Goal: Task Accomplishment & Management: Manage account settings

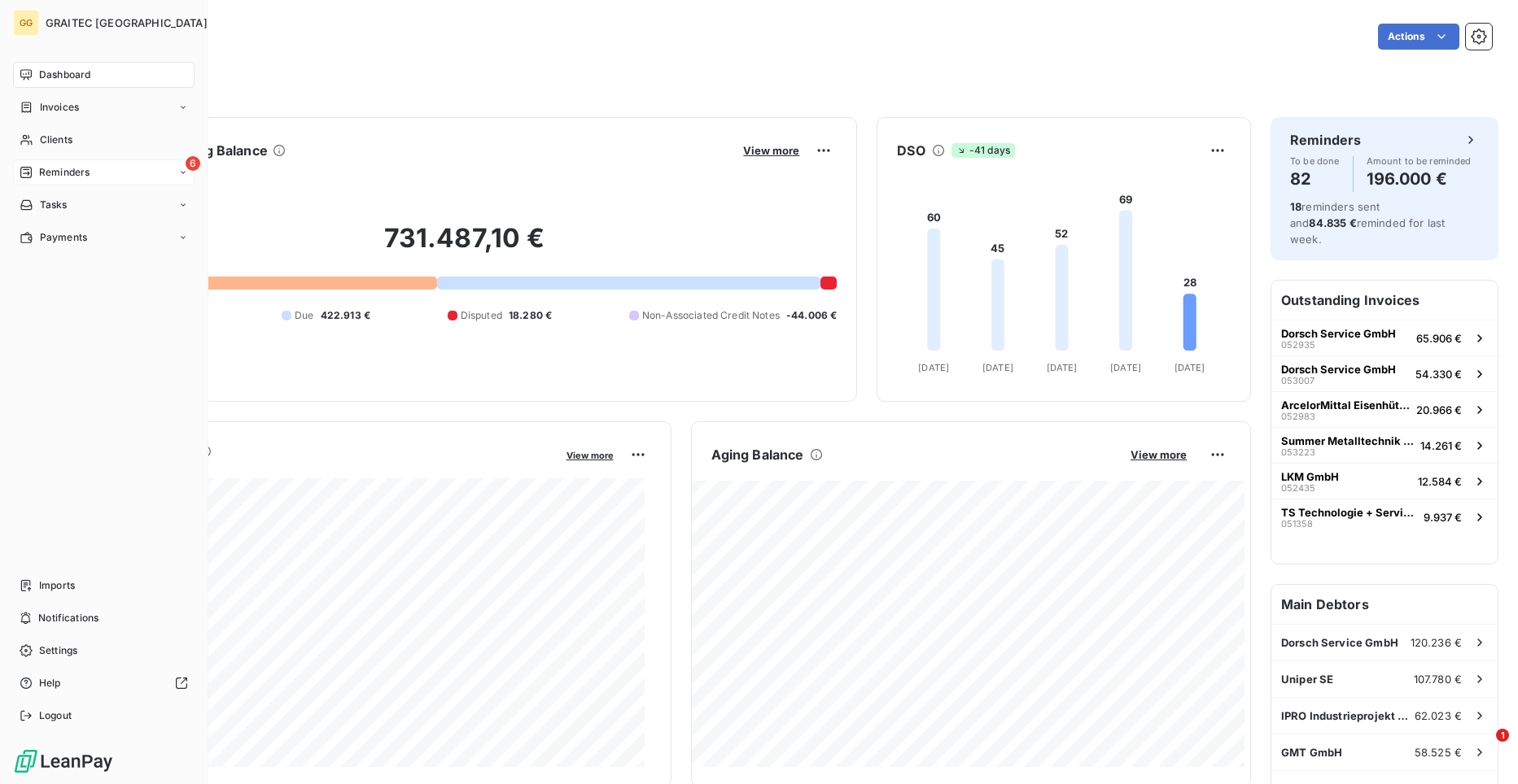
click at [46, 167] on span "Reminders" at bounding box center [64, 172] width 51 height 14
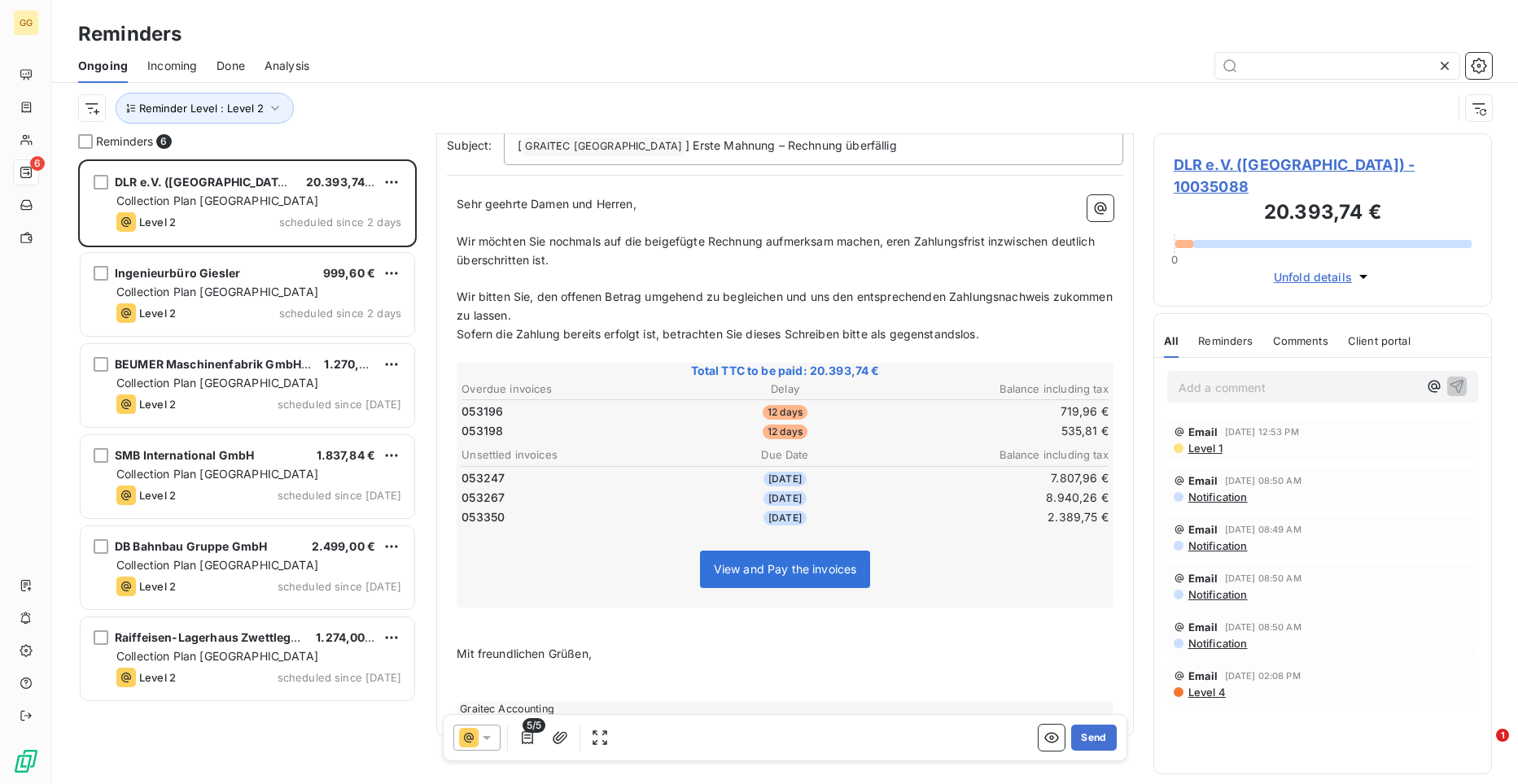
scroll to position [16, 0]
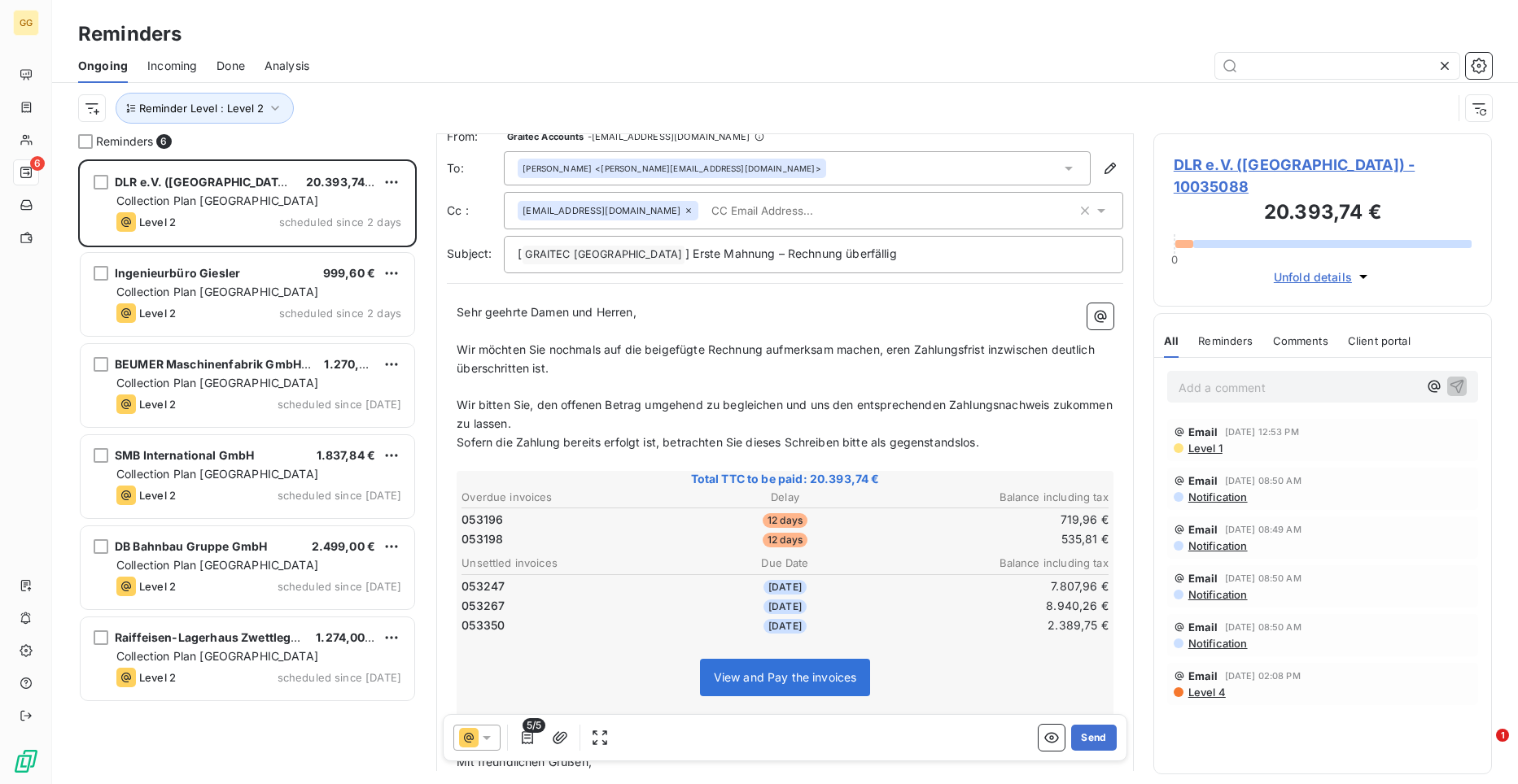
click at [522, 731] on span "5/5" at bounding box center [533, 725] width 23 height 14
click at [523, 734] on icon "button" at bounding box center [526, 738] width 16 height 16
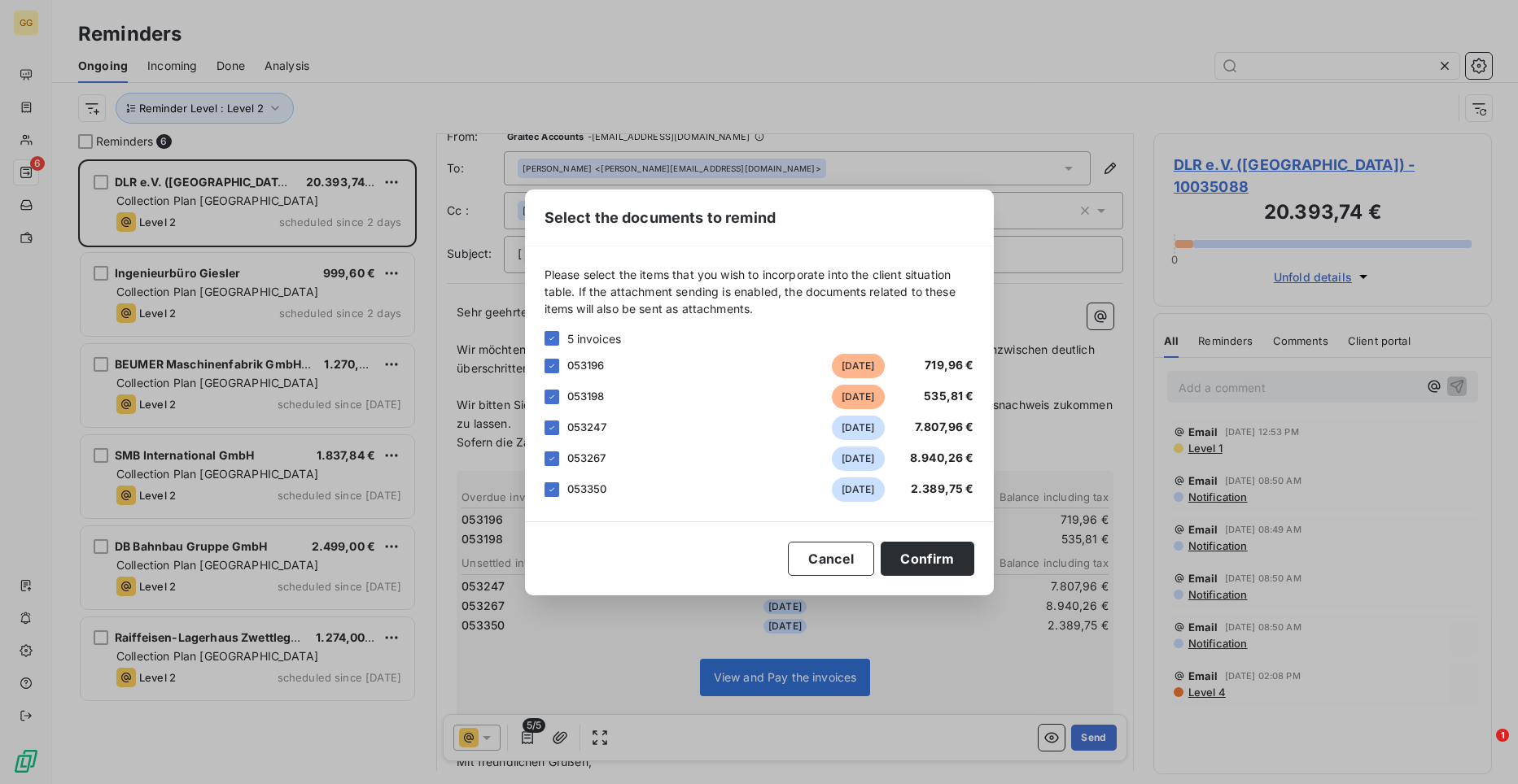
click at [548, 419] on div "053247 [DATE] 7.807,96 €" at bounding box center [759, 428] width 430 height 24
click at [550, 431] on icon at bounding box center [552, 428] width 10 height 10
click at [548, 454] on icon at bounding box center [552, 459] width 10 height 10
click at [544, 488] on div at bounding box center [551, 489] width 14 height 14
click at [554, 422] on div at bounding box center [551, 427] width 14 height 14
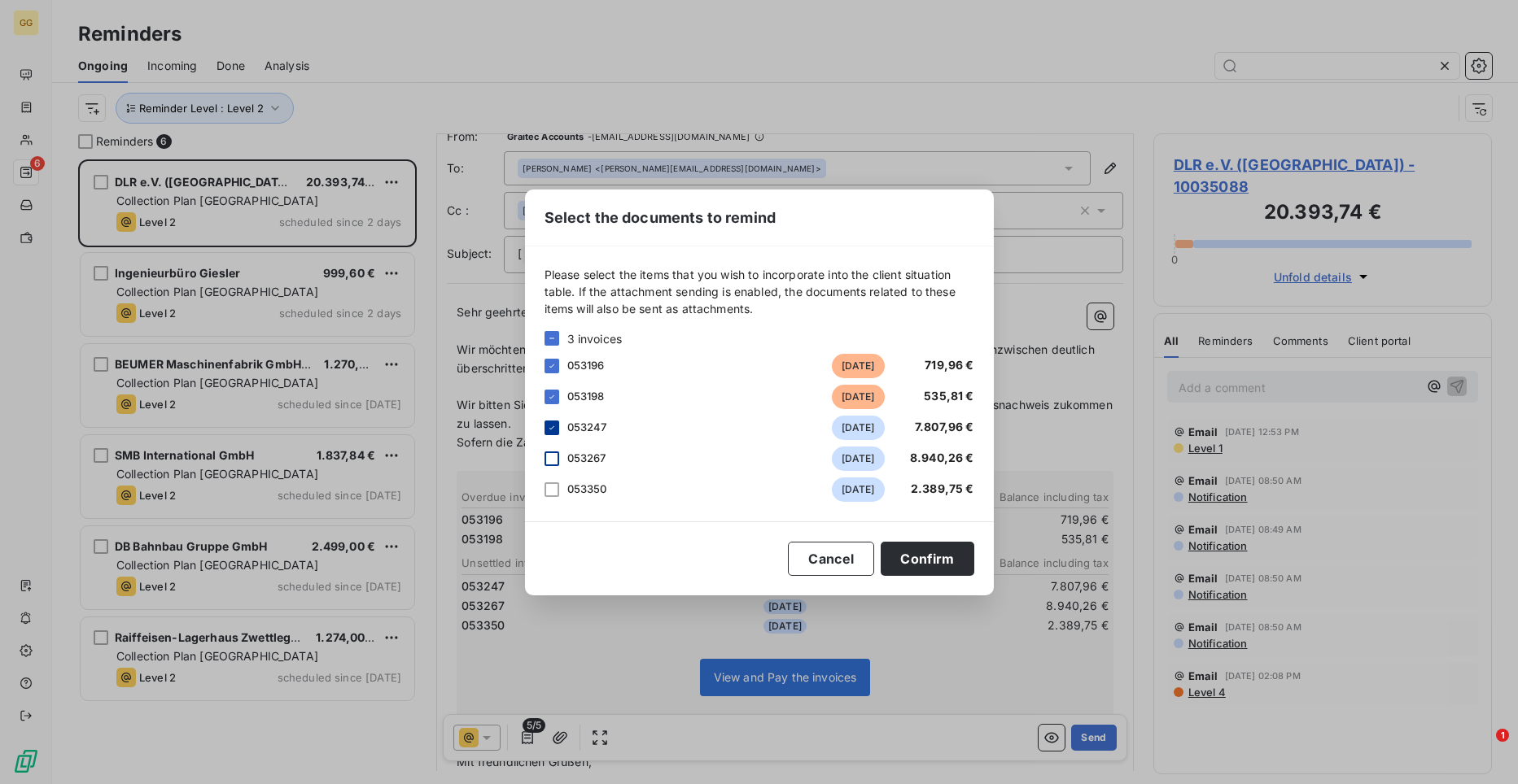
click at [554, 423] on icon at bounding box center [552, 428] width 10 height 10
click at [941, 560] on button "Confirm" at bounding box center [927, 558] width 93 height 35
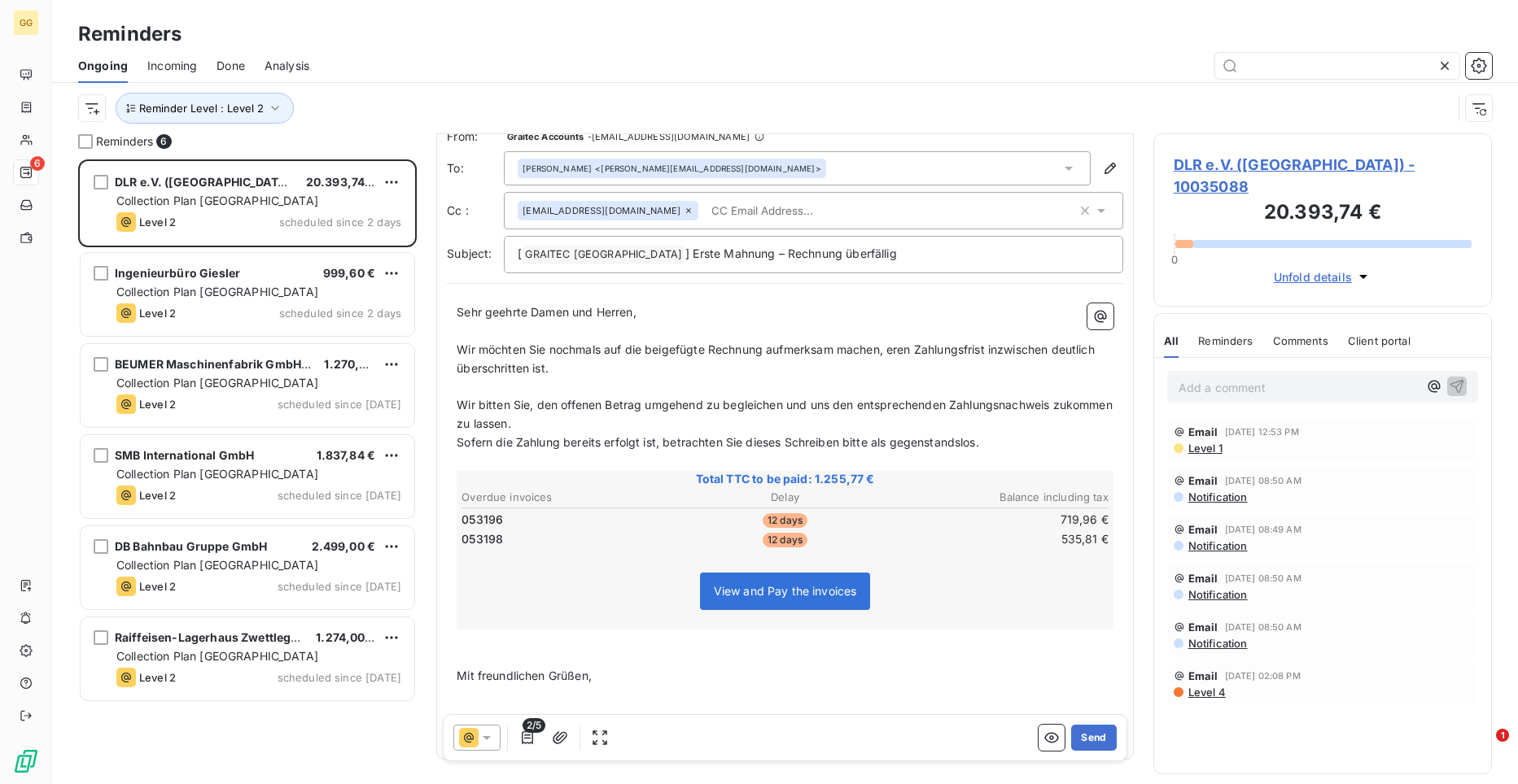
click at [766, 354] on span "Wir möchten Sie nochmals auf die beigefügte Rechnung aufmerksam machen, eren Za…" at bounding box center [777, 359] width 641 height 33
click at [909, 351] on span "Wir möchten Sie nochmals auf die beigefügte Rechnungen aufmerksam machen, eren …" at bounding box center [783, 359] width 655 height 33
click at [901, 349] on span "Wir möchten Sie nochmals auf die beigefügte Rechnungen aufmerksam machen, eren …" at bounding box center [783, 359] width 655 height 33
click at [902, 348] on span "Wir möchten Sie nochmals auf die beigefügte Rechnungen aufmerksam machen, eren …" at bounding box center [783, 359] width 655 height 33
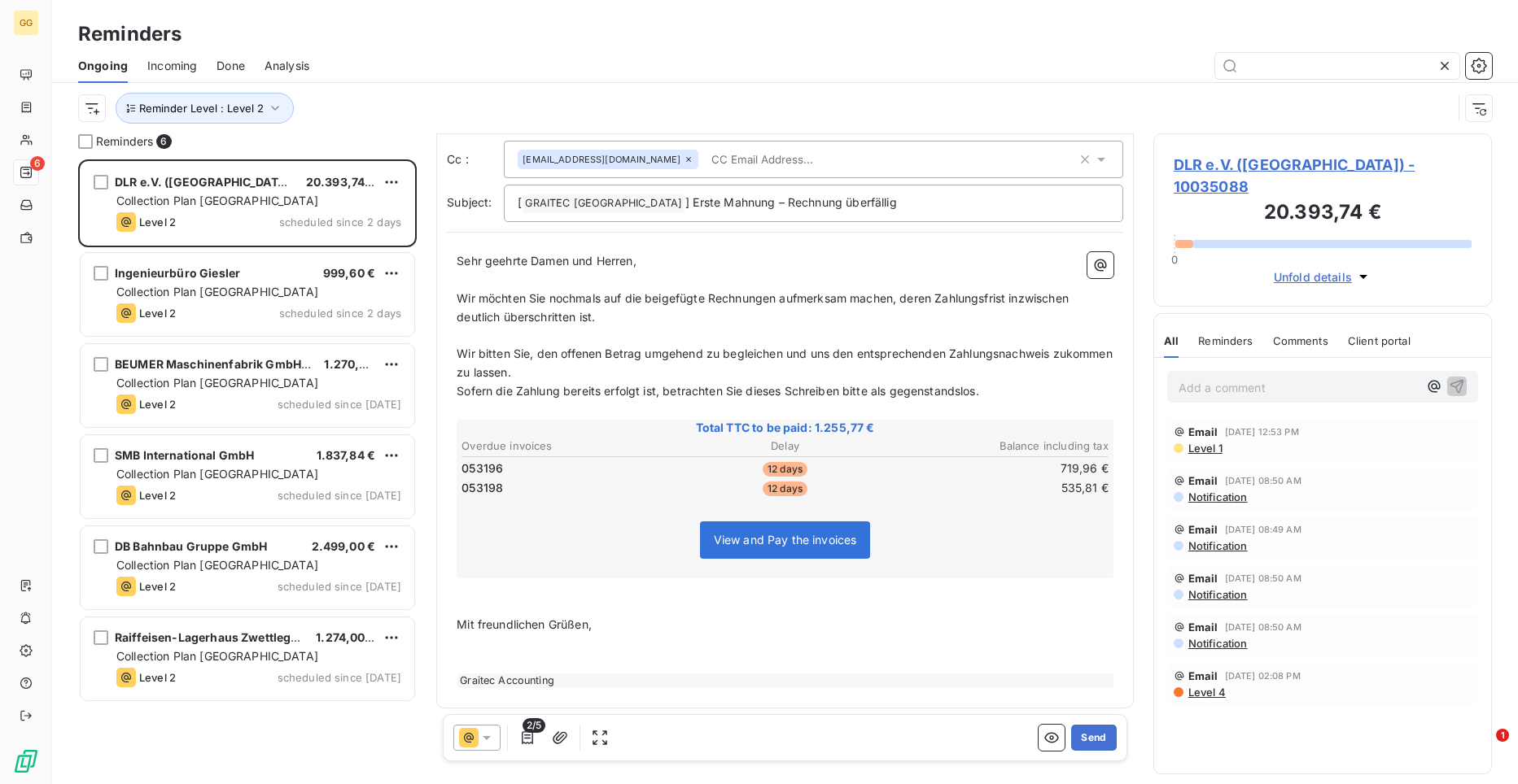
scroll to position [72, 0]
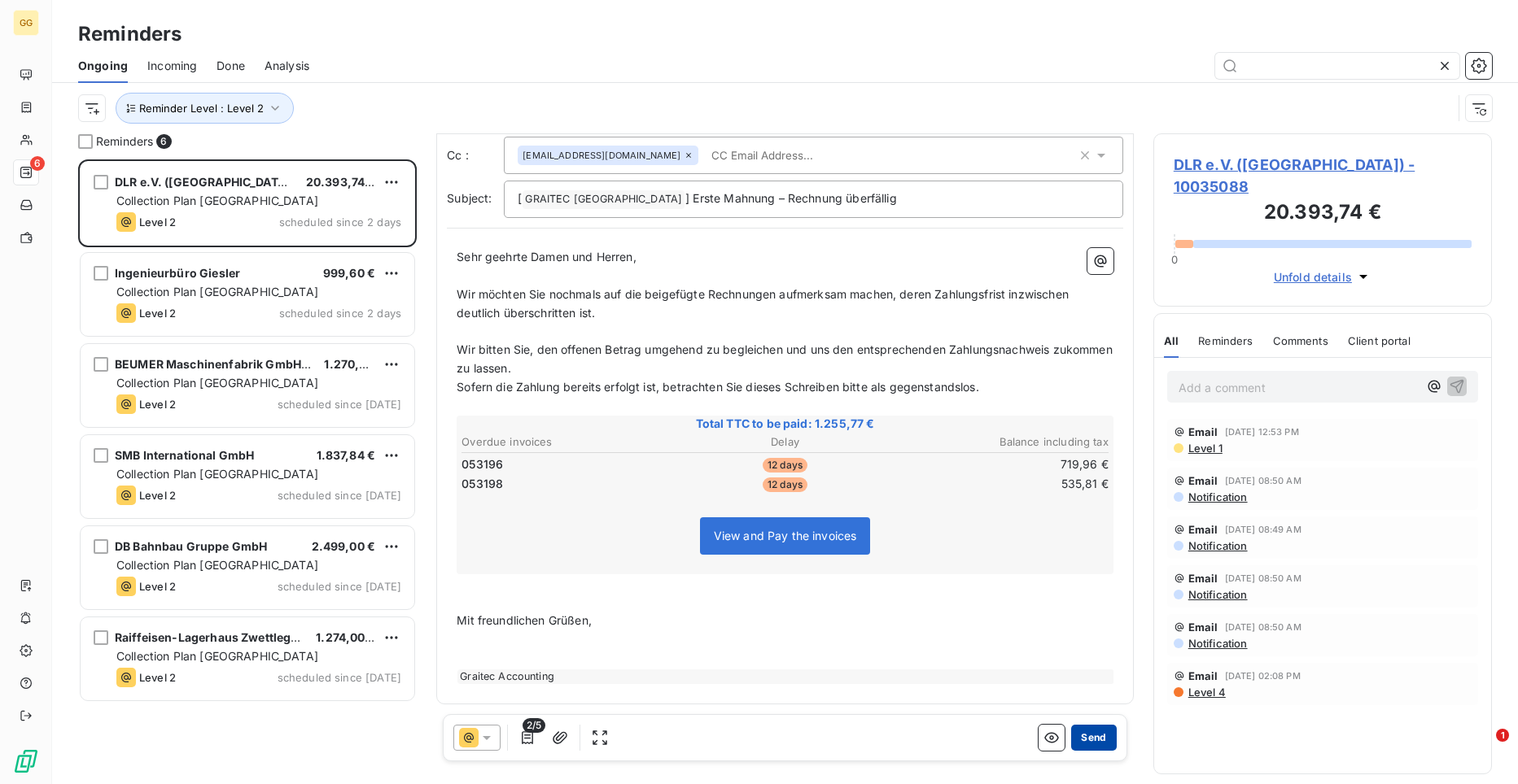
click at [1086, 735] on button "Send" at bounding box center [1093, 738] width 45 height 26
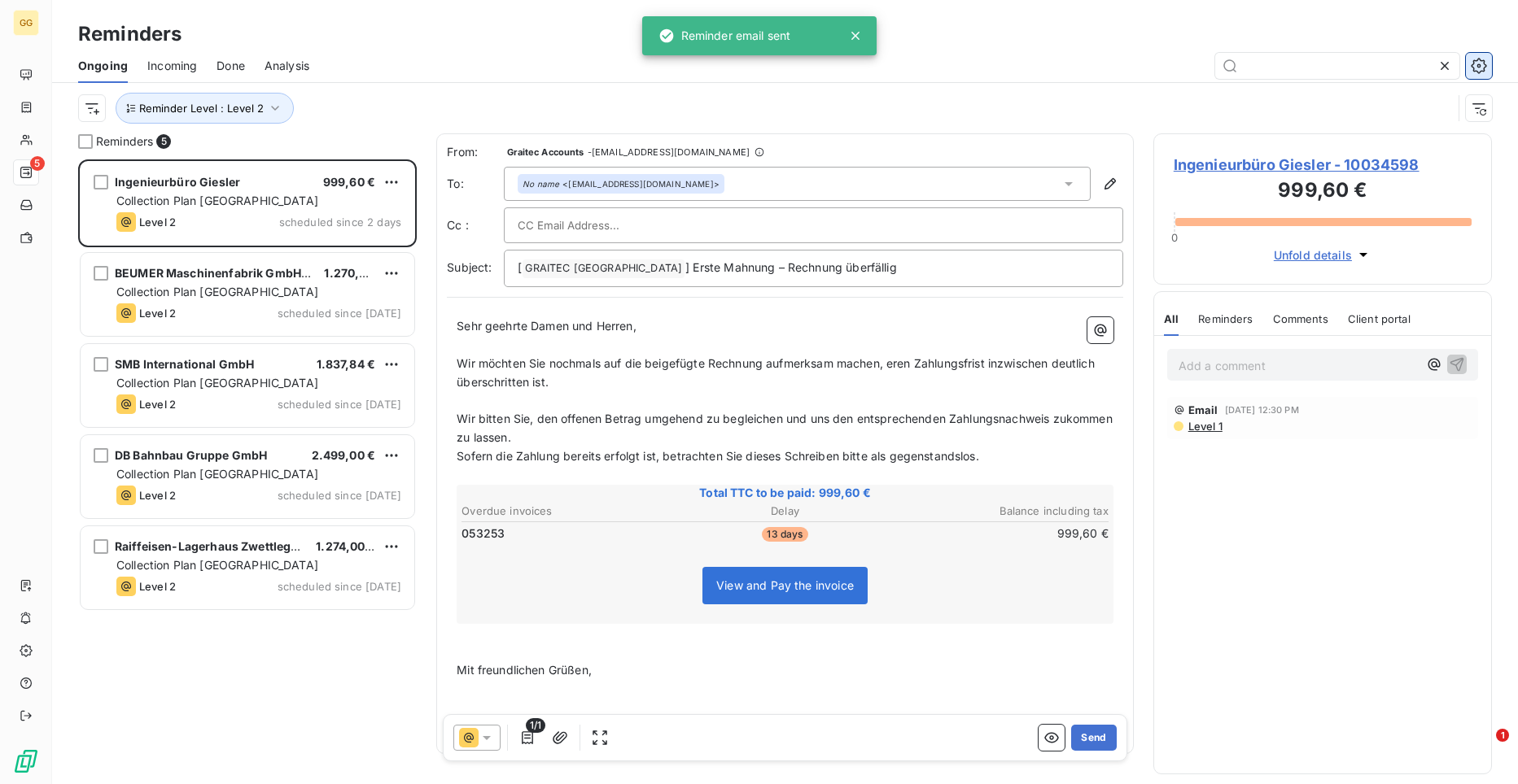
click at [1477, 59] on icon "button" at bounding box center [1478, 66] width 16 height 16
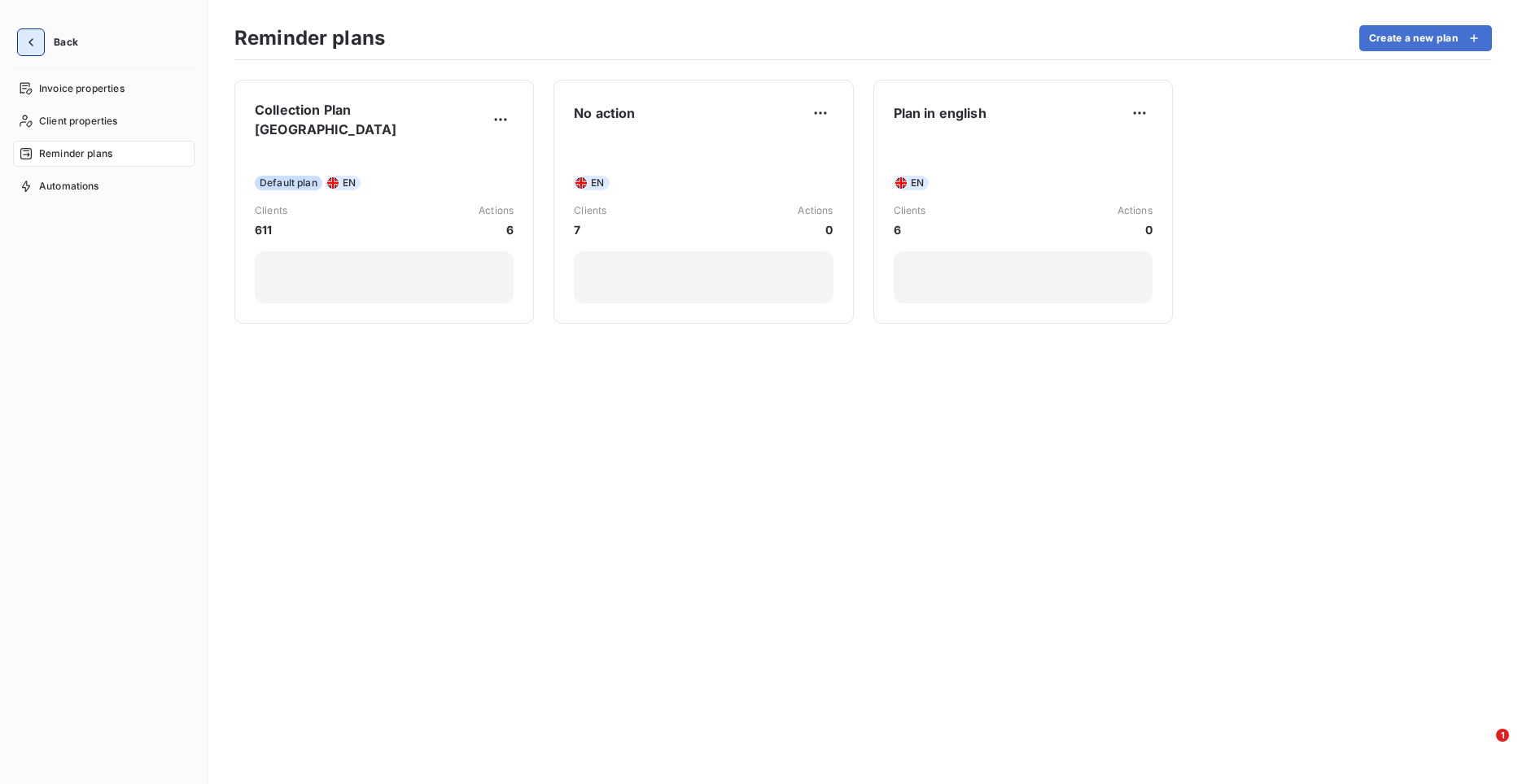
click at [32, 36] on icon "button" at bounding box center [30, 42] width 16 height 16
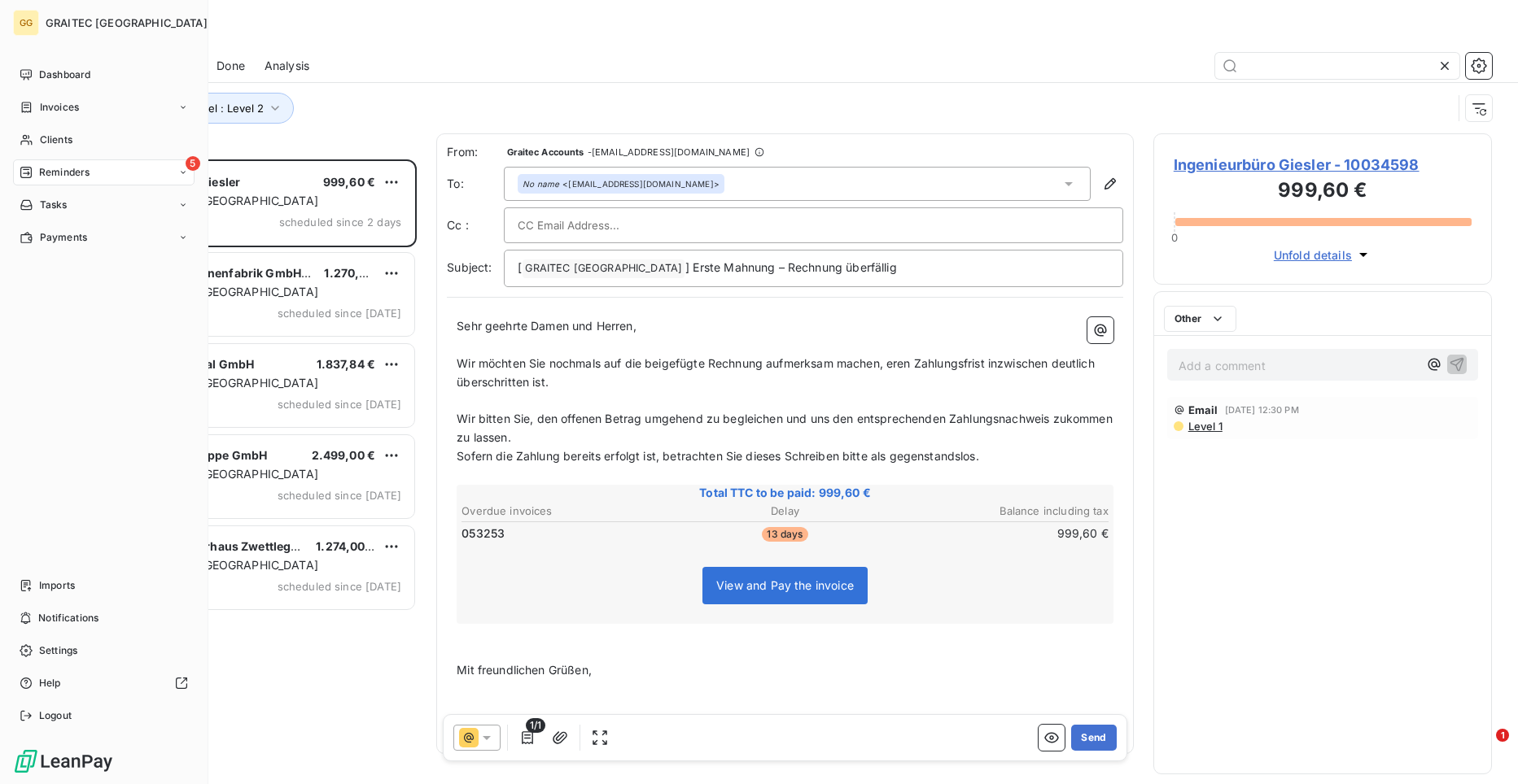
scroll to position [612, 327]
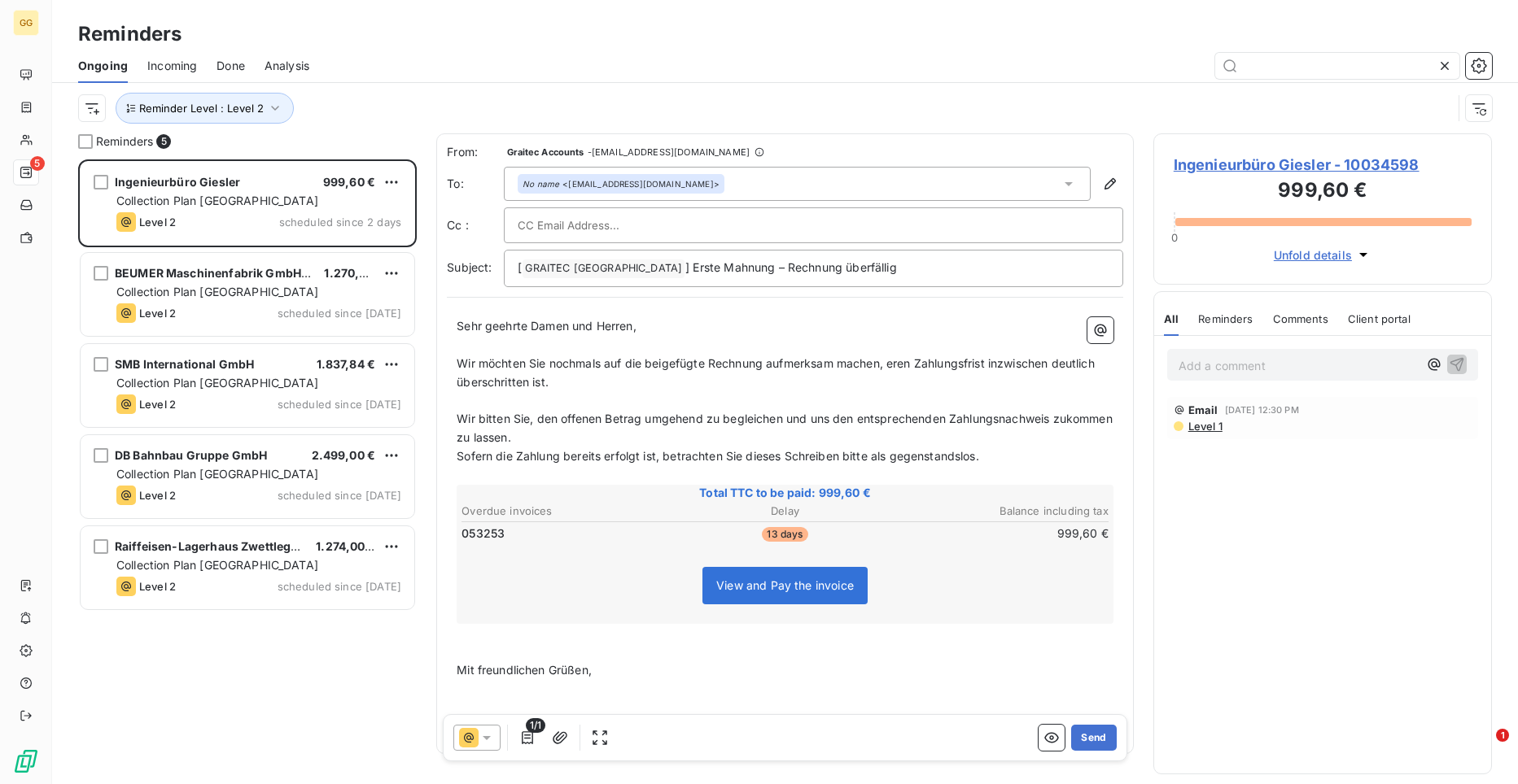
click at [891, 371] on p "Wir möchten Sie nochmals auf die beigefügte Rechnung aufmerksam machen, eren Za…" at bounding box center [785, 373] width 657 height 37
click at [1093, 739] on button "Send" at bounding box center [1093, 738] width 45 height 26
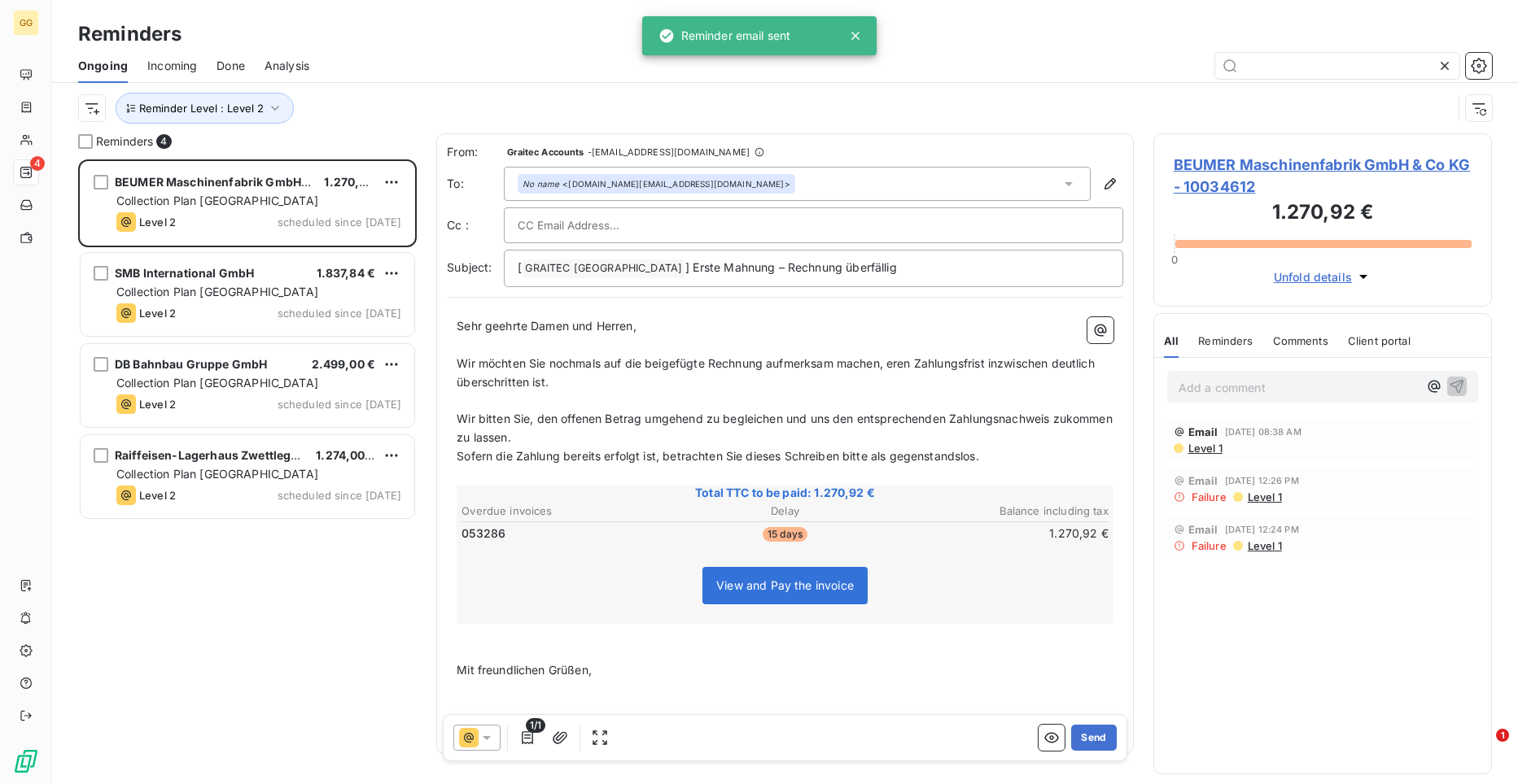
click at [891, 360] on span "Wir möchten Sie nochmals auf die beigefügte Rechnung aufmerksam machen, eren Za…" at bounding box center [777, 372] width 641 height 33
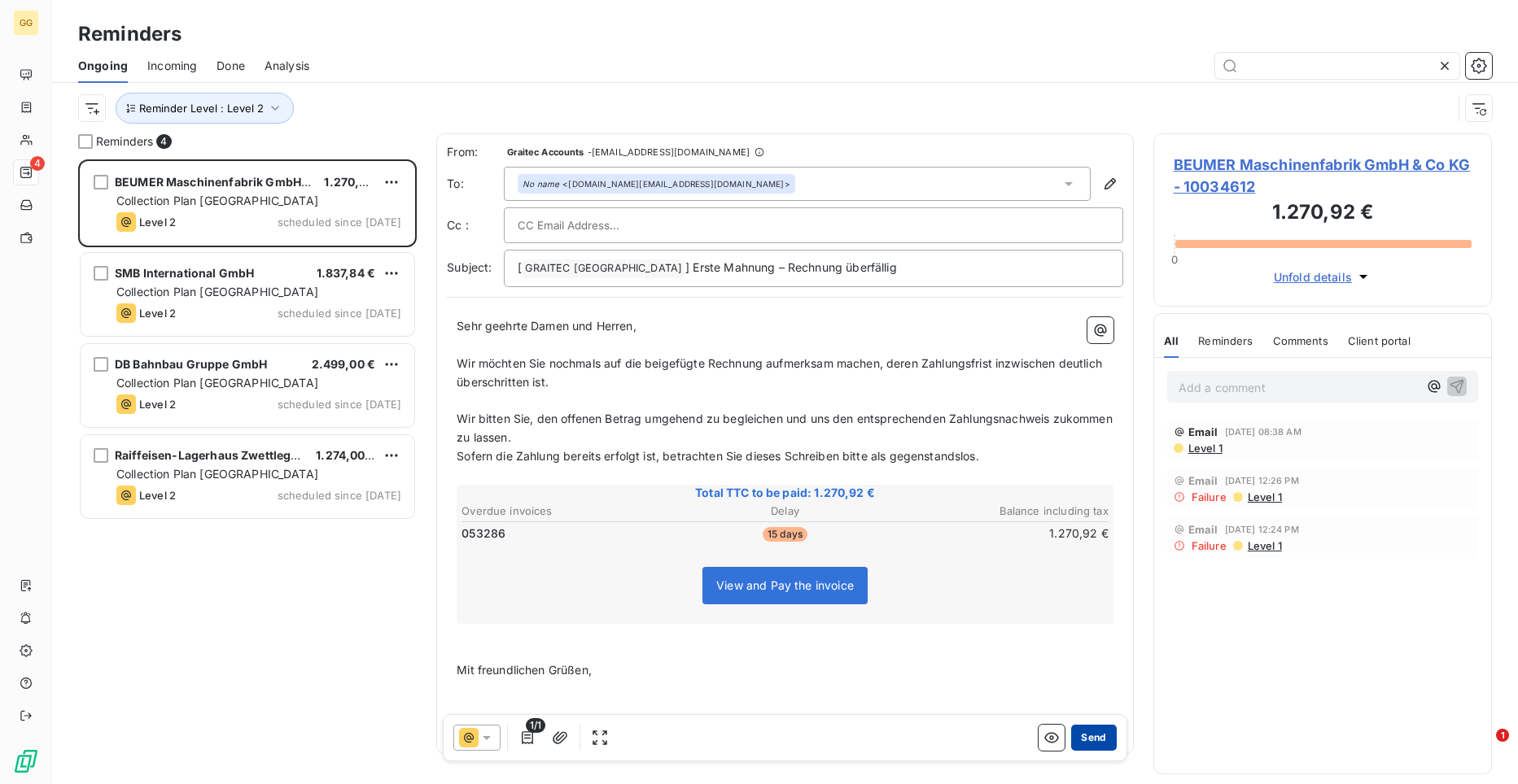
click at [1080, 743] on button "Send" at bounding box center [1093, 738] width 45 height 26
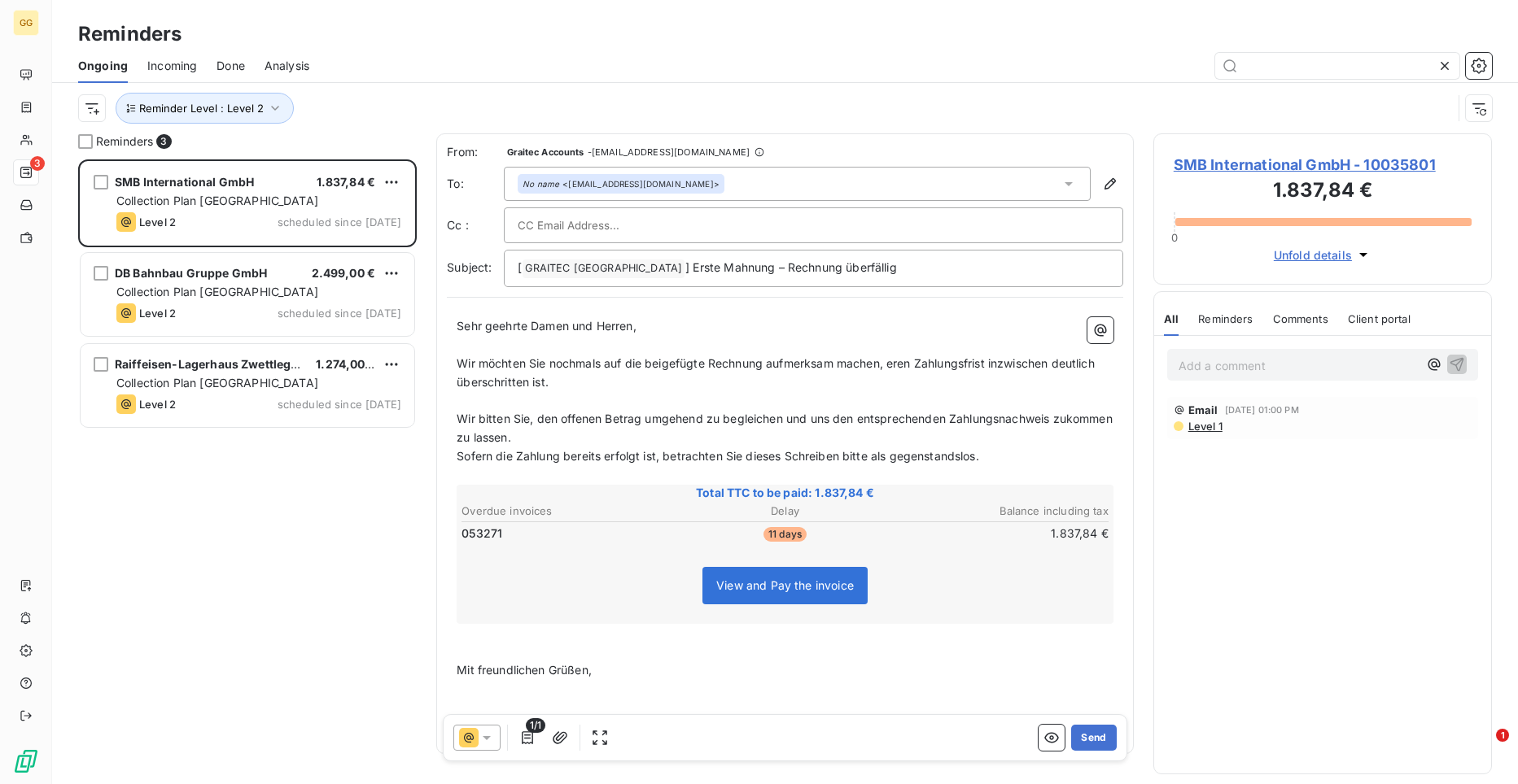
click at [891, 363] on span "Wir möchten Sie nochmals auf die beigefügte Rechnung aufmerksam machen, eren Za…" at bounding box center [777, 372] width 641 height 33
click at [1093, 731] on button "Send" at bounding box center [1093, 738] width 45 height 26
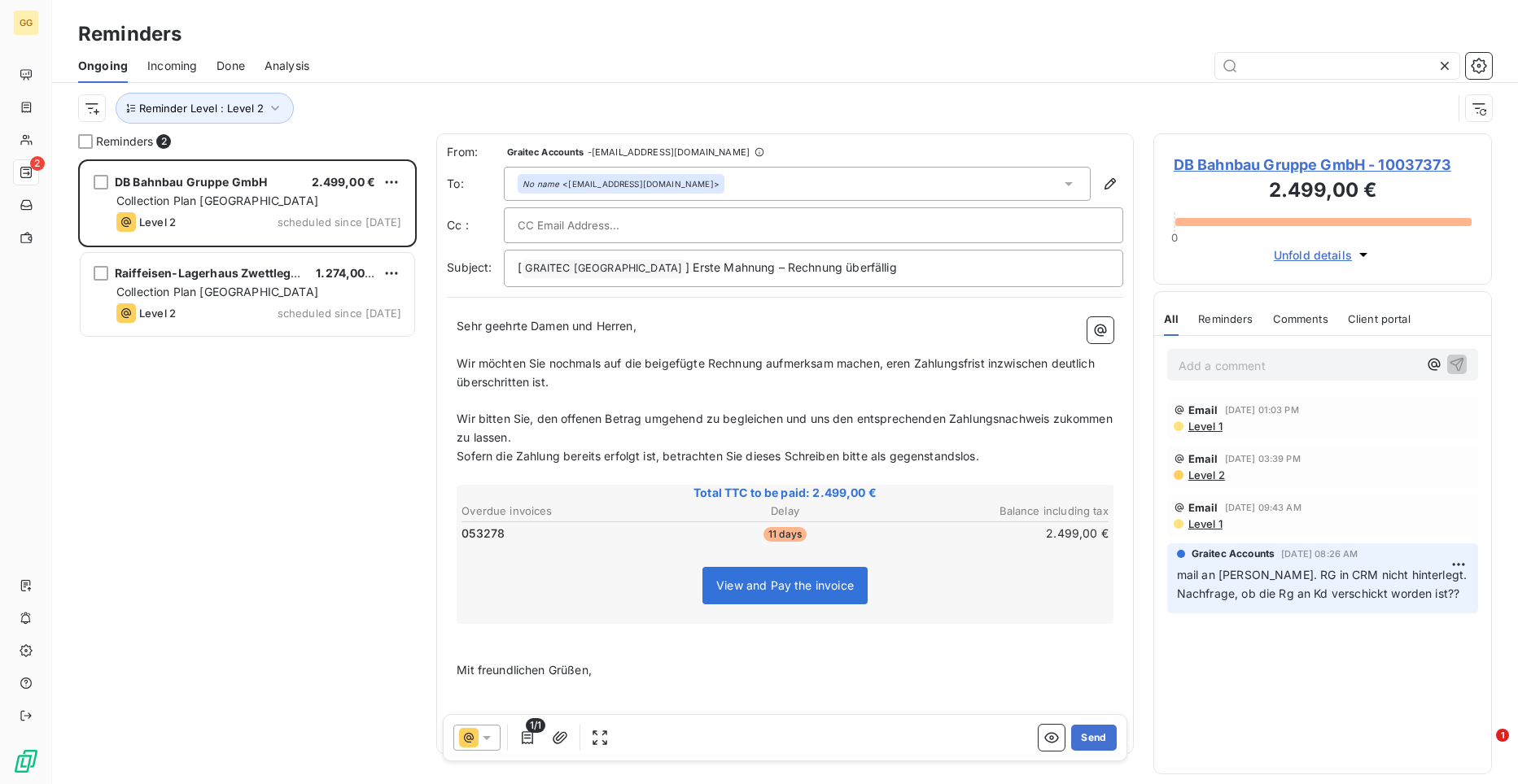
click at [894, 367] on span "Wir möchten Sie nochmals auf die beigefügte Rechnung aufmerksam machen, eren Za…" at bounding box center [777, 372] width 641 height 33
click at [1078, 739] on button "Send" at bounding box center [1093, 738] width 45 height 26
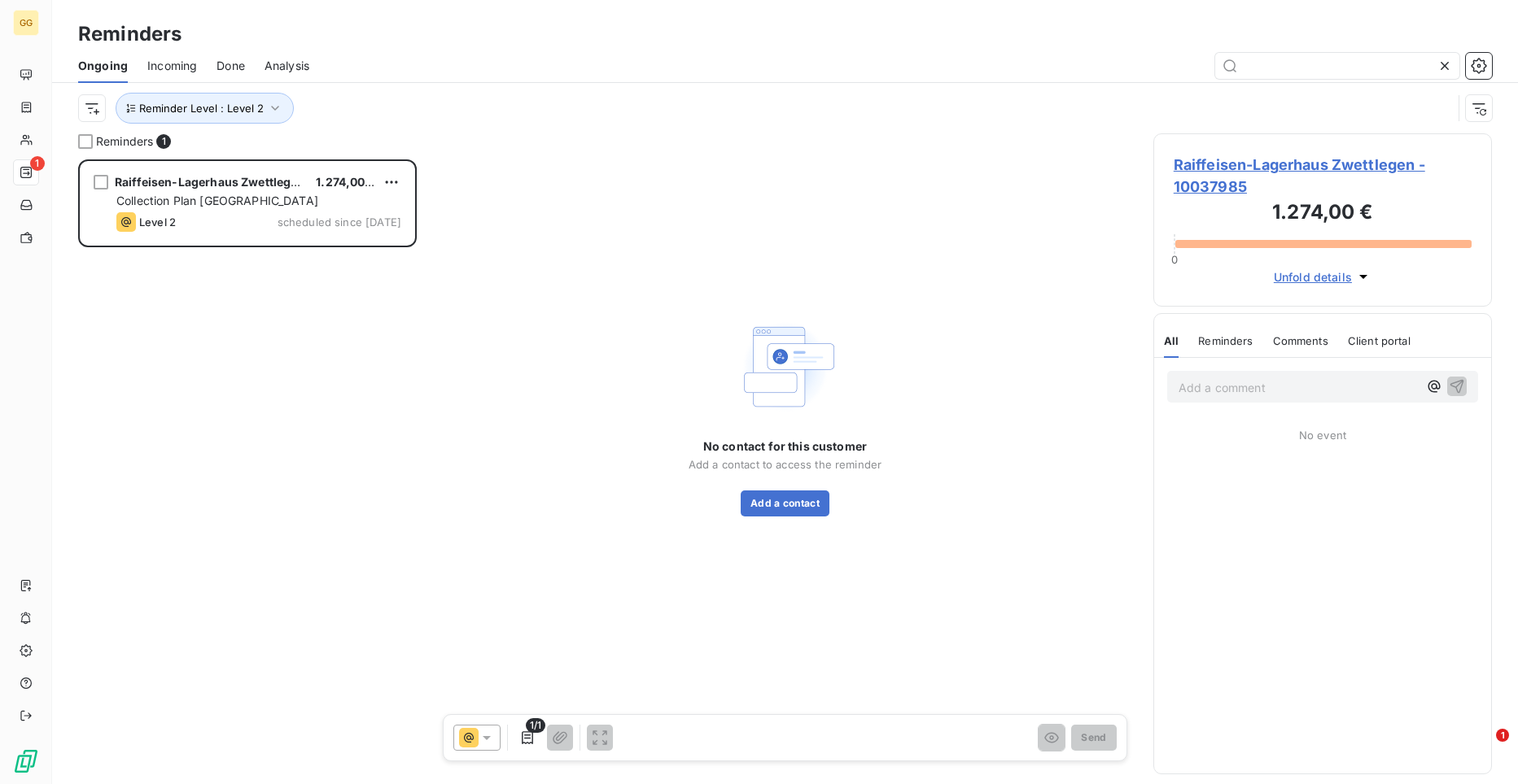
click at [1392, 156] on span "Raiffeisen-Lagerhaus Zwettlegen - 10037985" at bounding box center [1323, 176] width 298 height 44
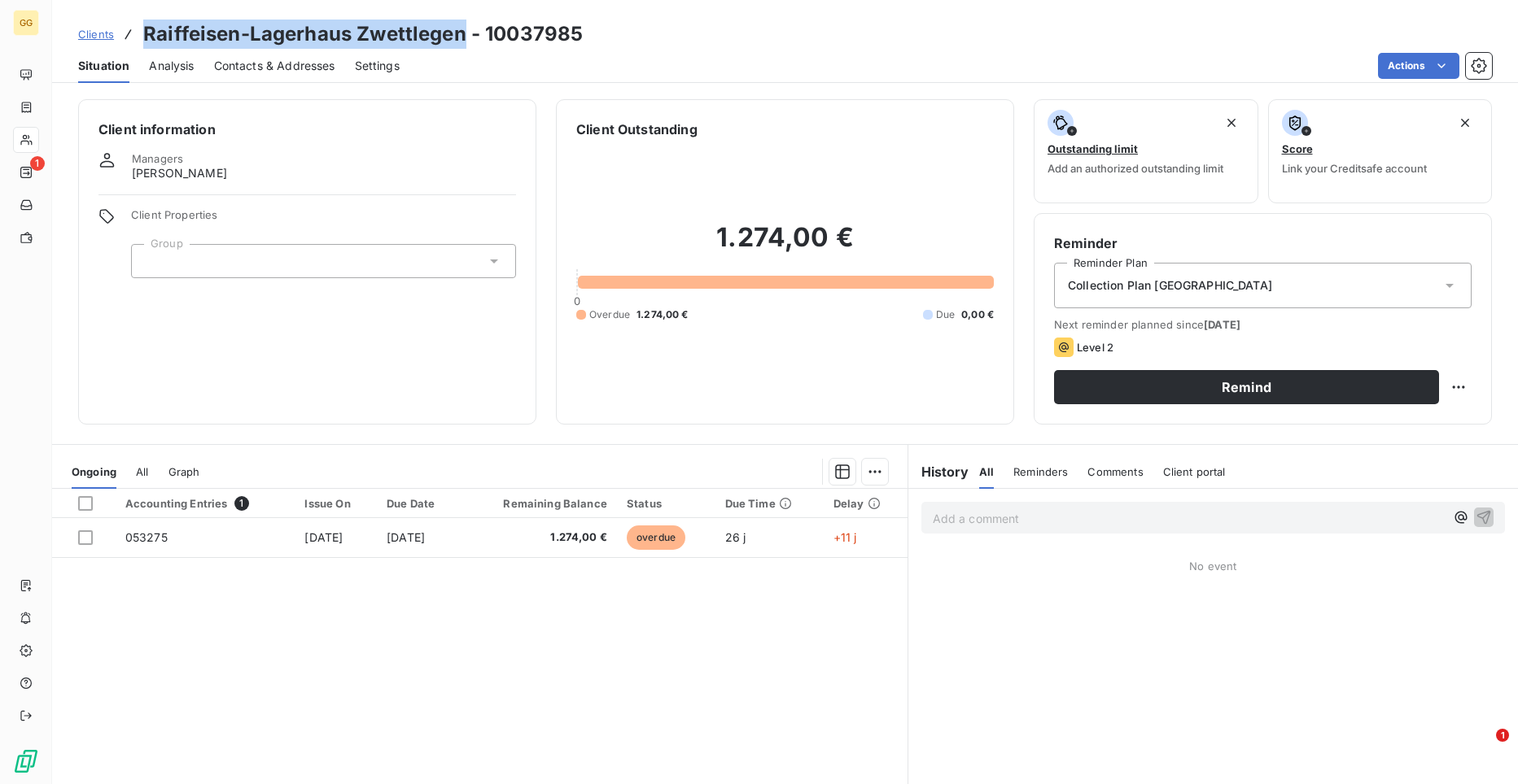
drag, startPoint x: 465, startPoint y: 31, endPoint x: 142, endPoint y: 22, distance: 323.1
click at [142, 22] on div "Clients Raiffeisen-Lagerhaus Zwettlegen - 10037985" at bounding box center [330, 34] width 505 height 29
copy h3 "Raiffeisen-Lagerhaus Zwettlegen"
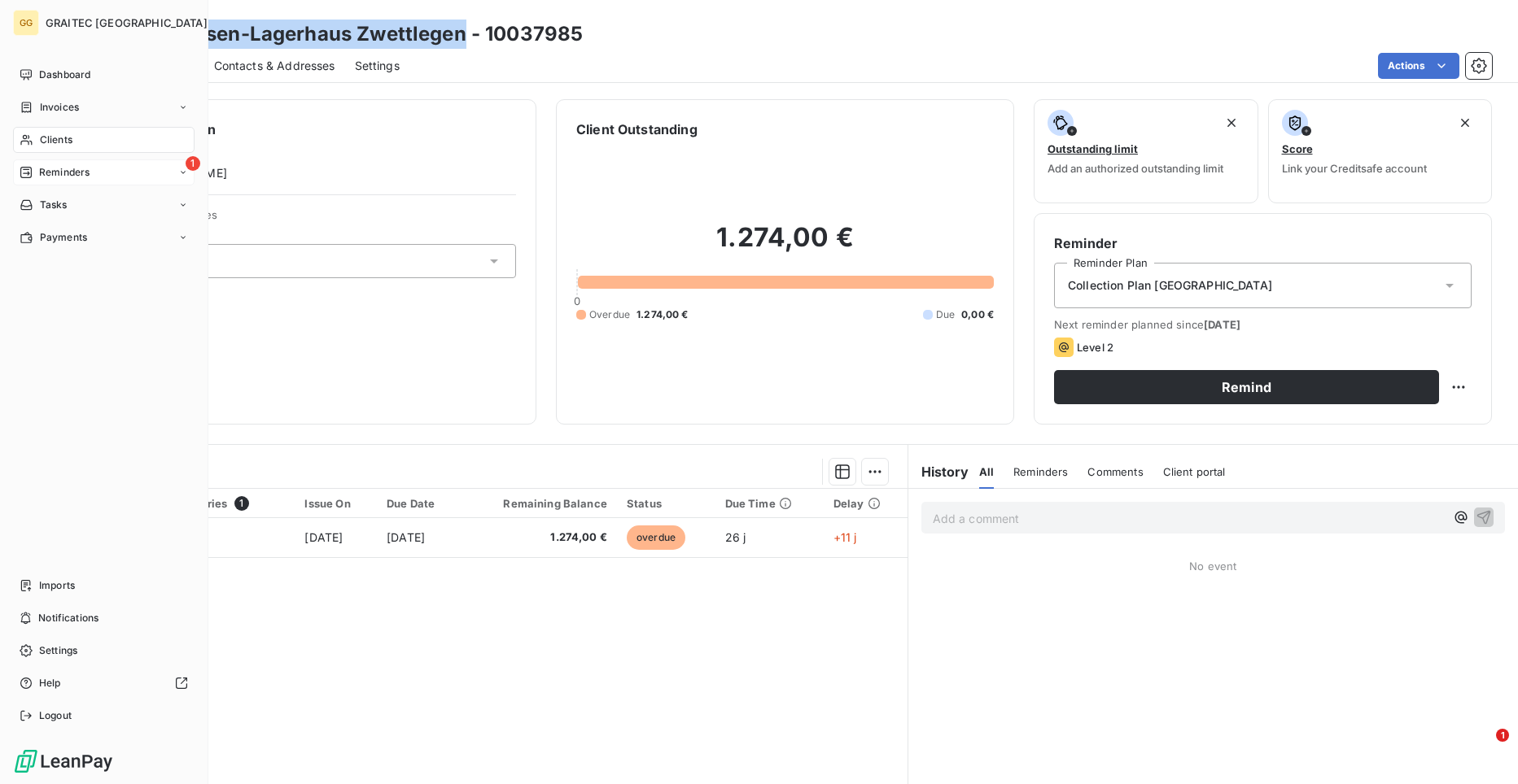
click at [59, 178] on span "Reminders" at bounding box center [64, 172] width 51 height 14
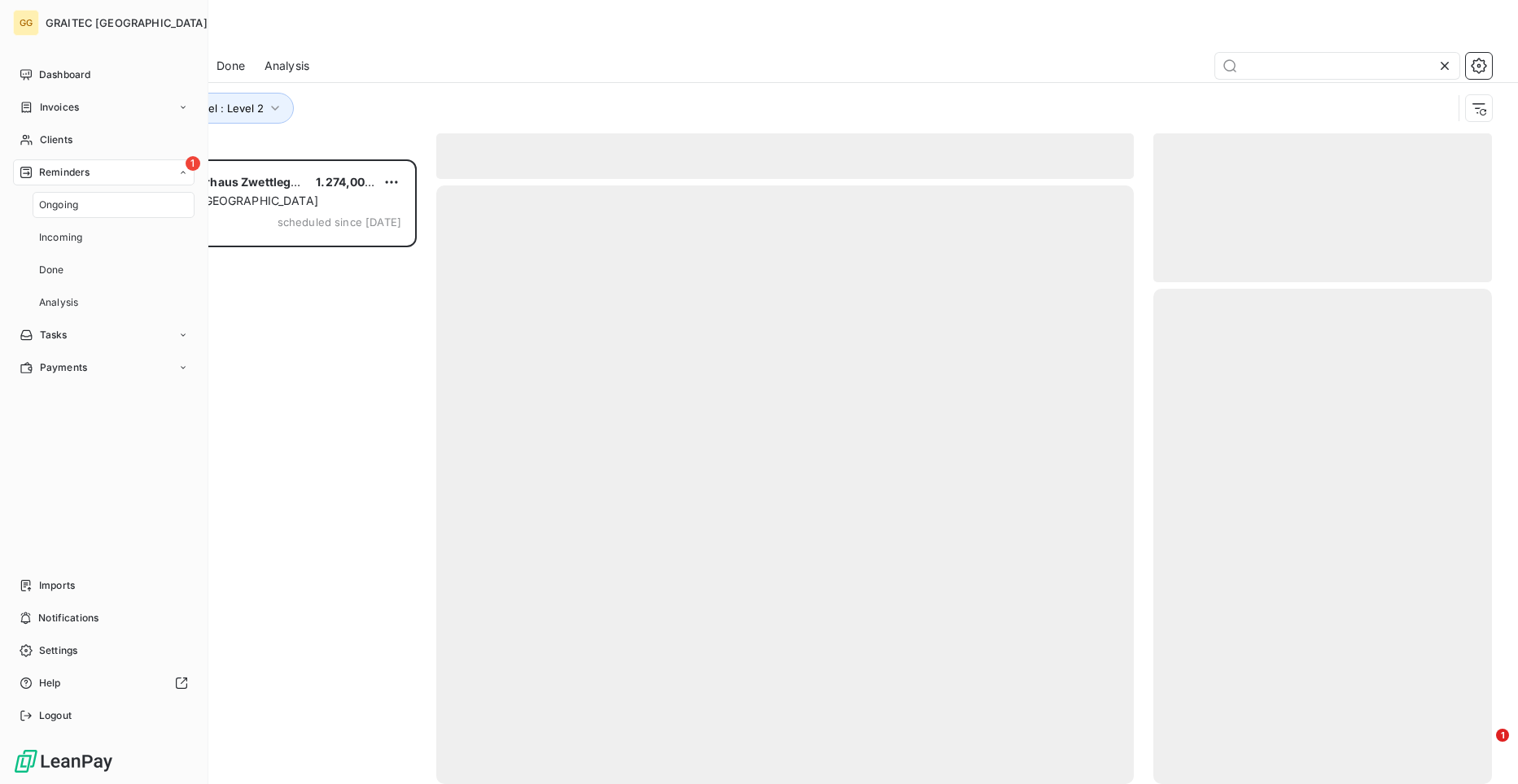
scroll to position [612, 327]
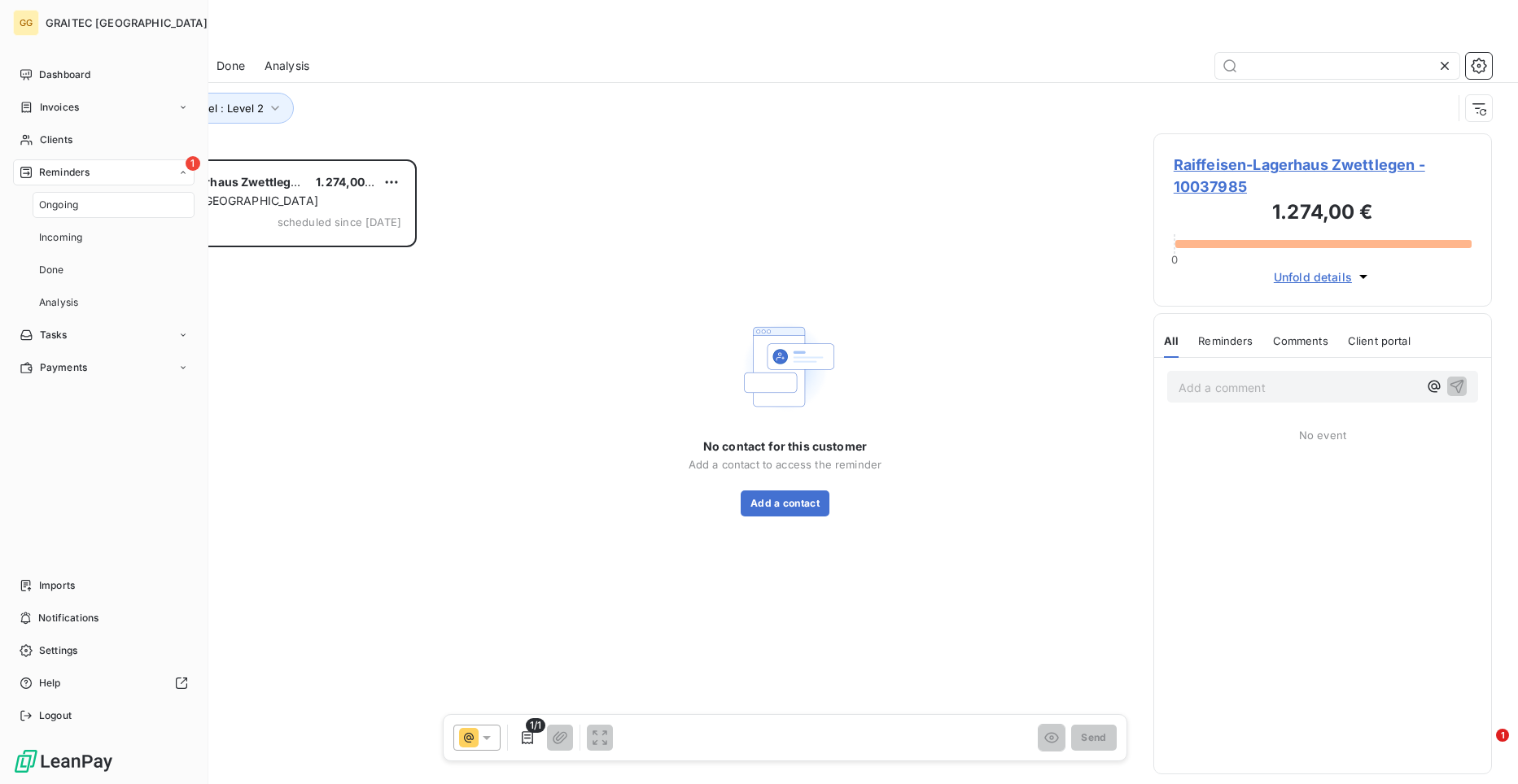
click at [108, 171] on div "1 Reminders" at bounding box center [103, 172] width 181 height 26
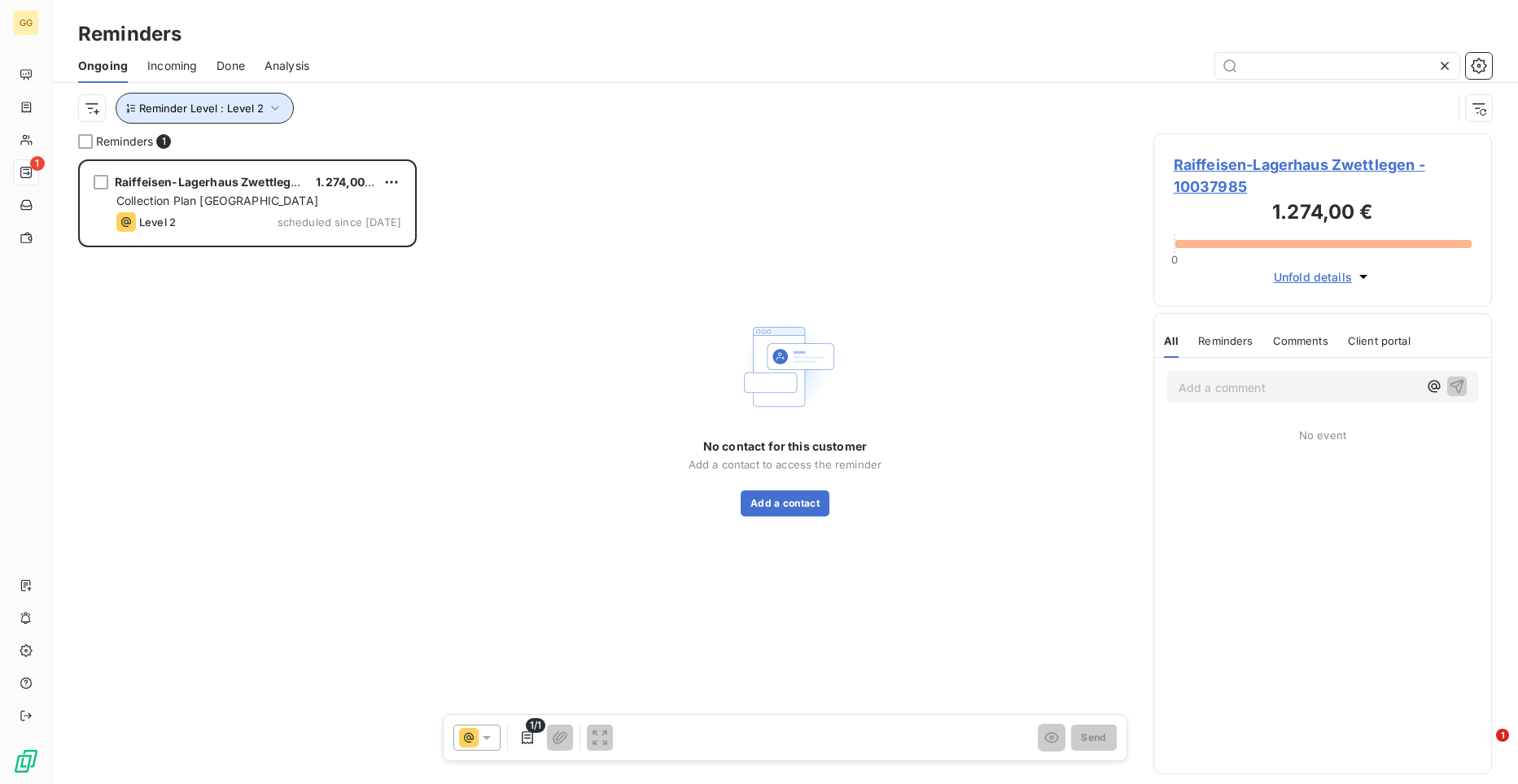
click at [269, 97] on button "Reminder Level : Level 2" at bounding box center [205, 108] width 179 height 31
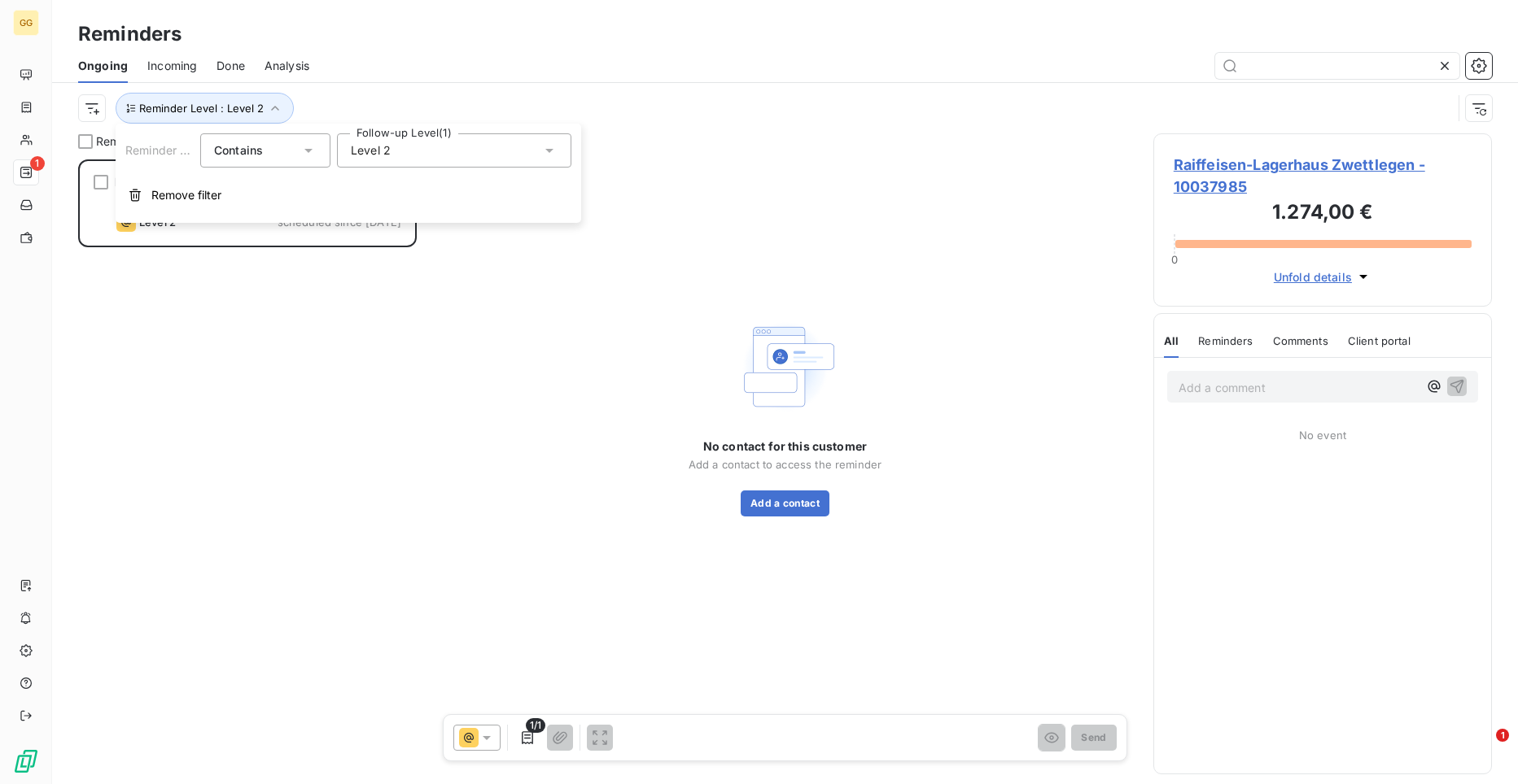
click at [559, 144] on div "Level 2" at bounding box center [454, 150] width 234 height 35
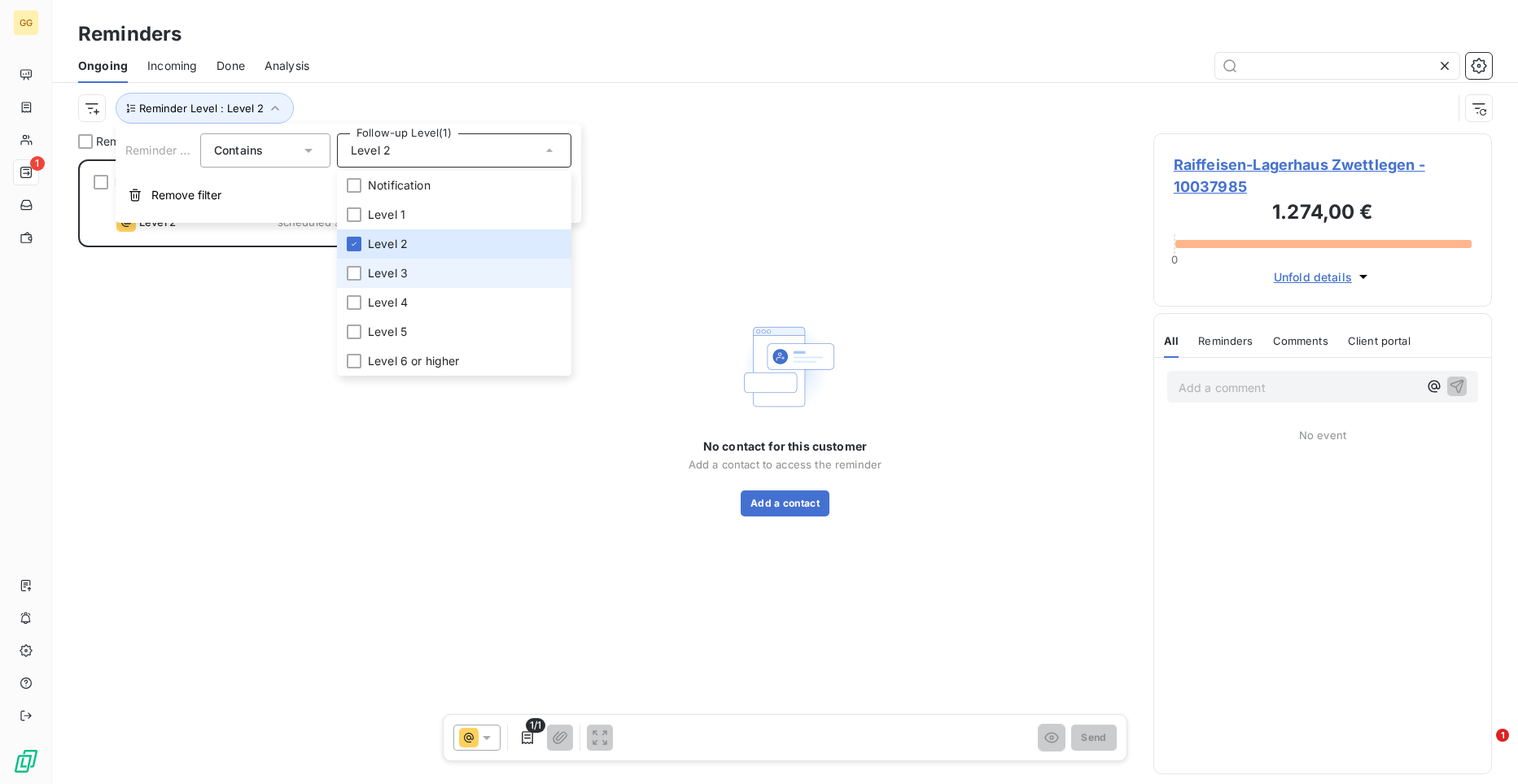
click at [359, 265] on li "Level 3" at bounding box center [454, 273] width 234 height 29
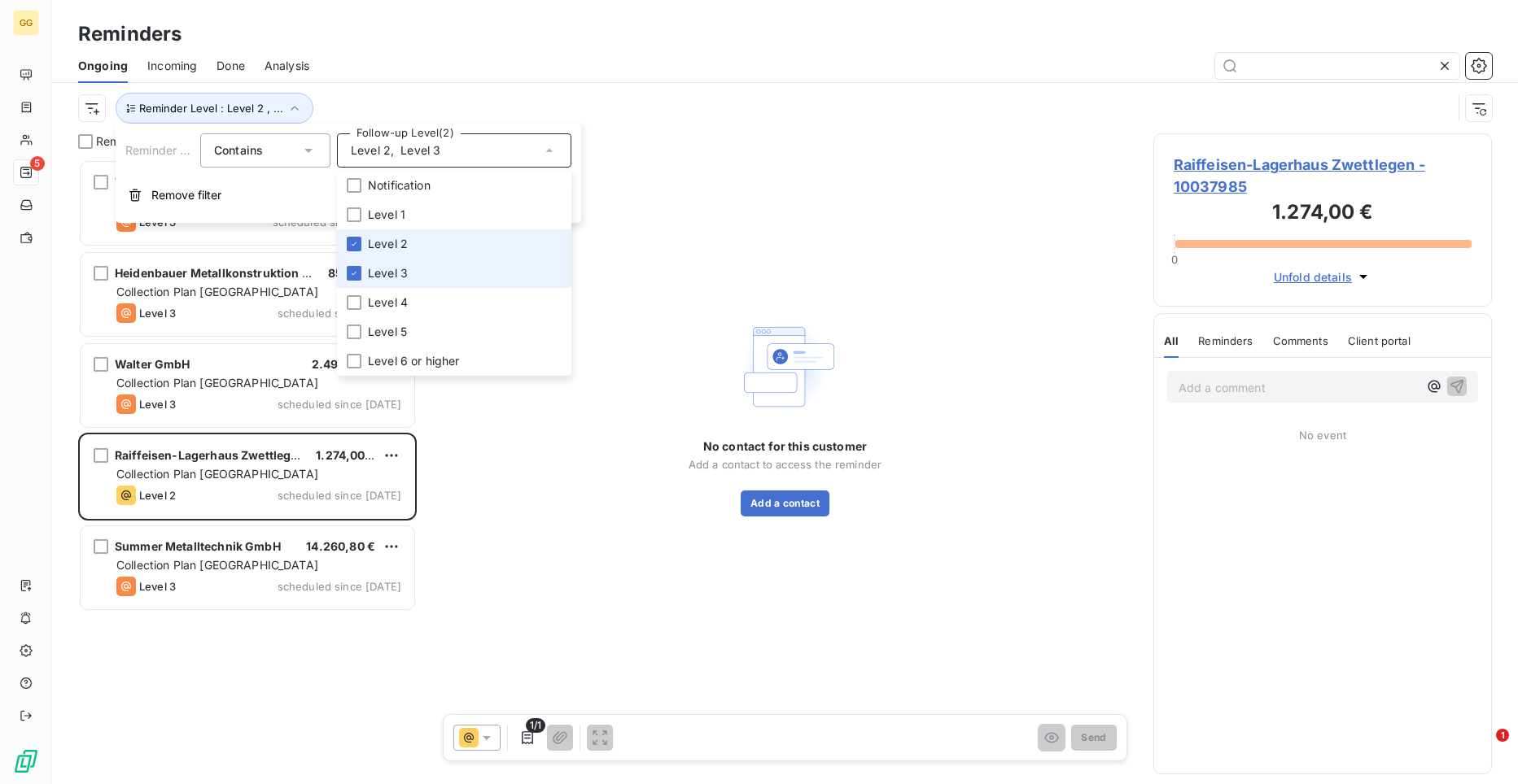
scroll to position [612, 327]
click at [355, 240] on icon at bounding box center [354, 244] width 10 height 10
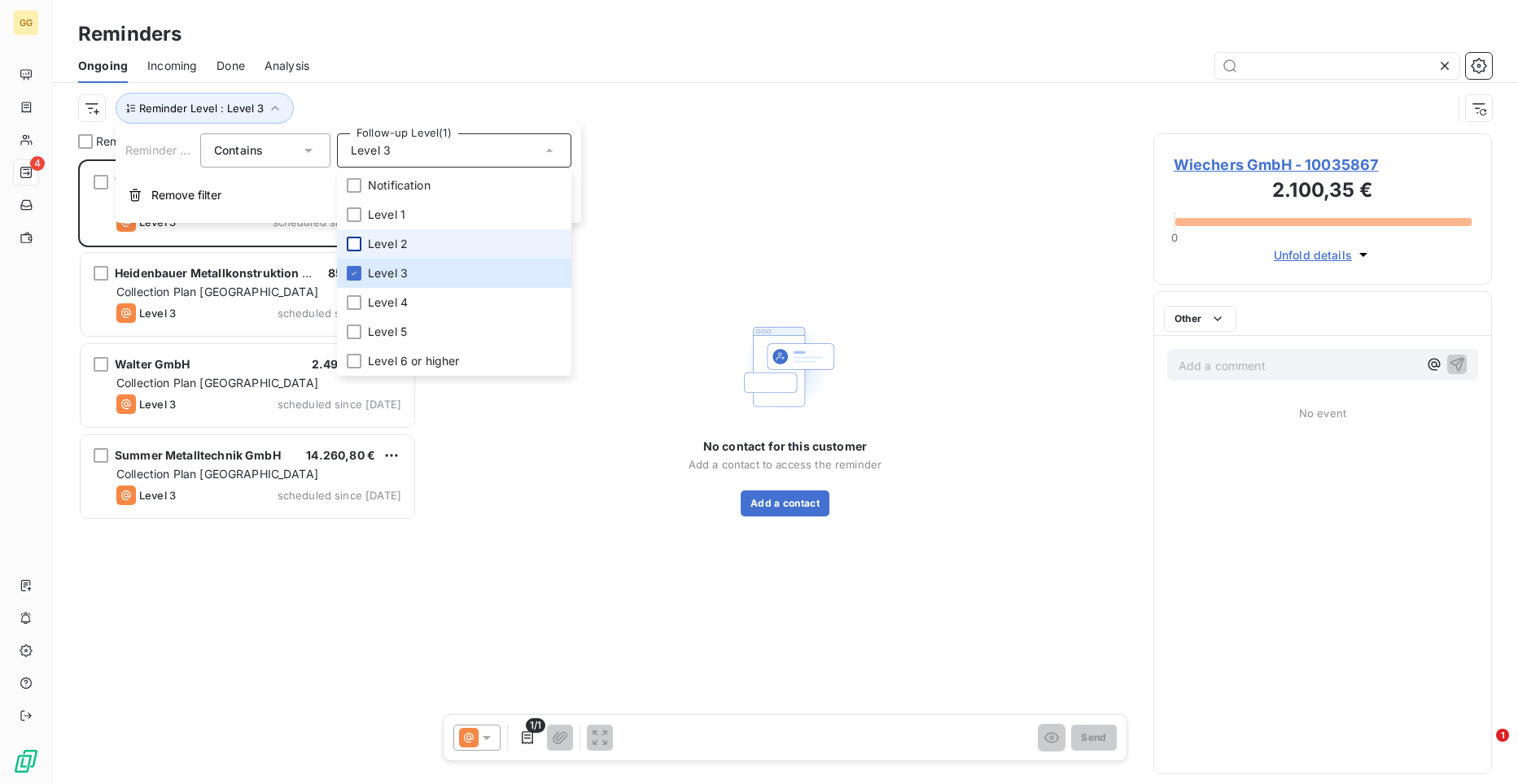
scroll to position [612, 327]
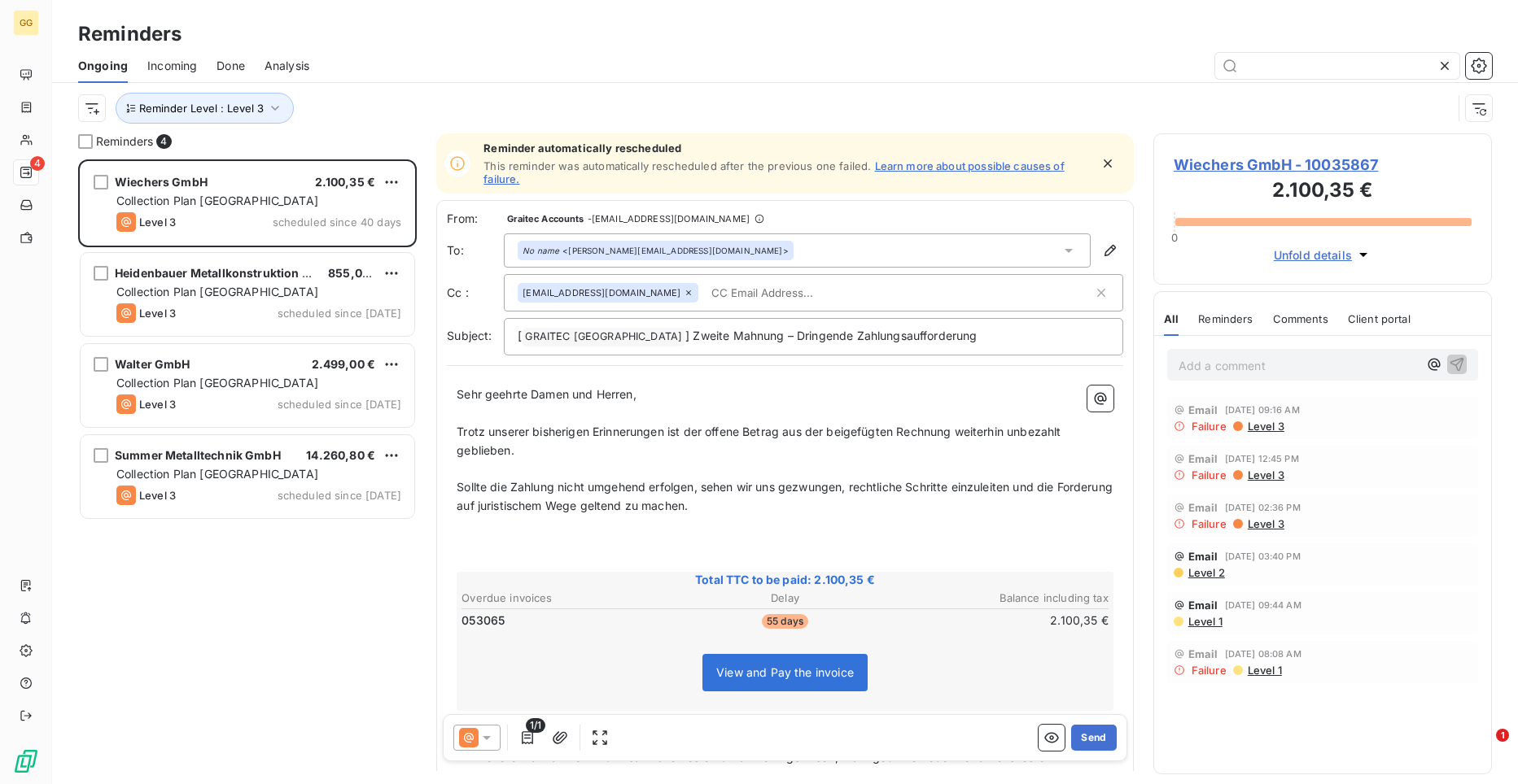
click at [233, 600] on div "Wiechers GmbH 2.100,35 € Collection Plan [GEOGRAPHIC_DATA] Level 3 scheduled si…" at bounding box center [248, 472] width 339 height 625
click at [1281, 168] on span "Wiechers GmbH - 10035867" at bounding box center [1323, 165] width 298 height 22
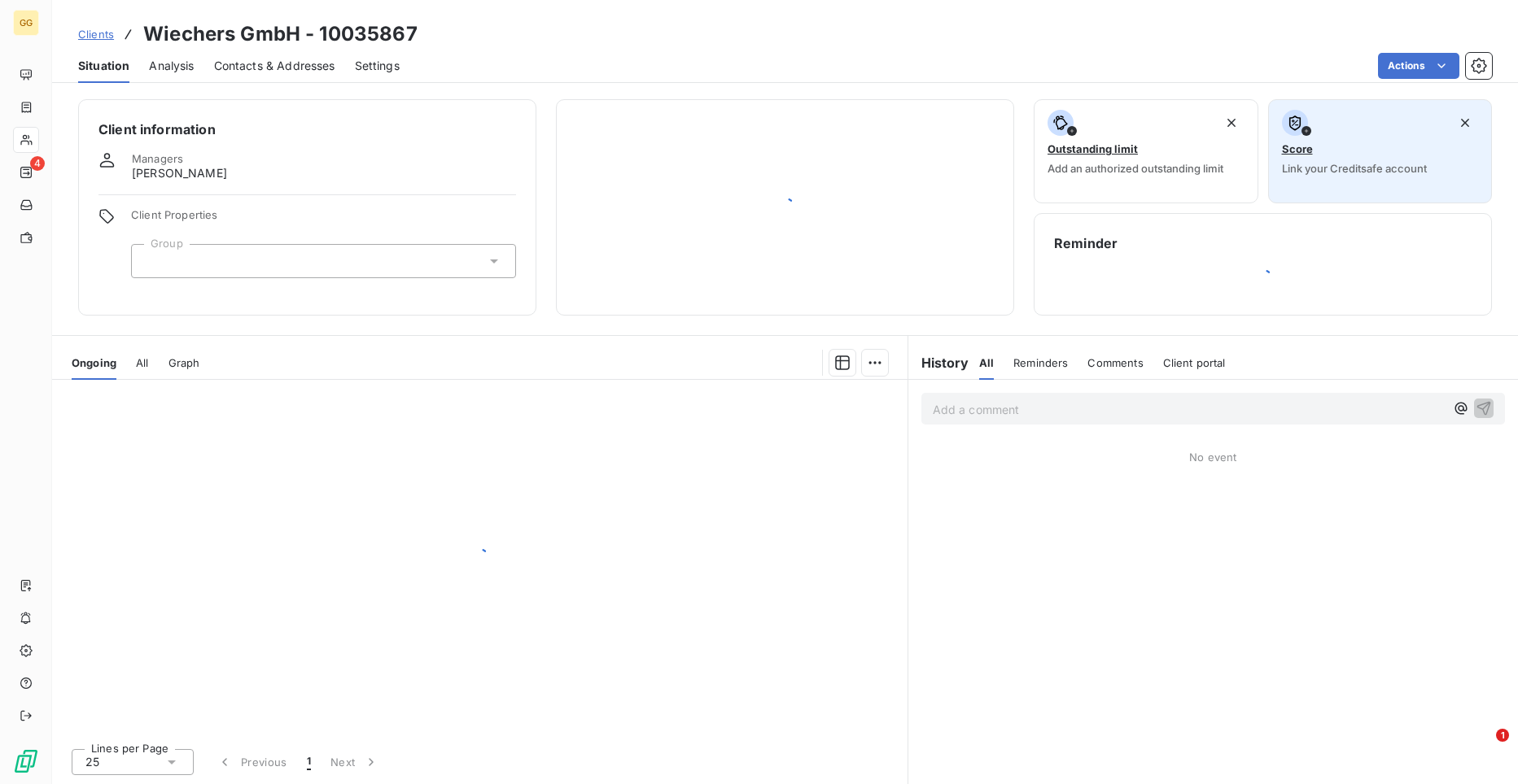
click at [1291, 159] on div "Score Link your Creditsafe account" at bounding box center [1381, 141] width 197 height 65
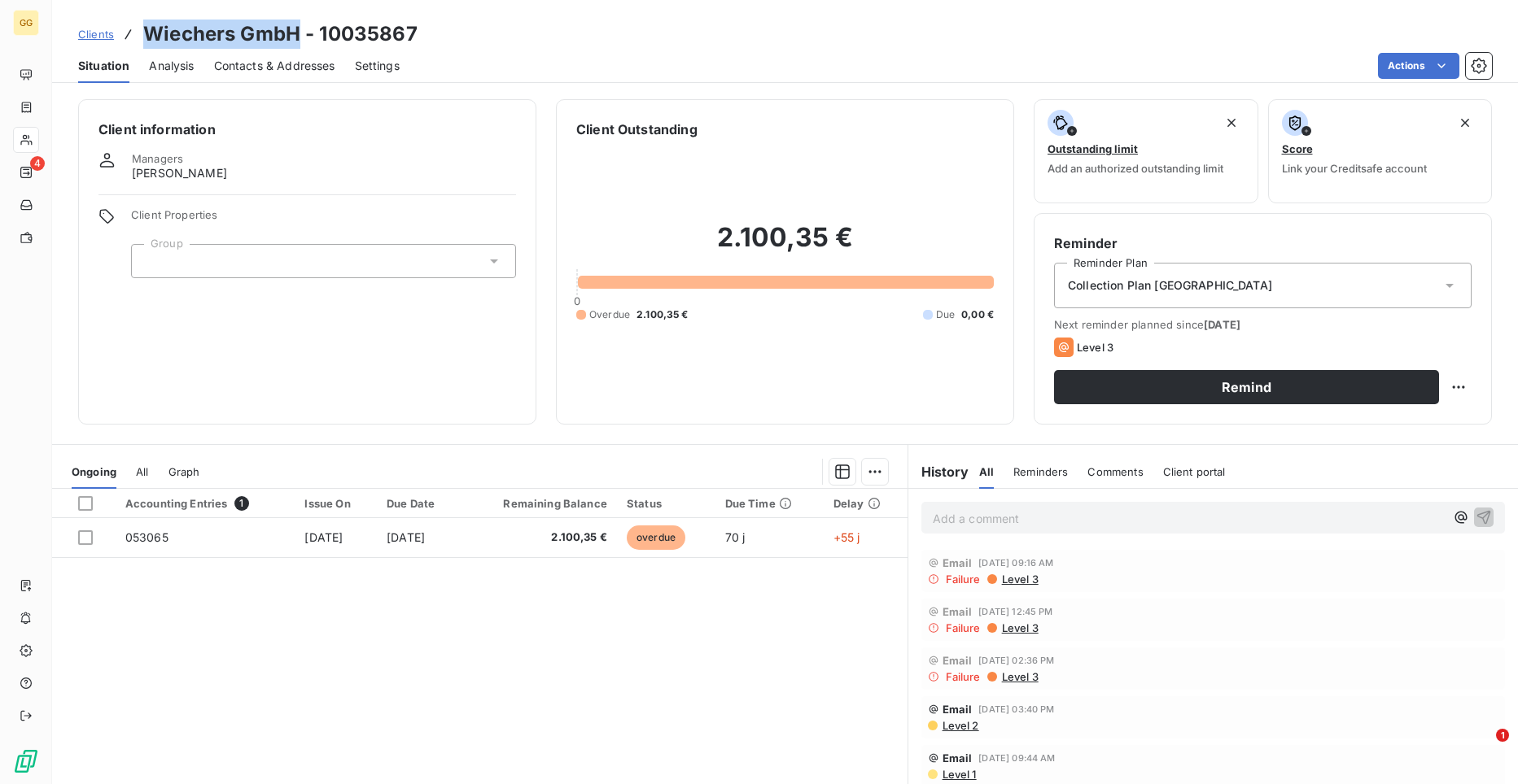
drag, startPoint x: 300, startPoint y: 40, endPoint x: 143, endPoint y: 19, distance: 158.4
click at [143, 19] on div "Clients Wiechers GmbH - 10035867 Situation Analysis Contacts & Addresses Settin…" at bounding box center [785, 41] width 1466 height 83
copy h3 "Wiechers GmbH"
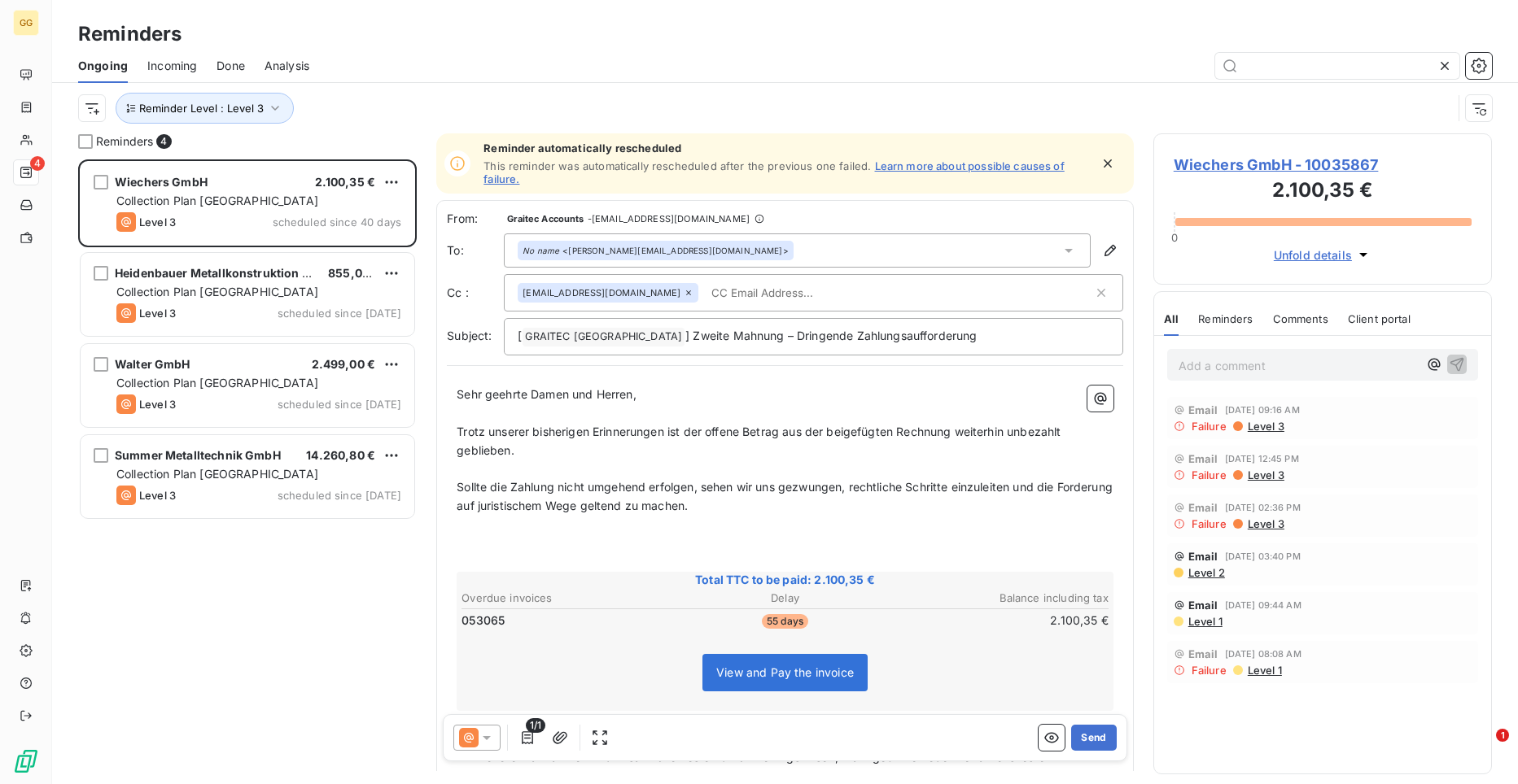
scroll to position [612, 327]
click at [769, 290] on input "text" at bounding box center [799, 292] width 188 height 24
paste input "[EMAIL_ADDRESS][DOMAIN_NAME]"
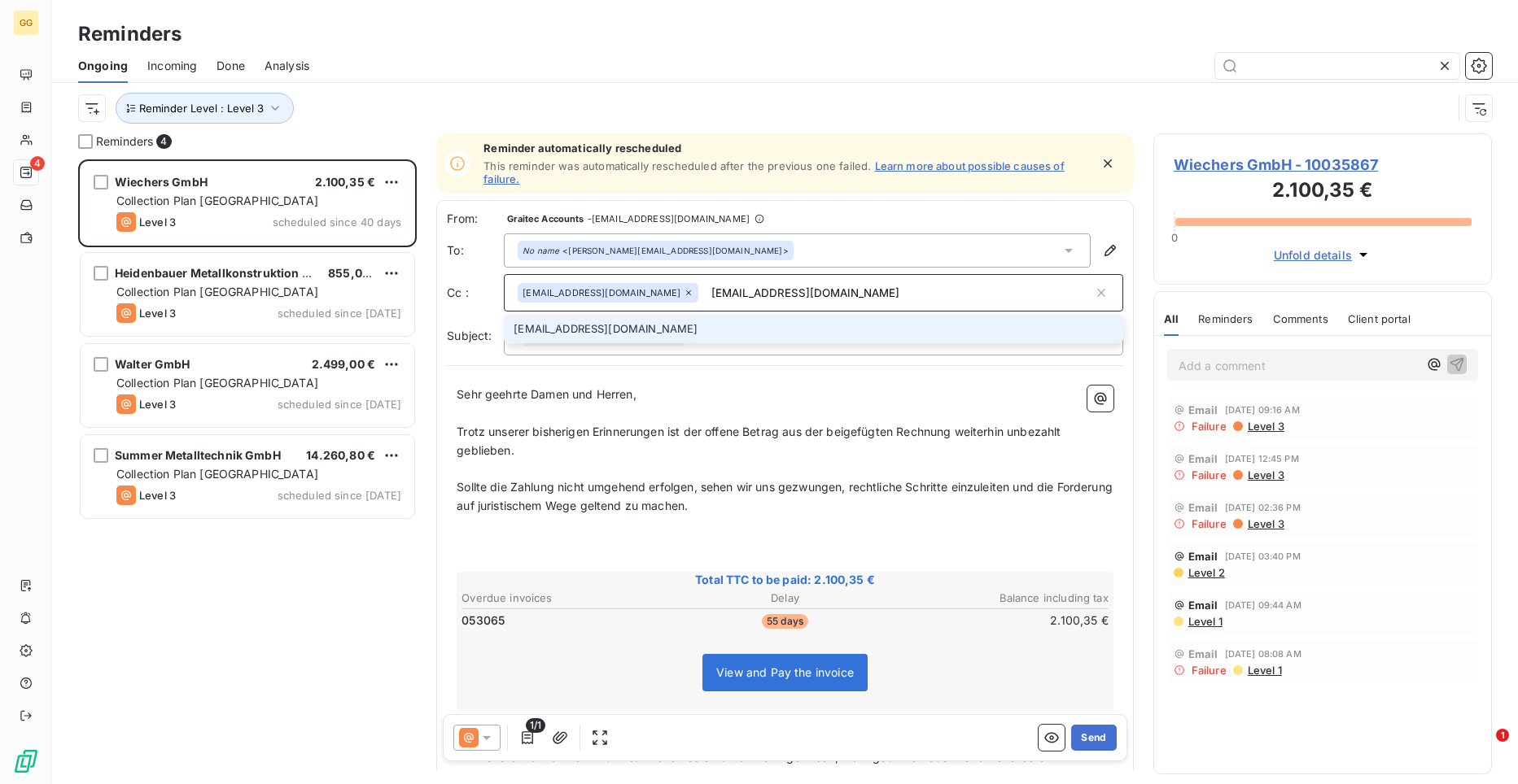
type input "[EMAIL_ADDRESS][DOMAIN_NAME]"
click at [644, 328] on li "[EMAIL_ADDRESS][DOMAIN_NAME]" at bounding box center [813, 329] width 619 height 29
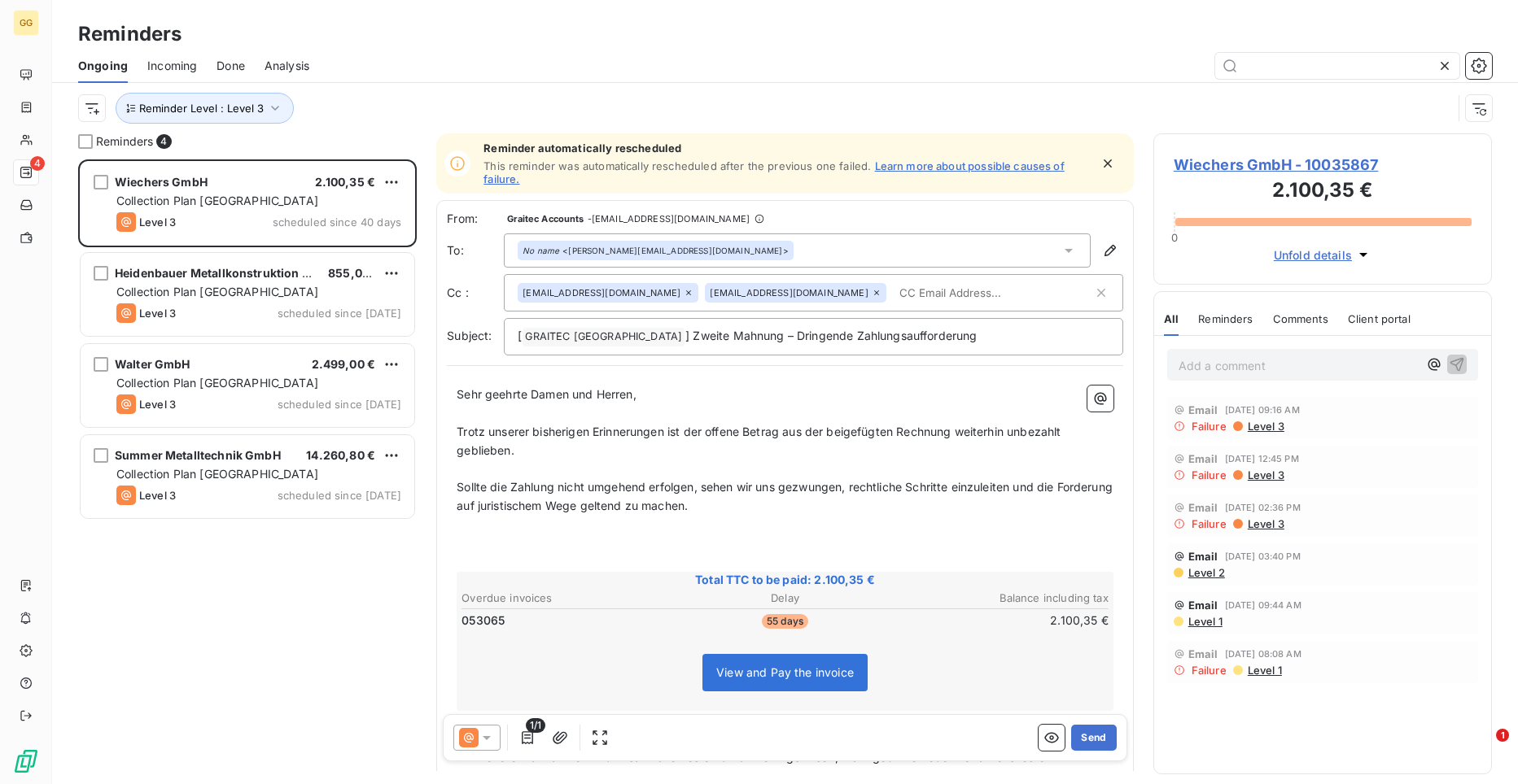
click at [655, 509] on span "Sollte die Zahlung nicht umgehend erfolgen, sehen wir uns gezwungen, rechtliche…" at bounding box center [786, 496] width 660 height 33
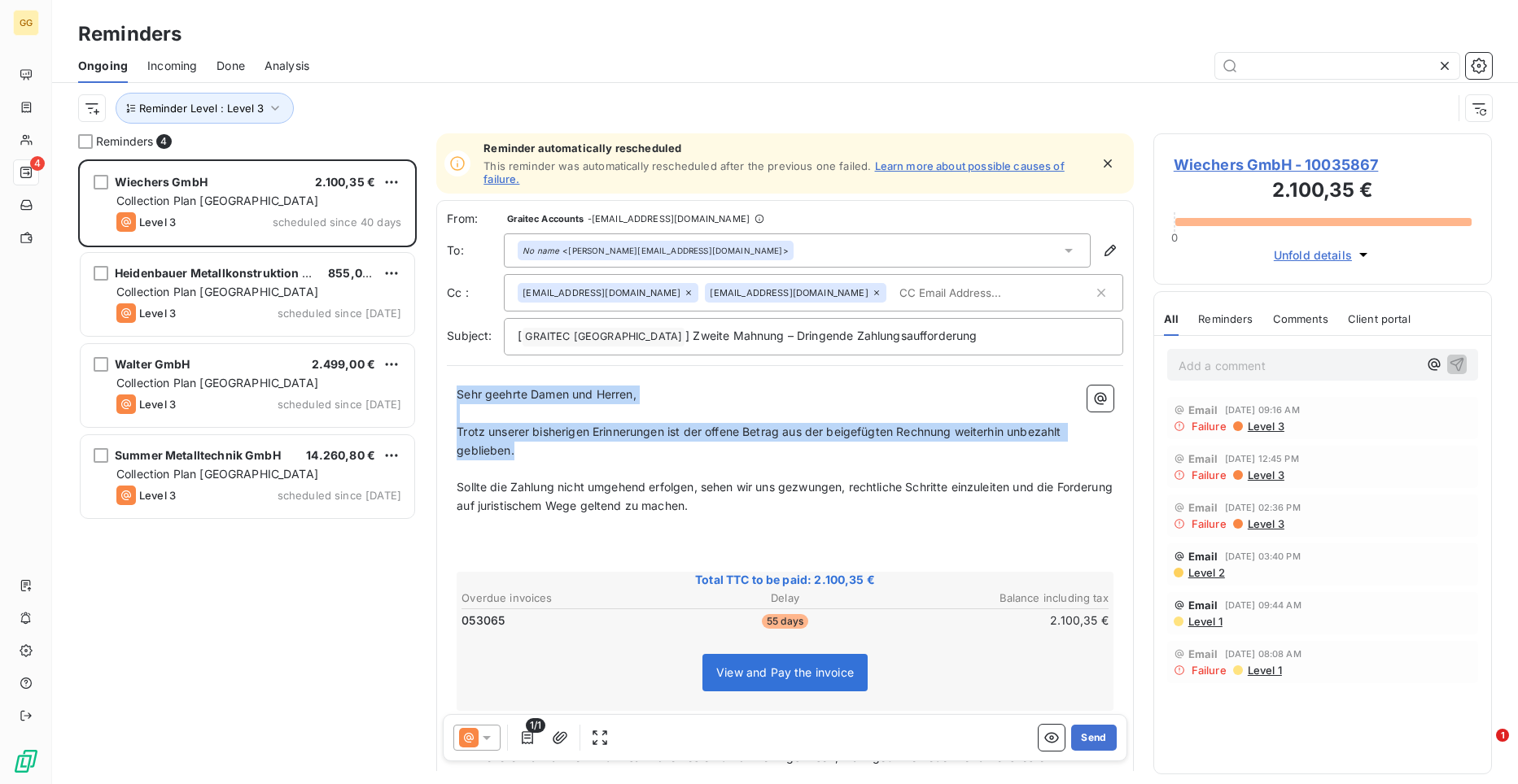
drag, startPoint x: 458, startPoint y: 388, endPoint x: 633, endPoint y: 458, distance: 188.5
click at [633, 458] on div "Sehr geehrte Damen und Herren, ﻿ Trotz unserer bisherigen Erinnerungen ist der …" at bounding box center [785, 621] width 657 height 472
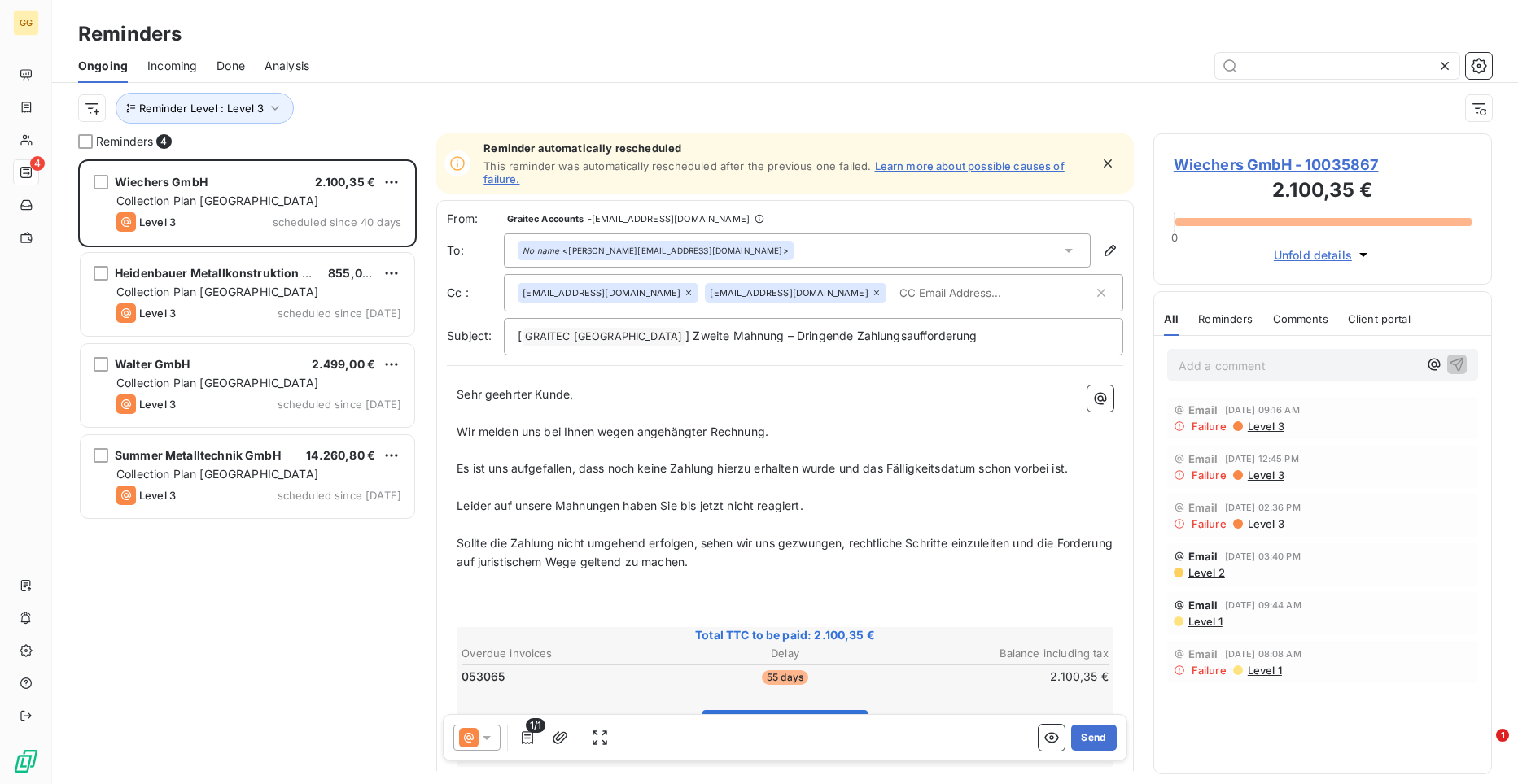
click at [633, 458] on p "﻿" at bounding box center [785, 451] width 657 height 19
click at [754, 567] on p "Sollte die Zahlung nicht umgehend erfolgen, sehen wir uns gezwungen, rechtliche…" at bounding box center [785, 553] width 657 height 37
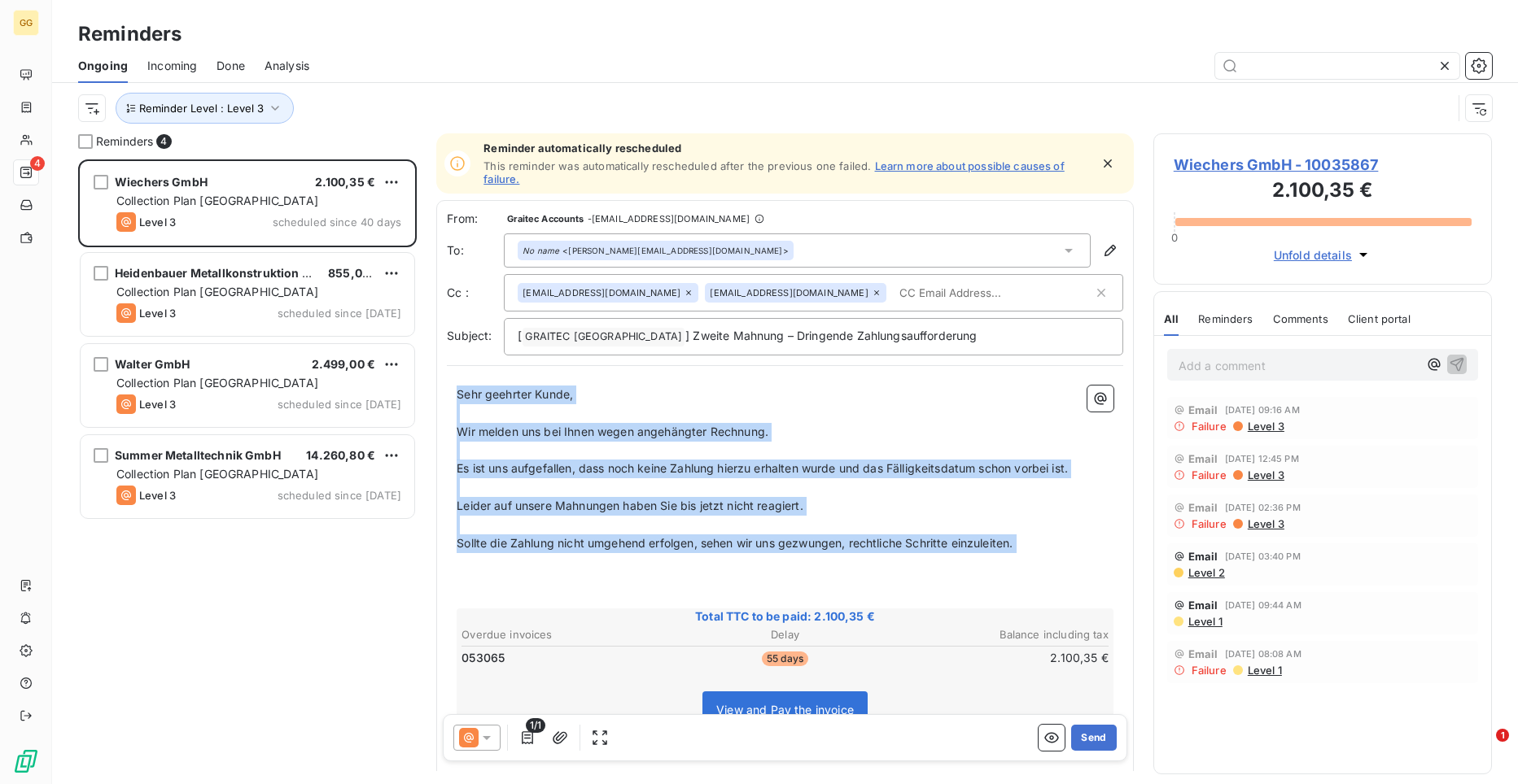
drag, startPoint x: 457, startPoint y: 388, endPoint x: 1043, endPoint y: 560, distance: 610.7
click at [1043, 560] on div "Sehr geehrter Kunde, ﻿ Wir melden uns bei Ihnen wegen angehängter Rechnung. ﻿ E…" at bounding box center [785, 640] width 657 height 509
copy div "Sehr geehrter Kunde, ﻿ Wir melden uns bei Ihnen wegen angehängter Rechnung. ﻿ E…"
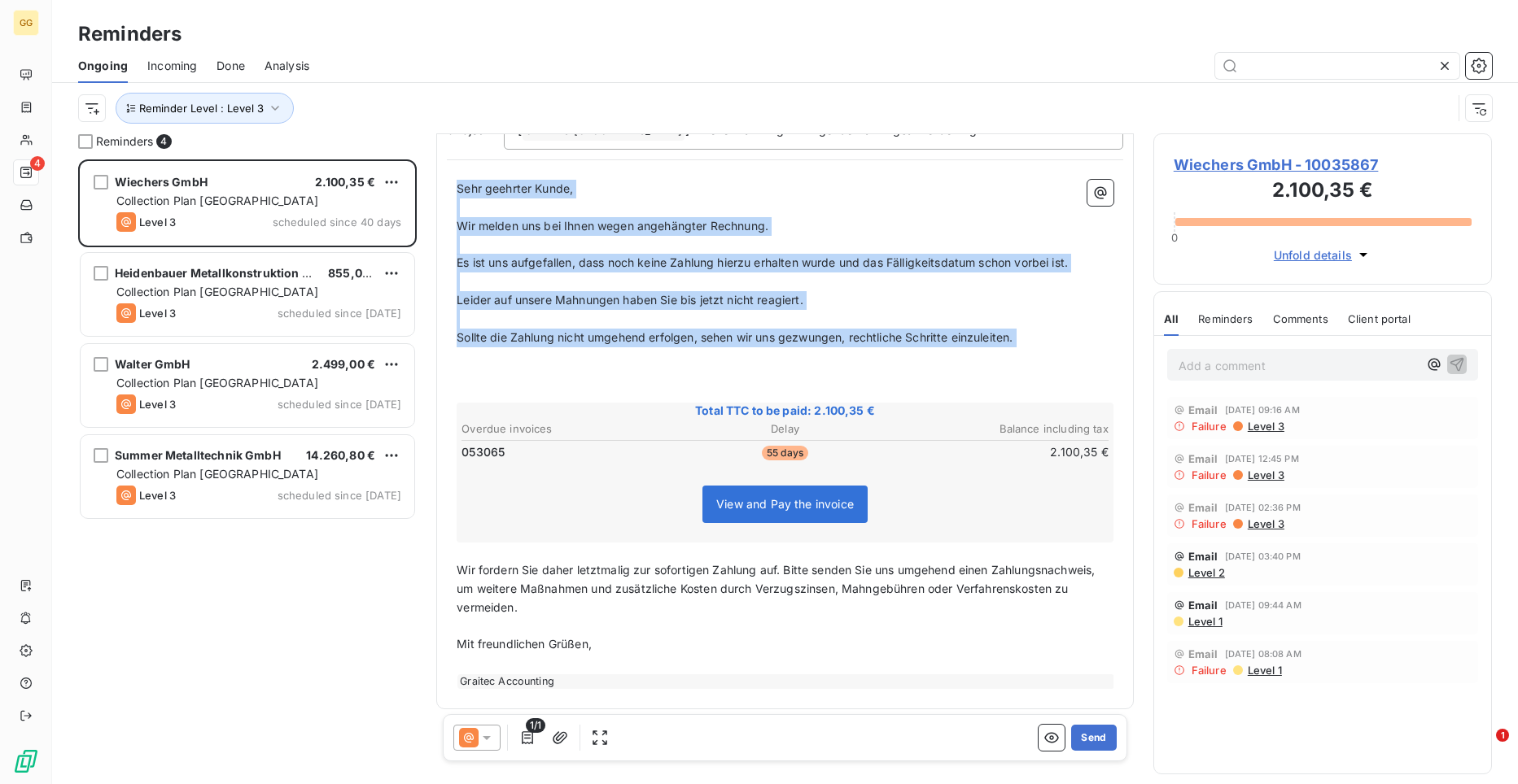
scroll to position [211, 0]
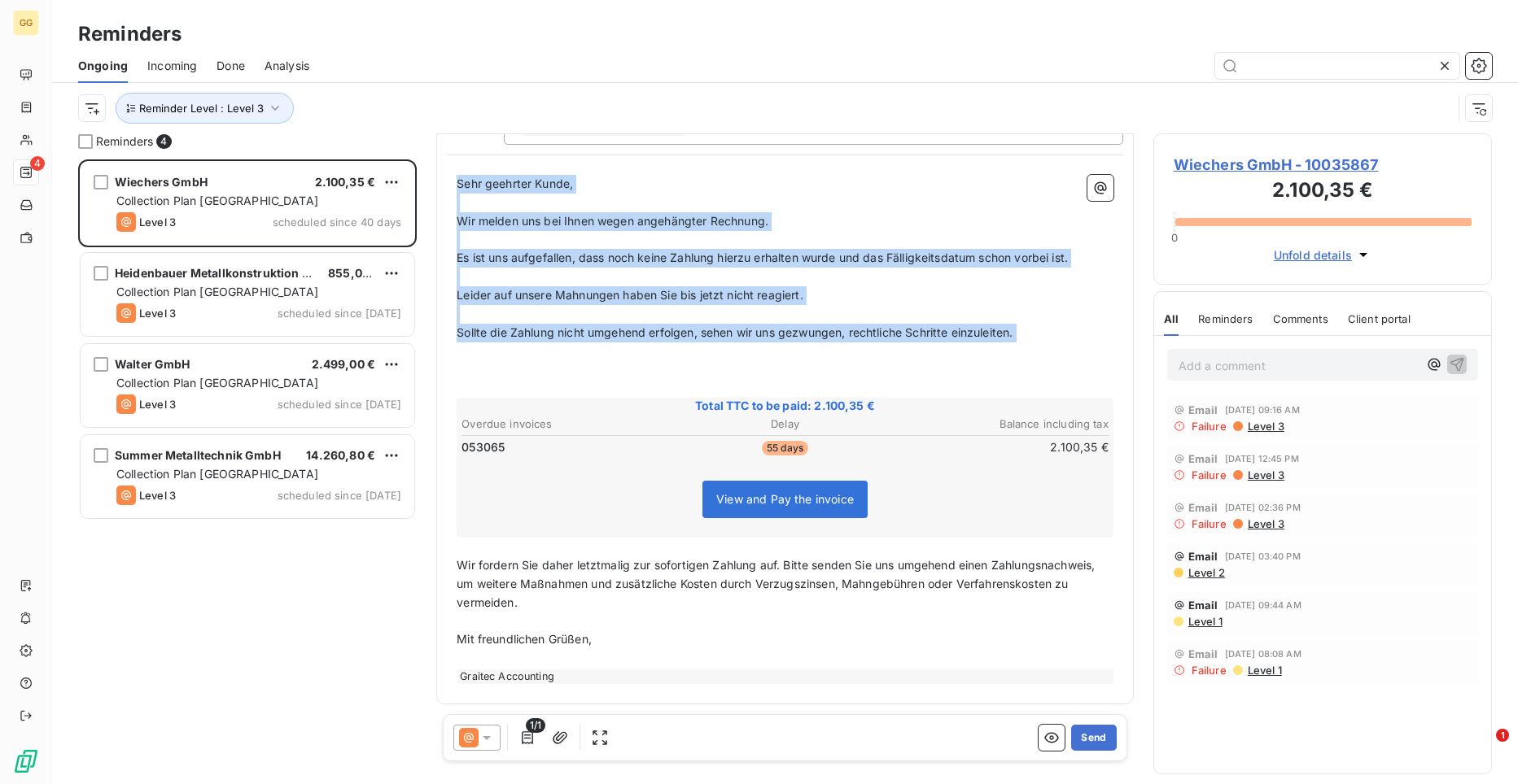
click at [1088, 329] on p "Sollte die Zahlung nicht umgehend erfolgen, sehen wir uns gezwungen, rechtliche…" at bounding box center [785, 333] width 657 height 19
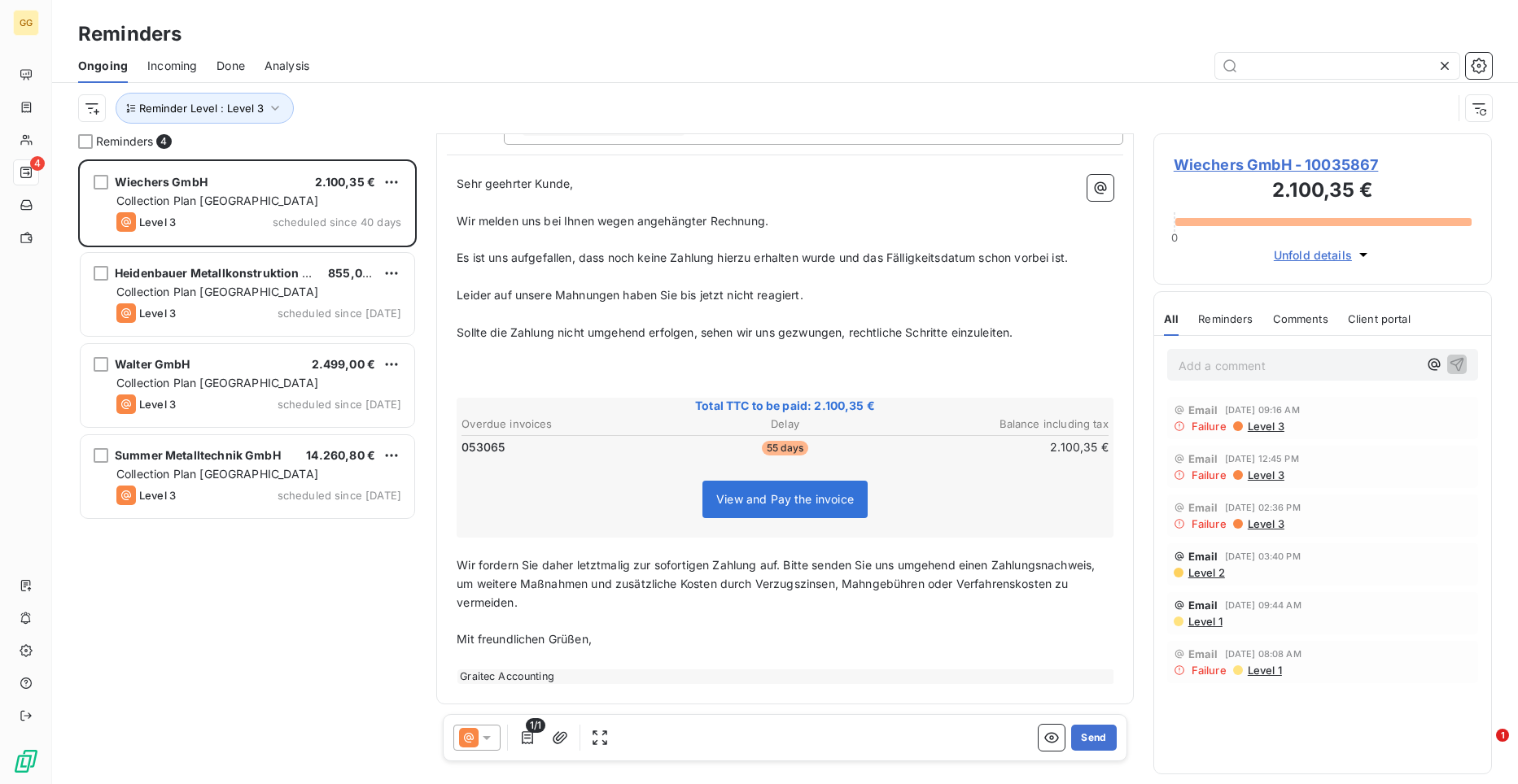
drag, startPoint x: 1088, startPoint y: 329, endPoint x: 890, endPoint y: 296, distance: 200.7
click at [890, 296] on div "Sehr geehrter Kunde, ﻿ Wir melden uns bei Ihnen wegen angehängter Rechnung. ﻿ E…" at bounding box center [785, 429] width 657 height 509
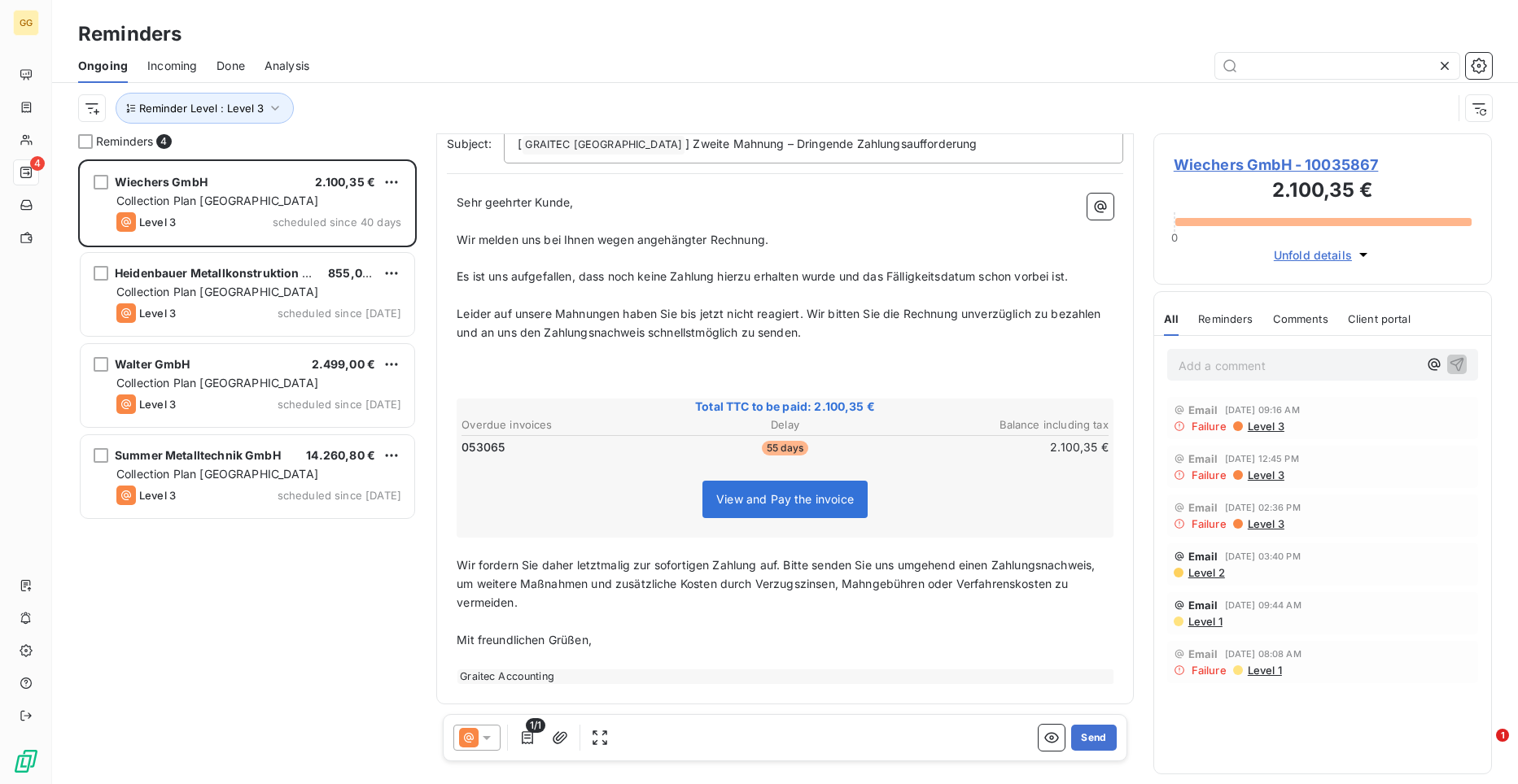
click at [811, 314] on span "Leider auf unsere Mahnungen haben Sie bis jetzt nicht reagiert. Wir bitten Sie …" at bounding box center [780, 323] width 648 height 33
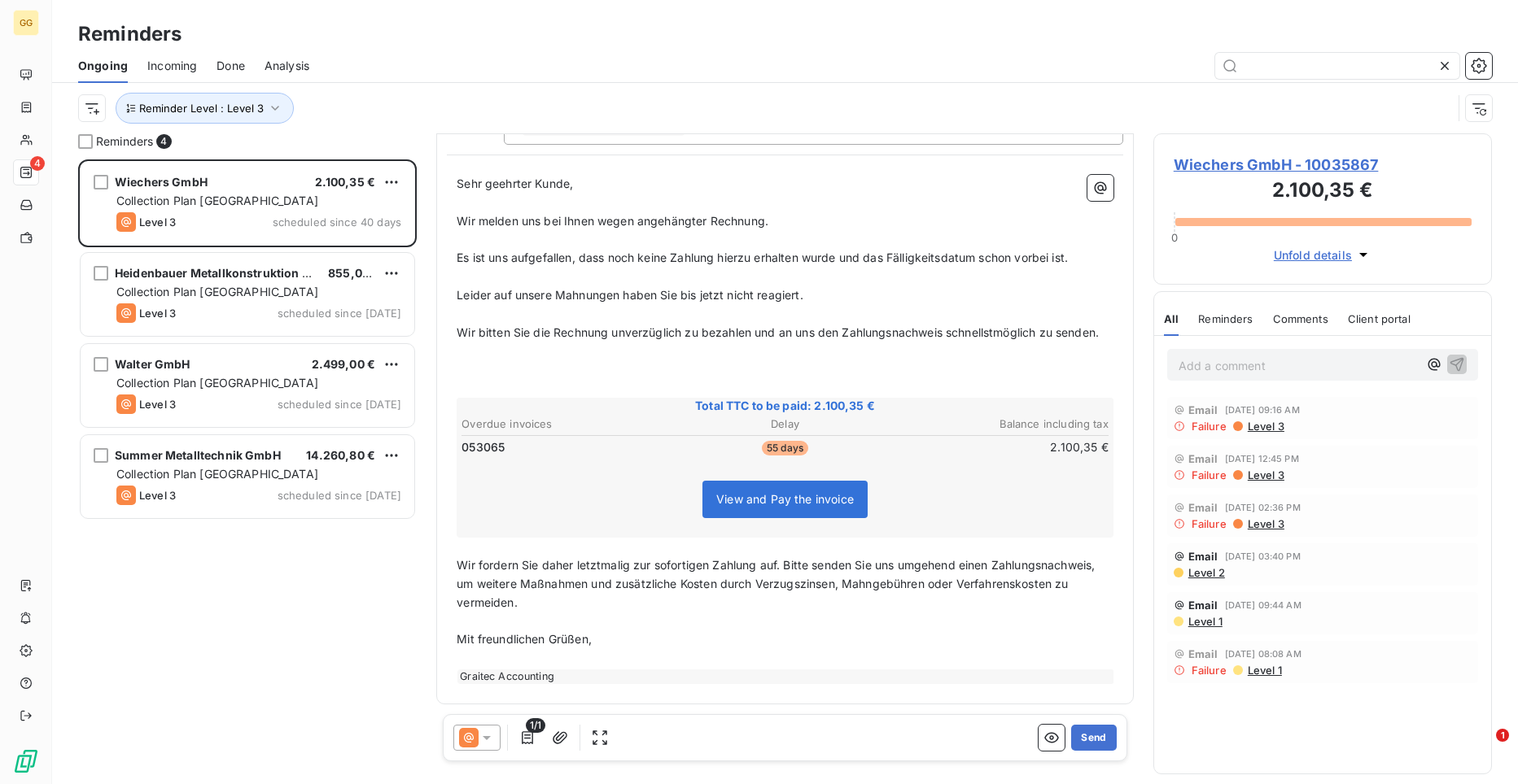
drag, startPoint x: 456, startPoint y: 583, endPoint x: 581, endPoint y: 668, distance: 151.2
click at [581, 668] on div "Sehr geehrter Kunde, ﻿ Wir melden uns bei Ihnen wegen angehängter Rechnung. ﻿ E…" at bounding box center [784, 429] width 676 height 529
click at [452, 582] on div "Sehr geehrter Kunde, ﻿ Wir melden uns bei Ihnen wegen angehängter Rechnung. ﻿ E…" at bounding box center [784, 429] width 676 height 529
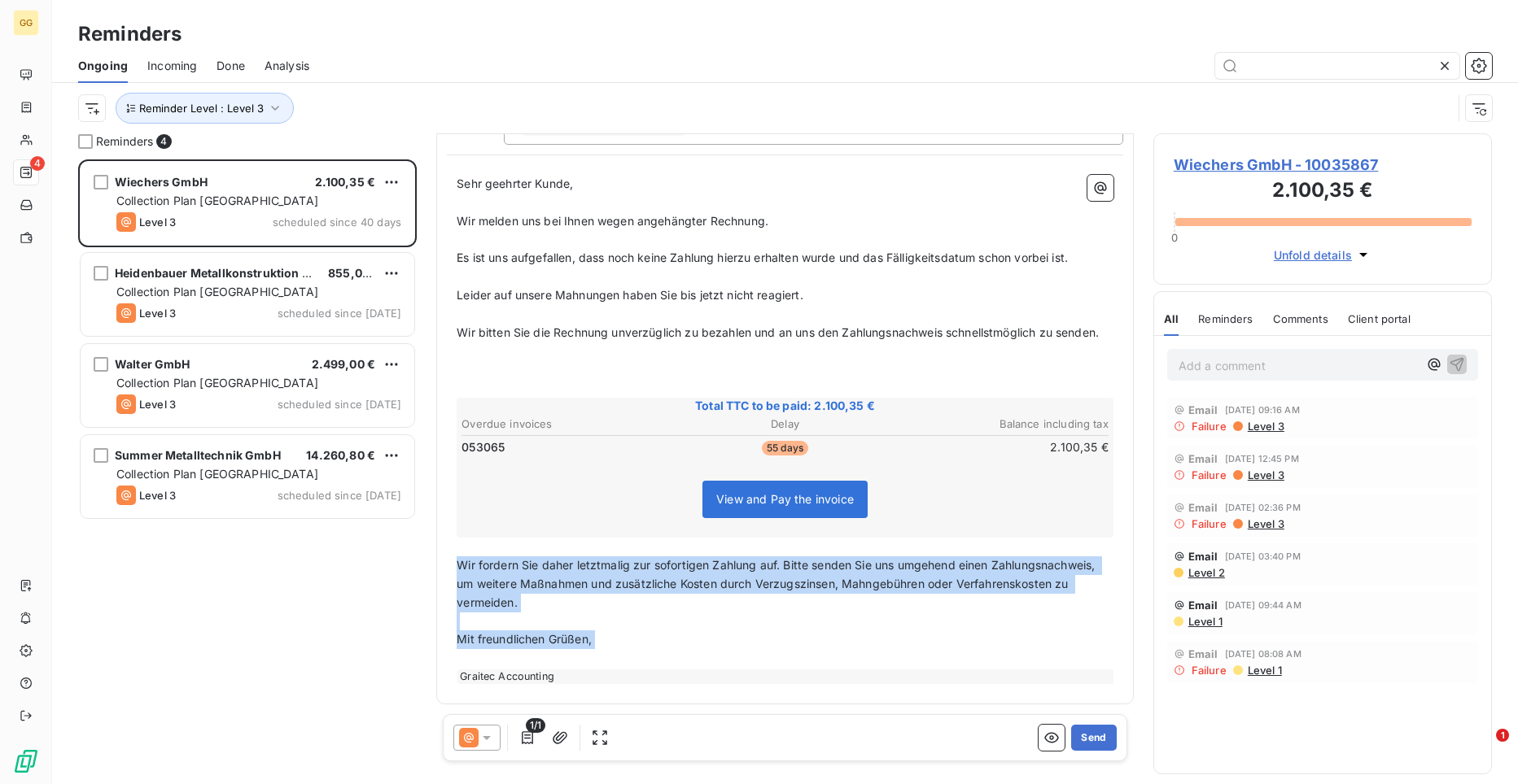
drag, startPoint x: 461, startPoint y: 586, endPoint x: 619, endPoint y: 679, distance: 183.3
click at [619, 679] on div "Sehr geehrter Kunde, ﻿ Wir melden uns bei Ihnen wegen angehängter Rechnung. ﻿ E…" at bounding box center [785, 429] width 657 height 509
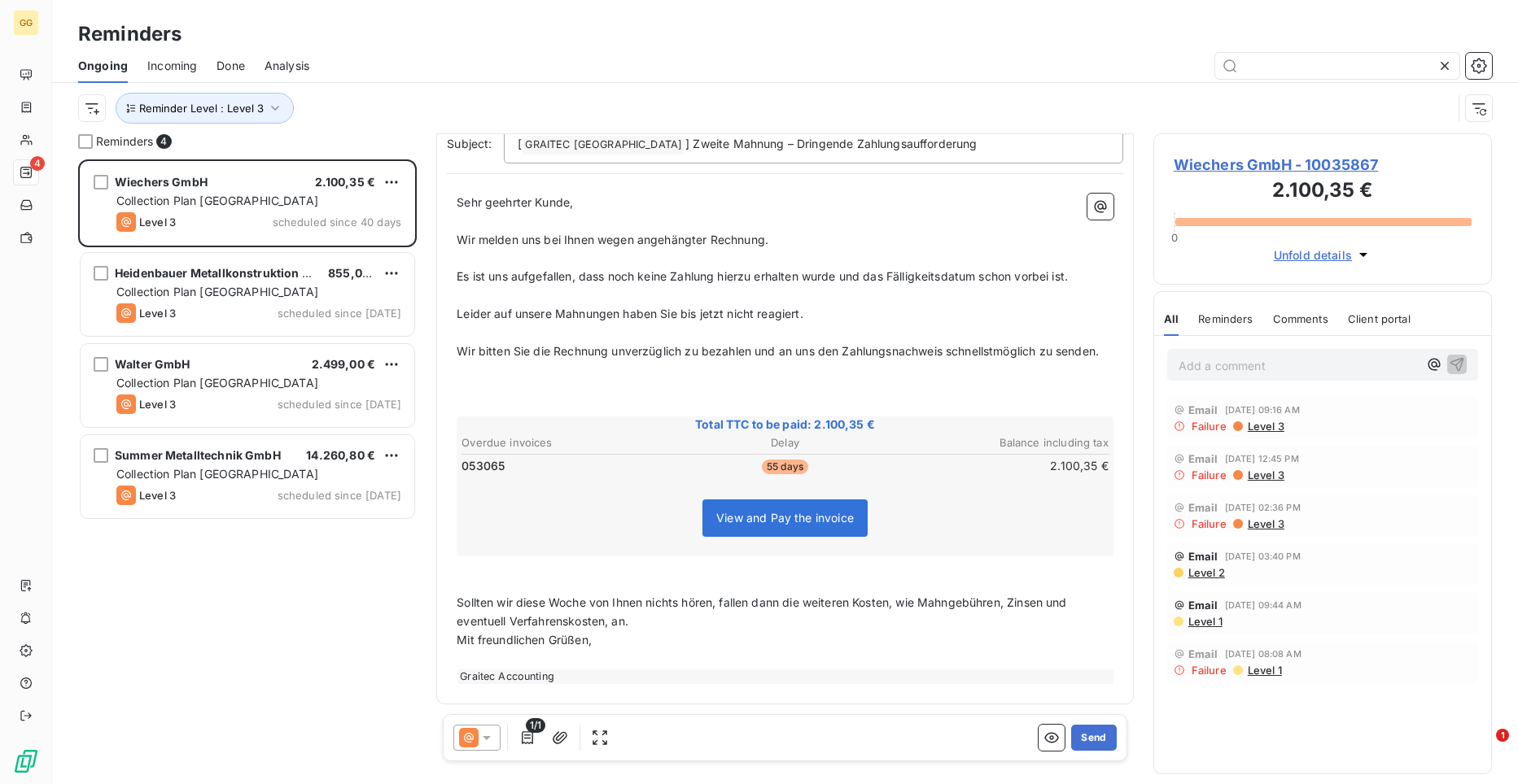
click at [641, 628] on p "Sollten wir diese Woche von Ihnen nichts hören, fallen dann die weiteren Kosten…" at bounding box center [785, 612] width 657 height 37
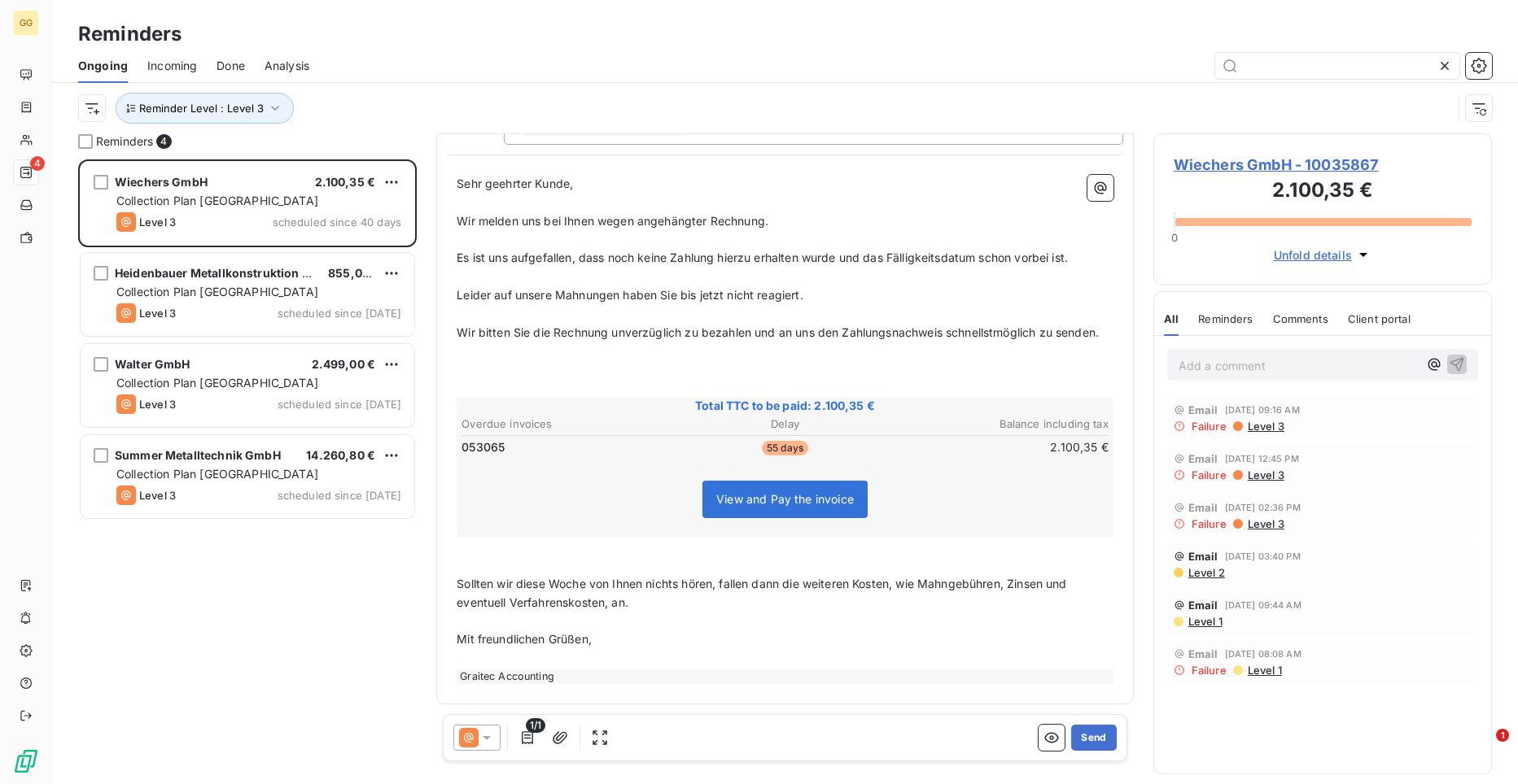
click at [473, 188] on span "Sehr geehrter Kunde," at bounding box center [515, 184] width 116 height 13
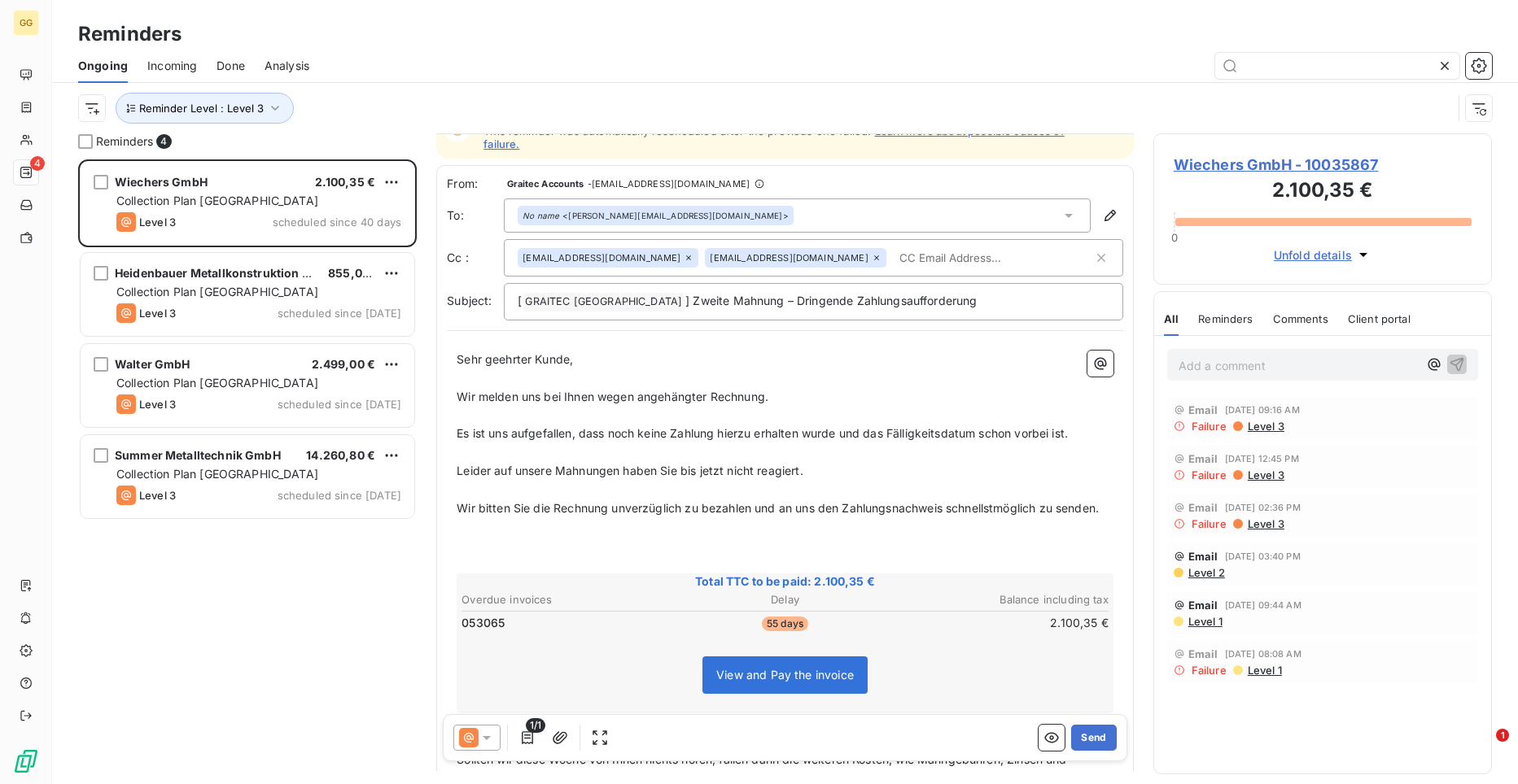
scroll to position [16, 0]
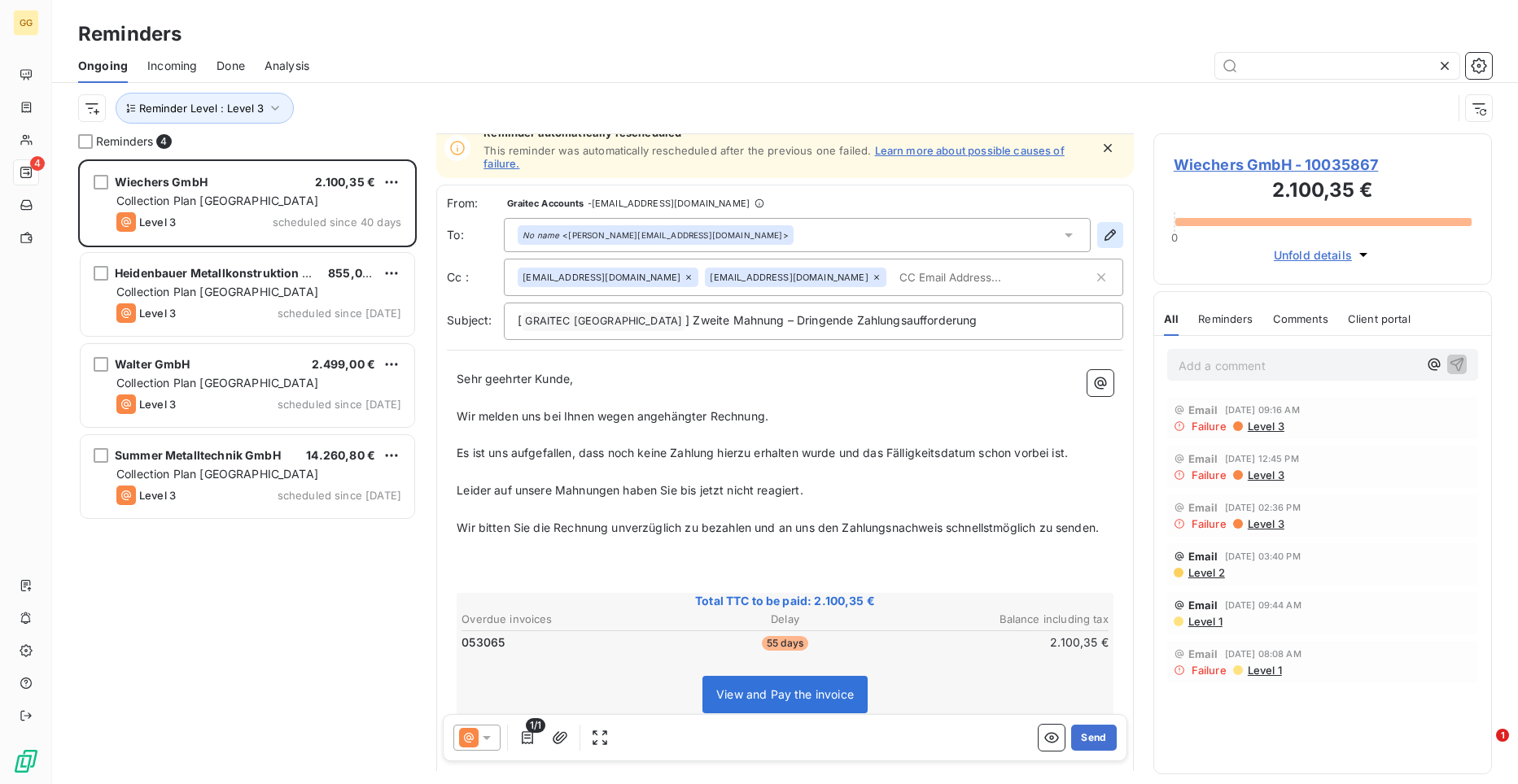
click at [1102, 232] on icon "button" at bounding box center [1109, 235] width 16 height 16
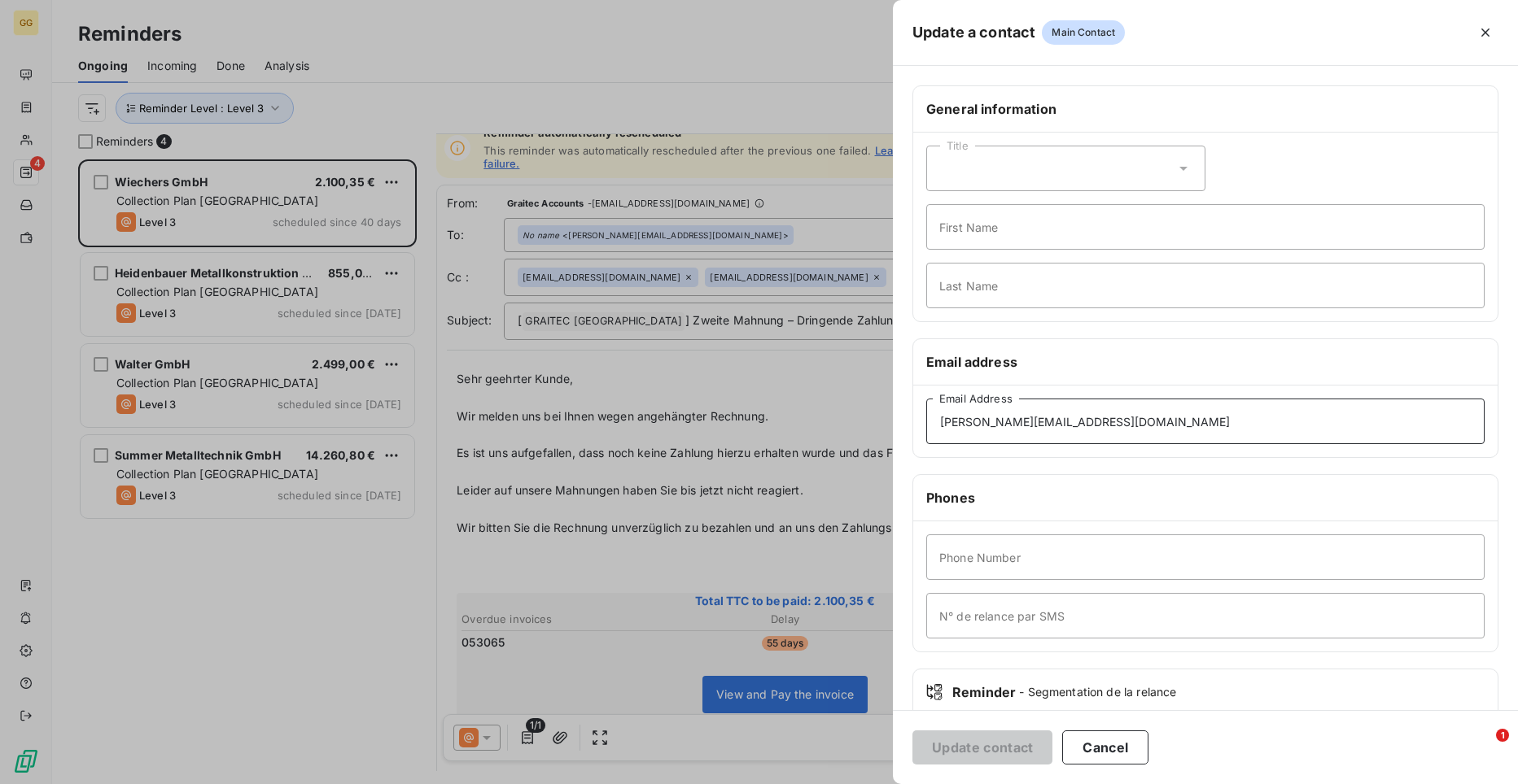
drag, startPoint x: 1141, startPoint y: 425, endPoint x: 922, endPoint y: 429, distance: 219.0
click at [922, 429] on div "[EMAIL_ADDRESS][DOMAIN_NAME] Email Address" at bounding box center [1205, 421] width 585 height 72
click at [1158, 419] on input "[PERSON_NAME][EMAIL_ADDRESS][DOMAIN_NAME]" at bounding box center [1205, 421] width 559 height 45
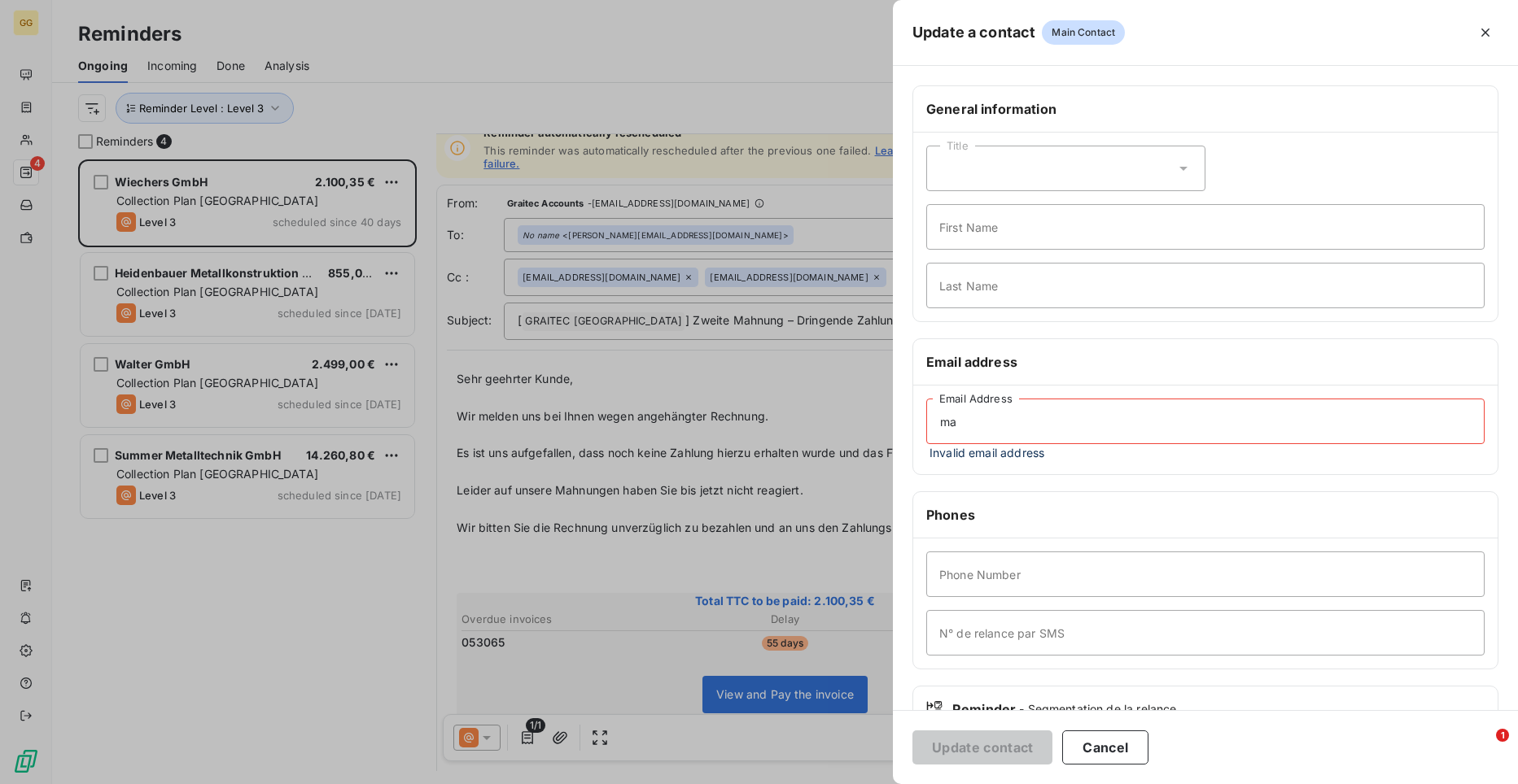
type input "m"
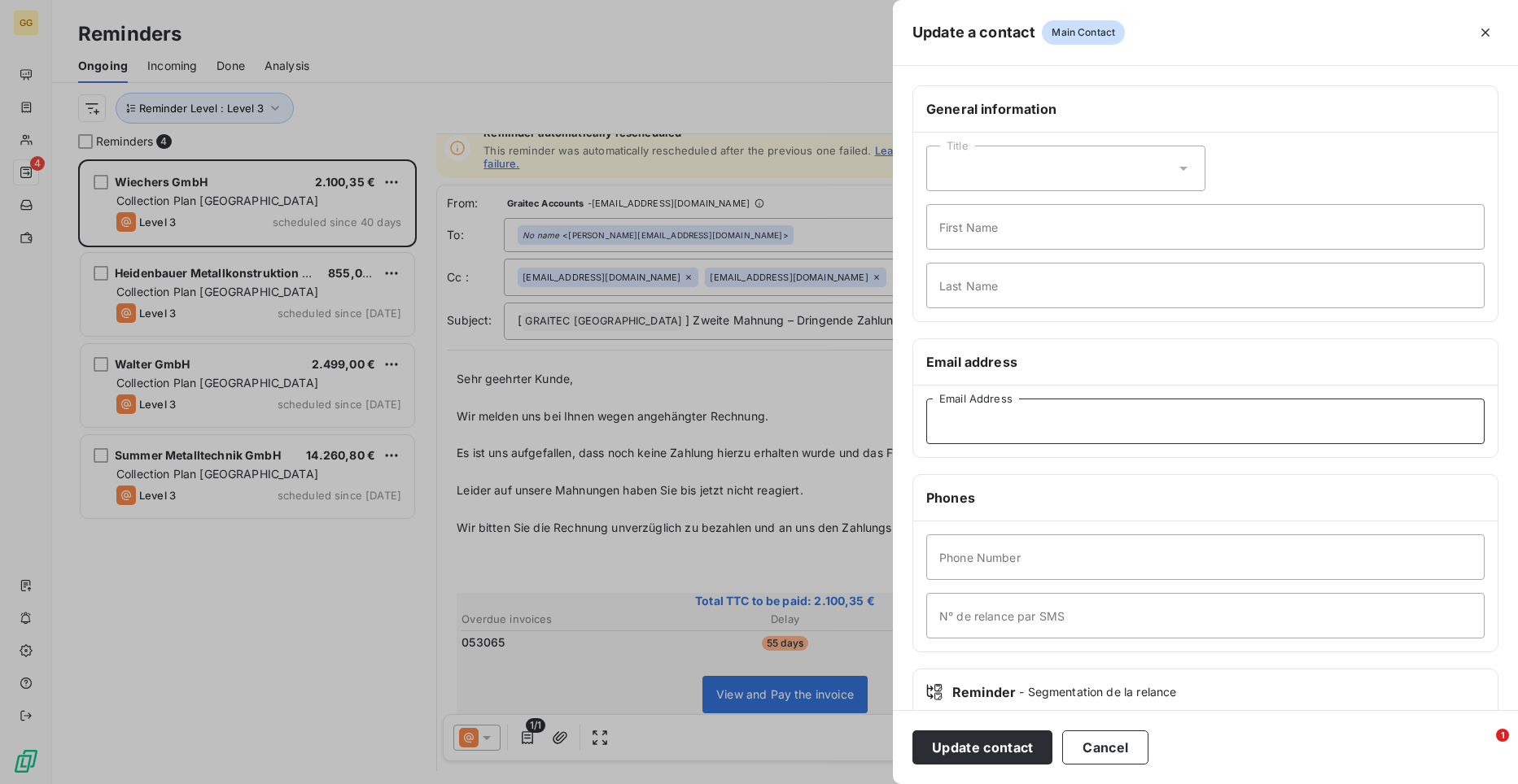
paste input "[EMAIL_ADDRESS][DOMAIN_NAME]"
type input "[EMAIL_ADDRESS][DOMAIN_NAME]"
click at [1016, 748] on button "Update contact" at bounding box center [982, 748] width 140 height 35
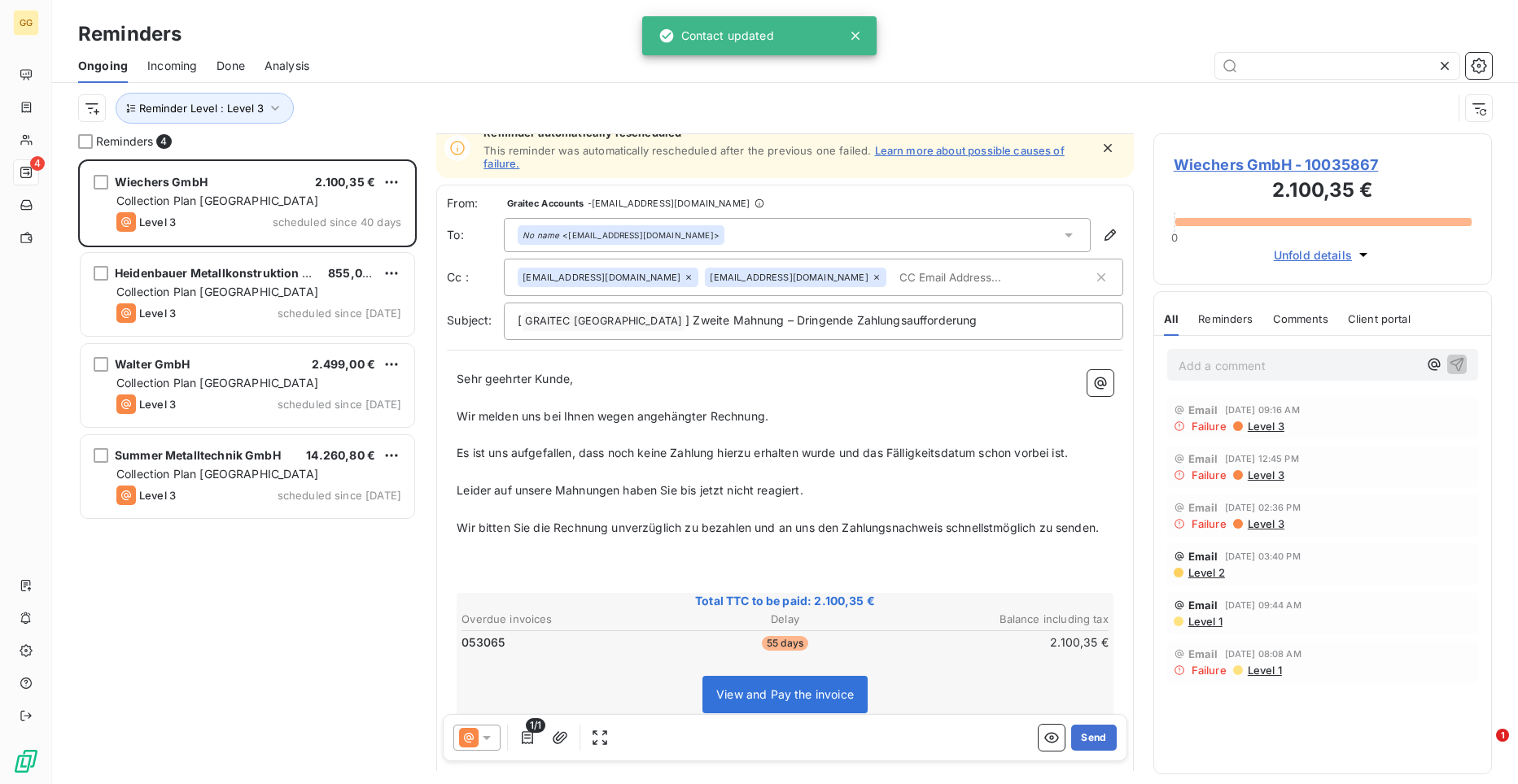
click at [872, 275] on icon at bounding box center [877, 278] width 10 height 10
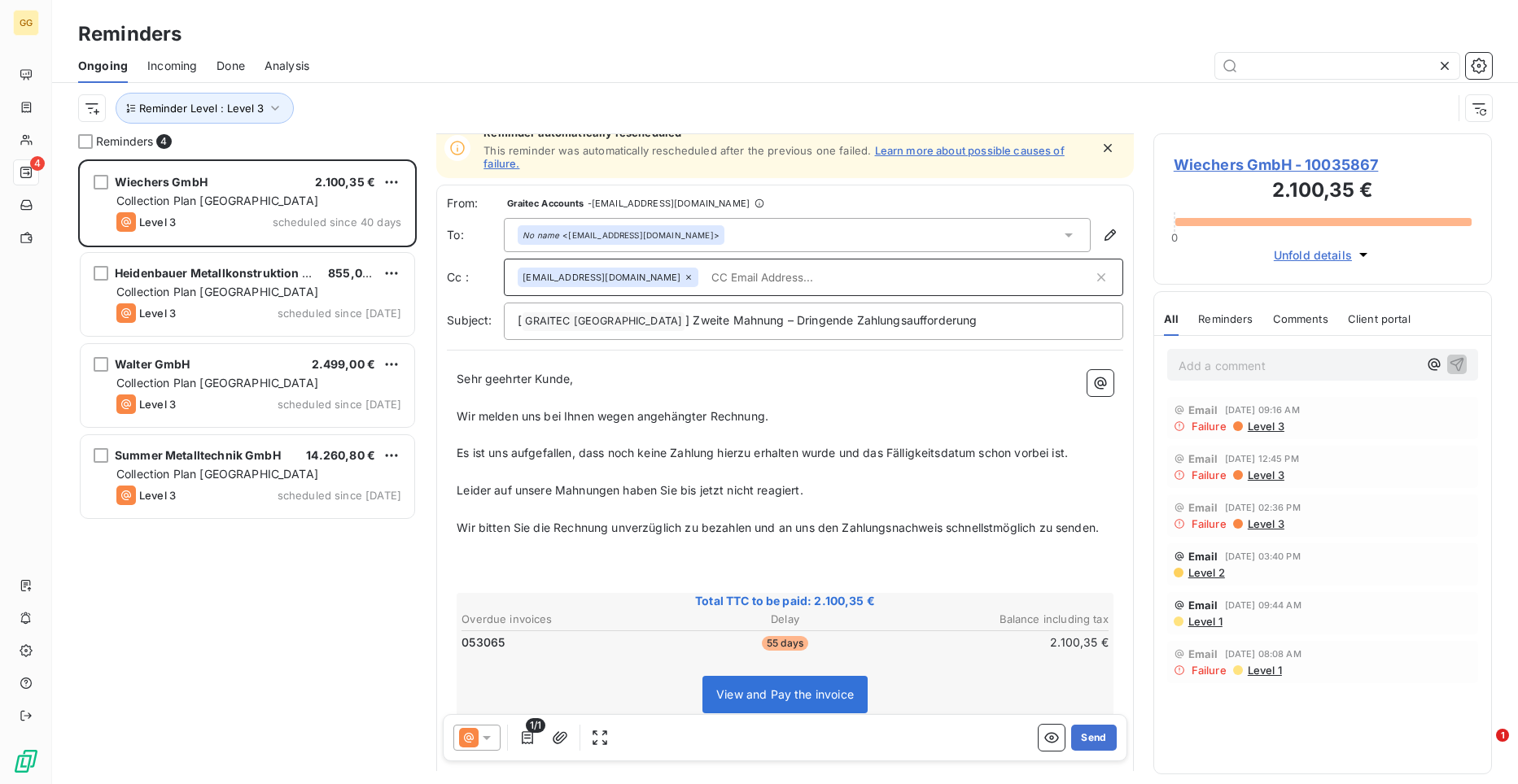
click at [705, 271] on input "text" at bounding box center [899, 277] width 388 height 24
paste input "[PERSON_NAME][EMAIL_ADDRESS][DOMAIN_NAME]"
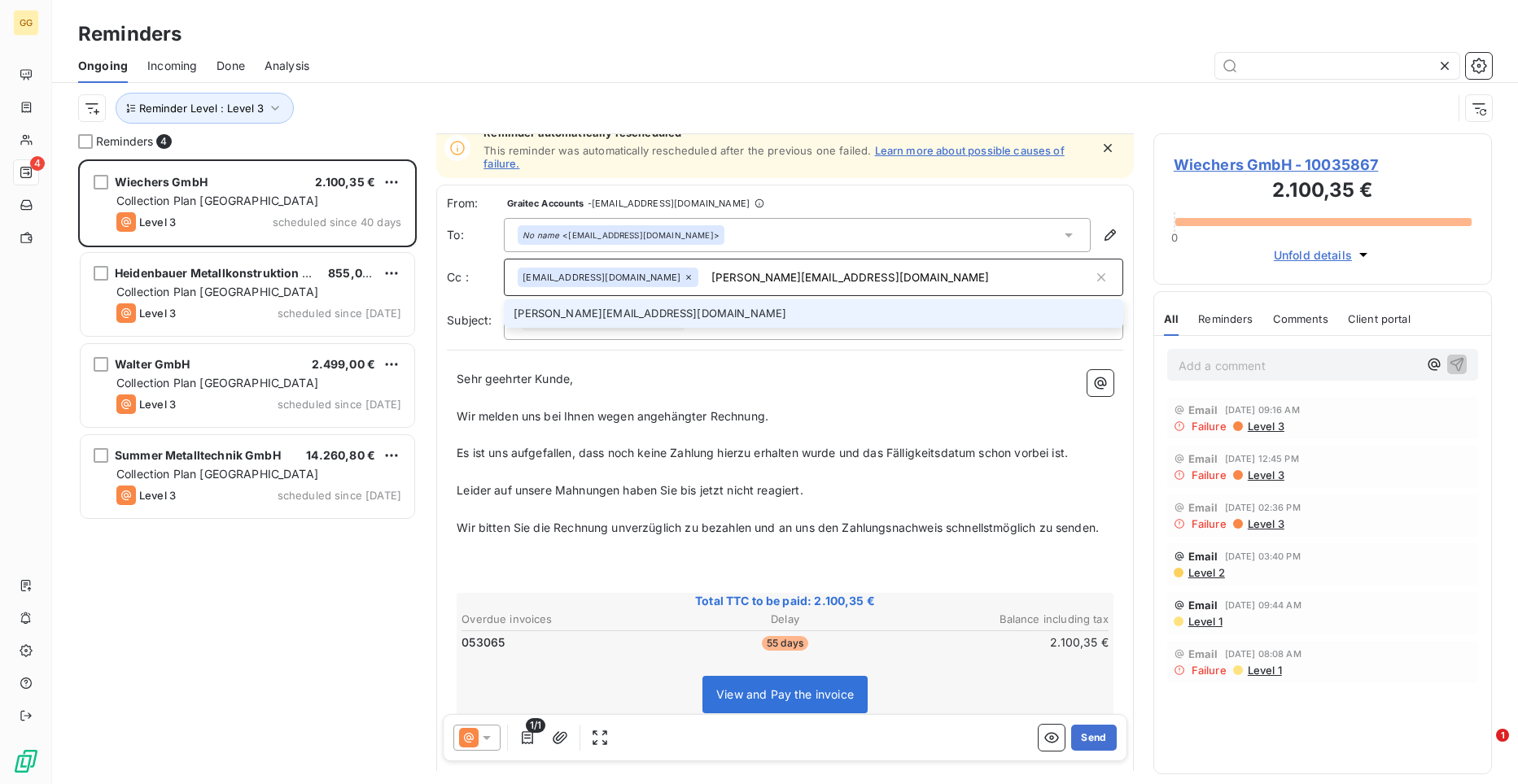
type input "[PERSON_NAME][EMAIL_ADDRESS][DOMAIN_NAME]"
click at [649, 313] on li "[PERSON_NAME][EMAIL_ADDRESS][DOMAIN_NAME]" at bounding box center [813, 314] width 619 height 29
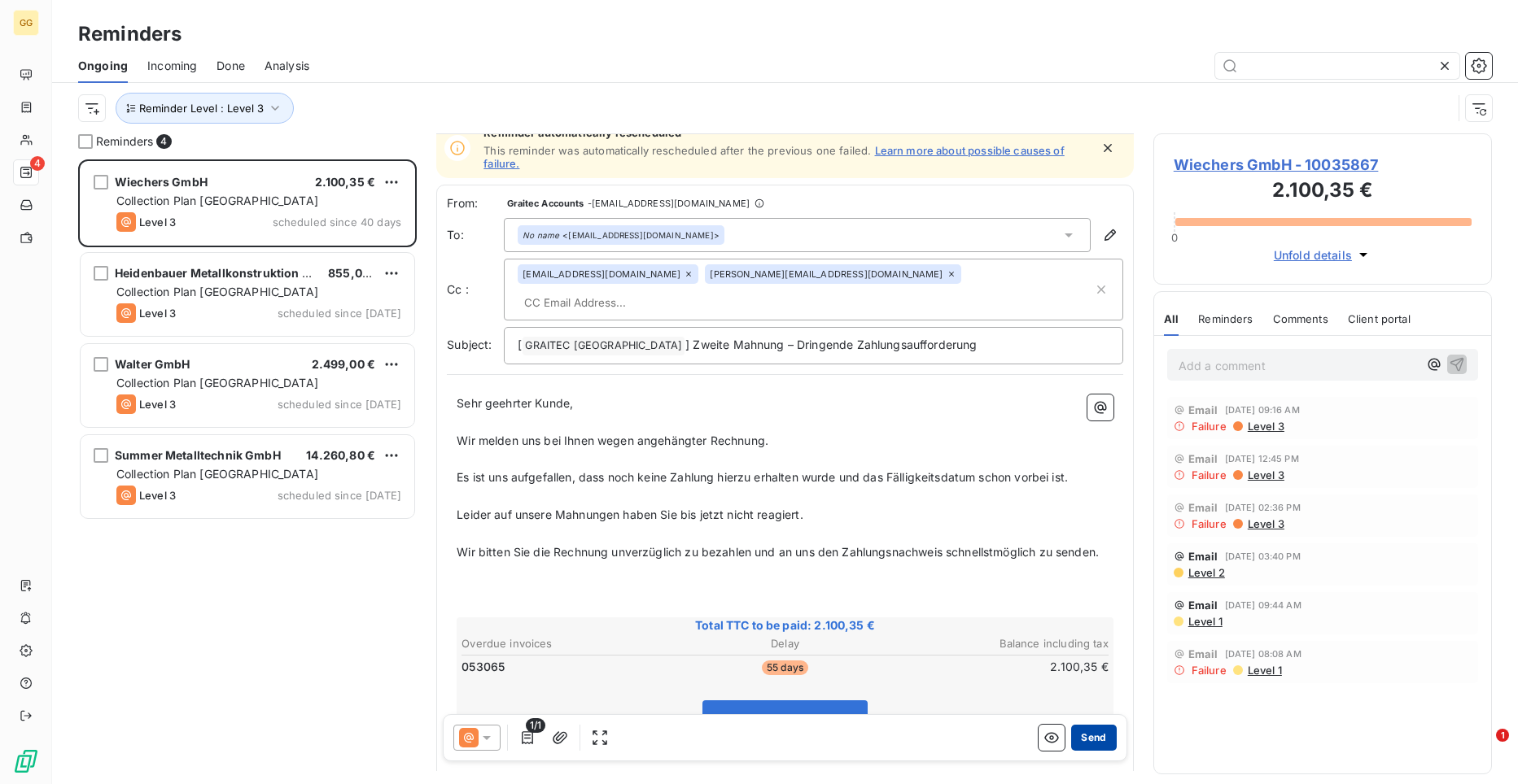
click at [1082, 733] on button "Send" at bounding box center [1093, 738] width 45 height 26
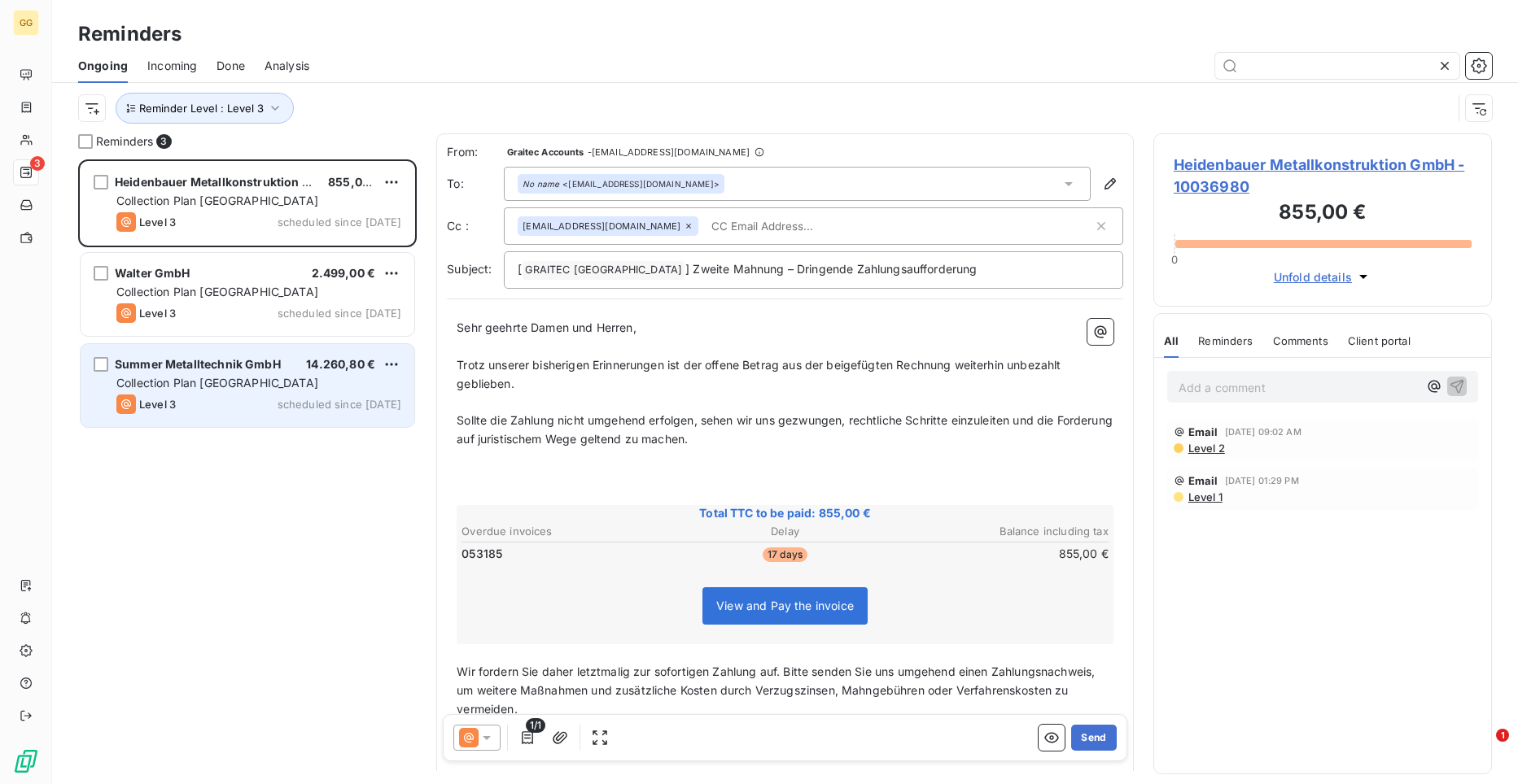
click at [179, 376] on span "Collection Plan [GEOGRAPHIC_DATA]" at bounding box center [217, 382] width 202 height 13
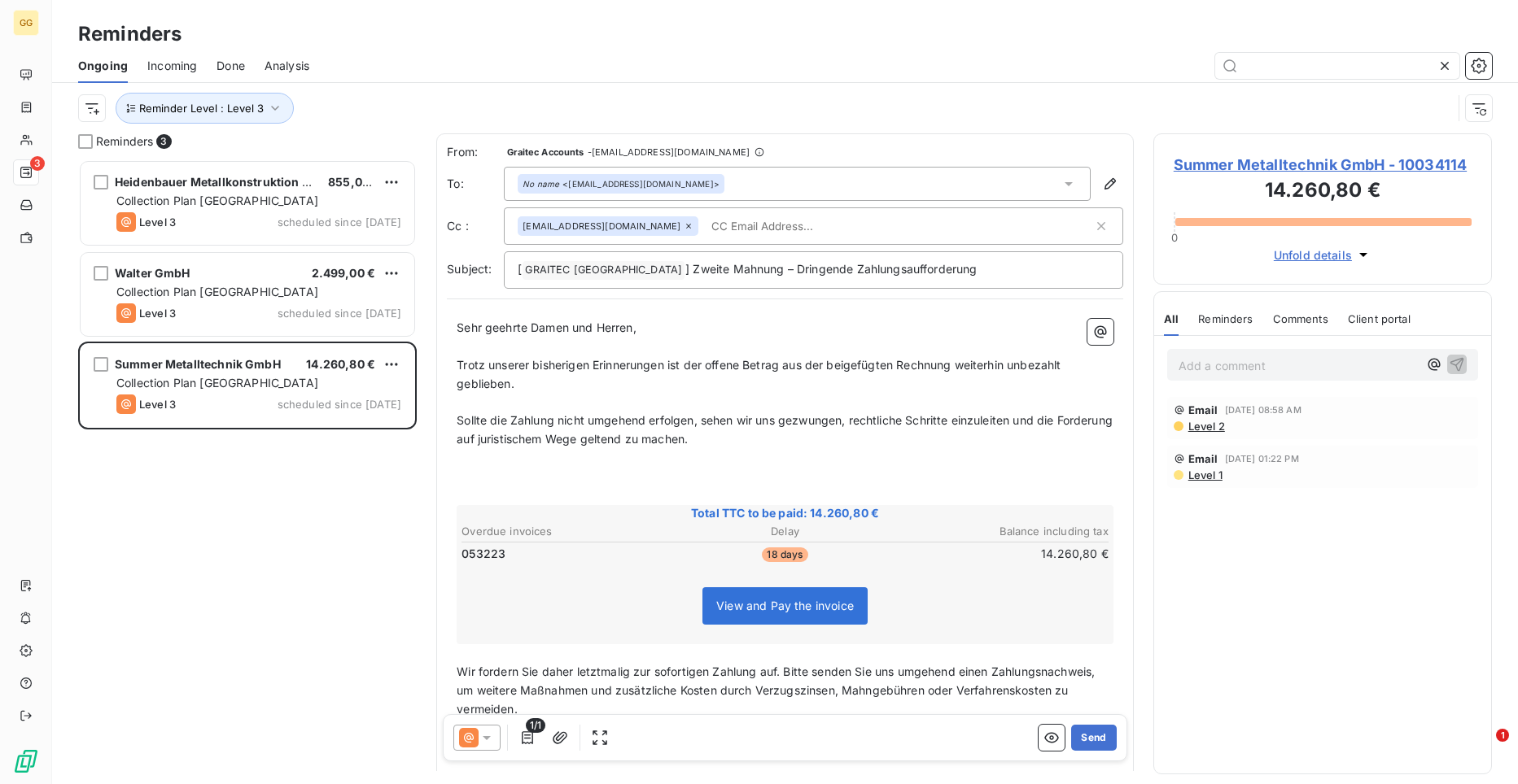
click at [1248, 167] on span "Summer Metalltechnik GmbH - 10034114" at bounding box center [1323, 165] width 298 height 22
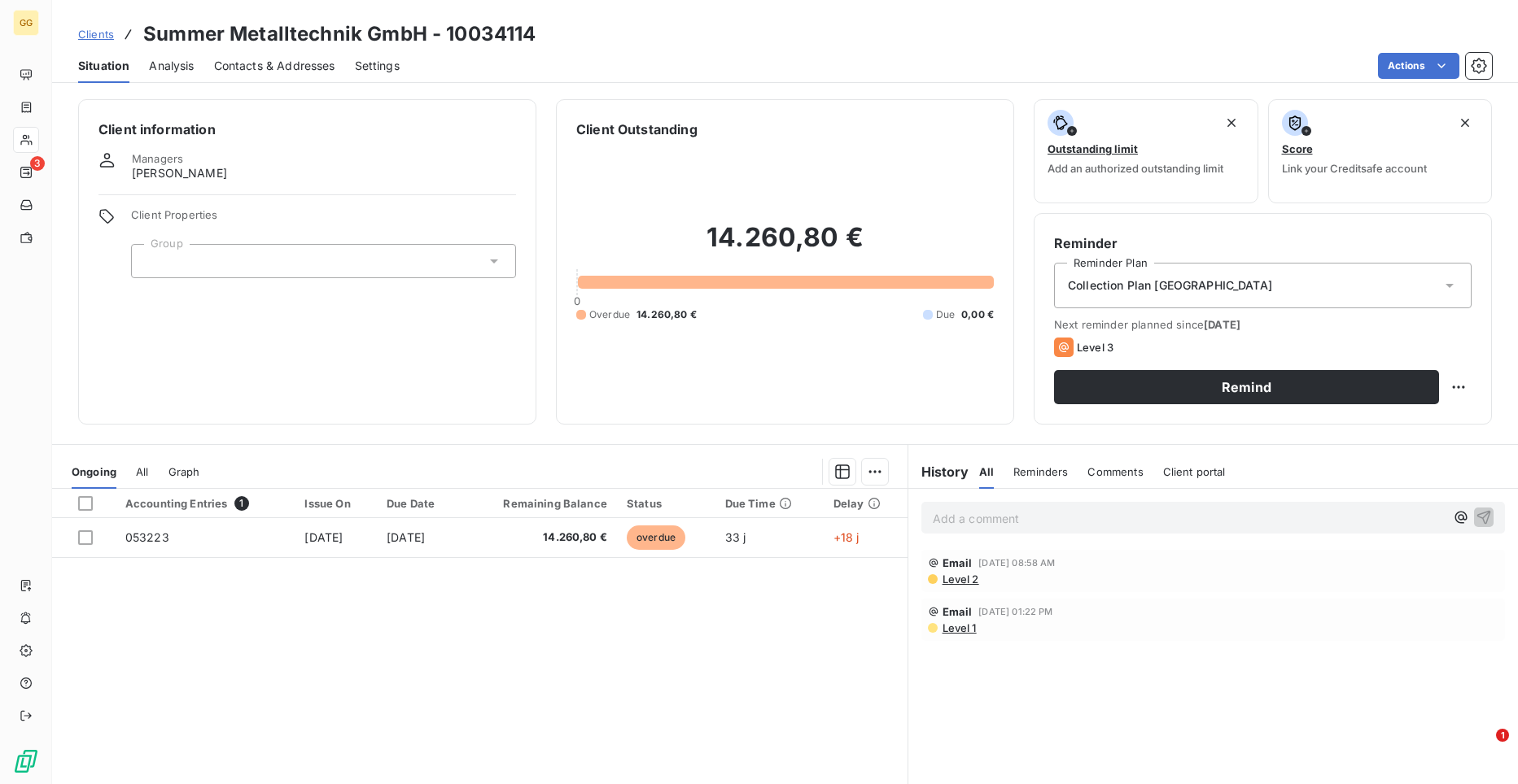
click at [413, 35] on h3 "Summer Metalltechnik GmbH - 10034114" at bounding box center [339, 34] width 393 height 29
click at [436, 26] on h3 "Summer Metalltechnik GmbH - 10034114" at bounding box center [339, 34] width 393 height 29
drag, startPoint x: 423, startPoint y: 27, endPoint x: 132, endPoint y: 24, distance: 291.0
click at [132, 24] on div "Clients Summer Metalltechnik GmbH - 10034114" at bounding box center [307, 34] width 457 height 29
copy h3 "Summer Metalltechnik GmbH"
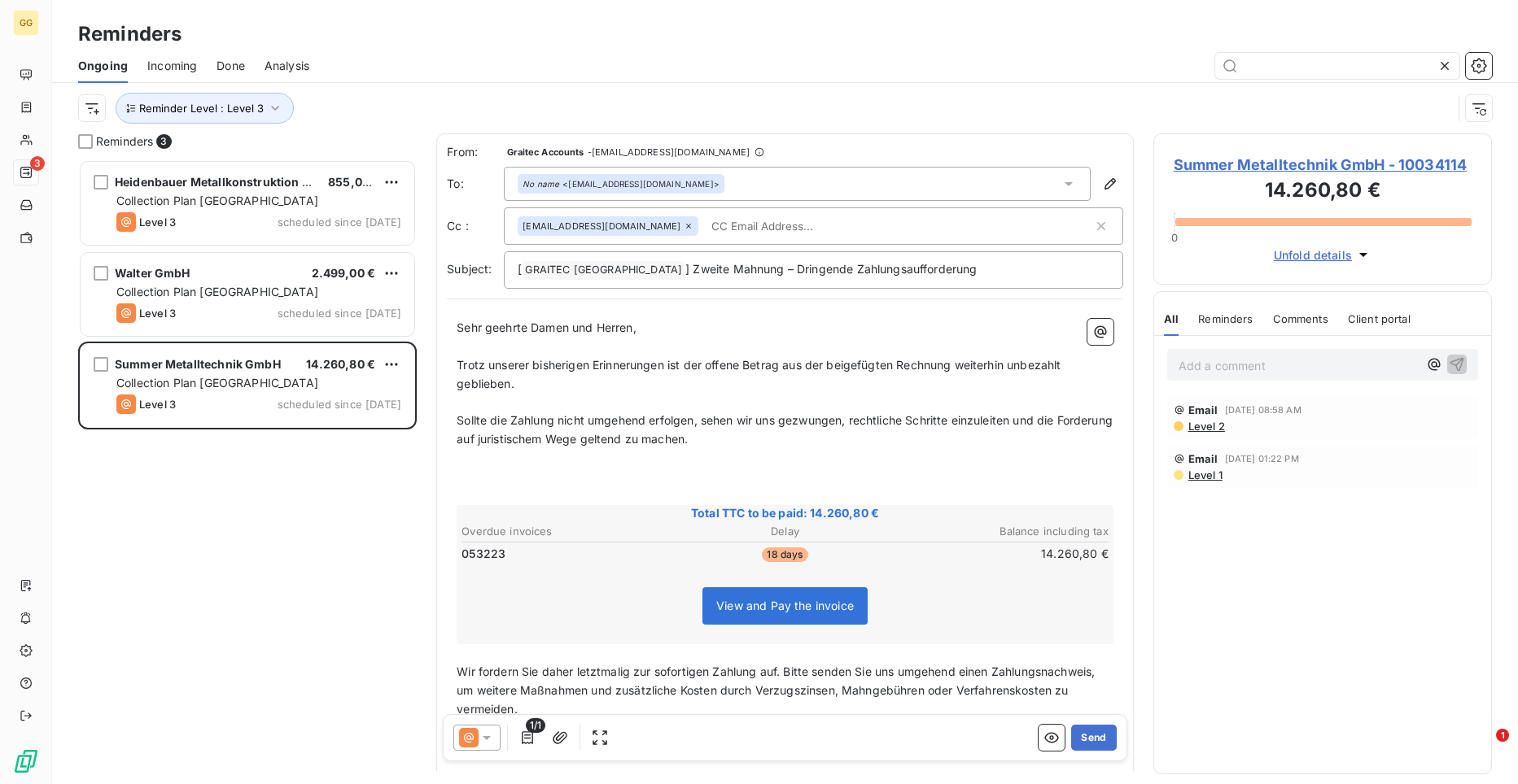
scroll to position [612, 327]
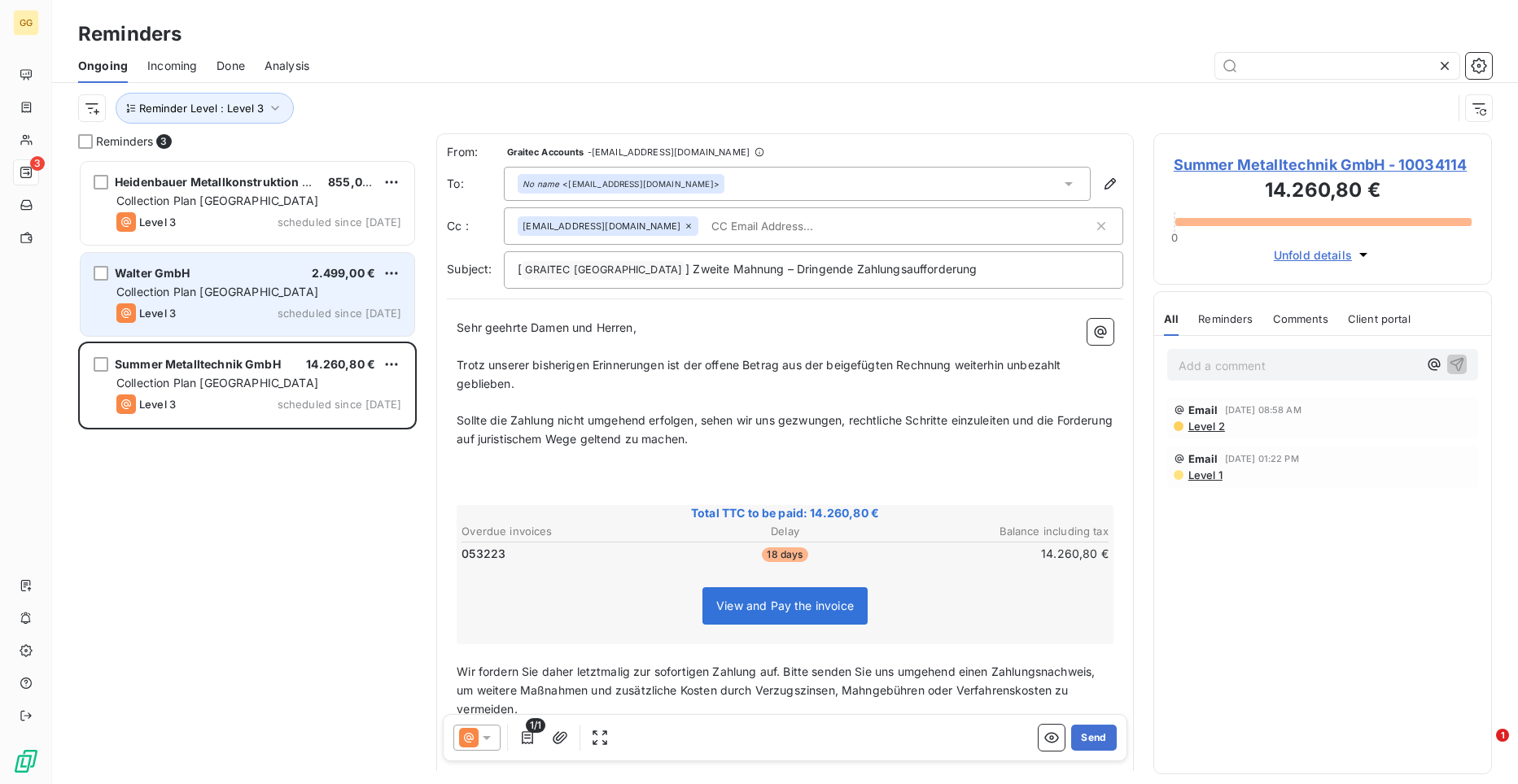
click at [377, 314] on span "scheduled since [DATE]" at bounding box center [339, 312] width 124 height 13
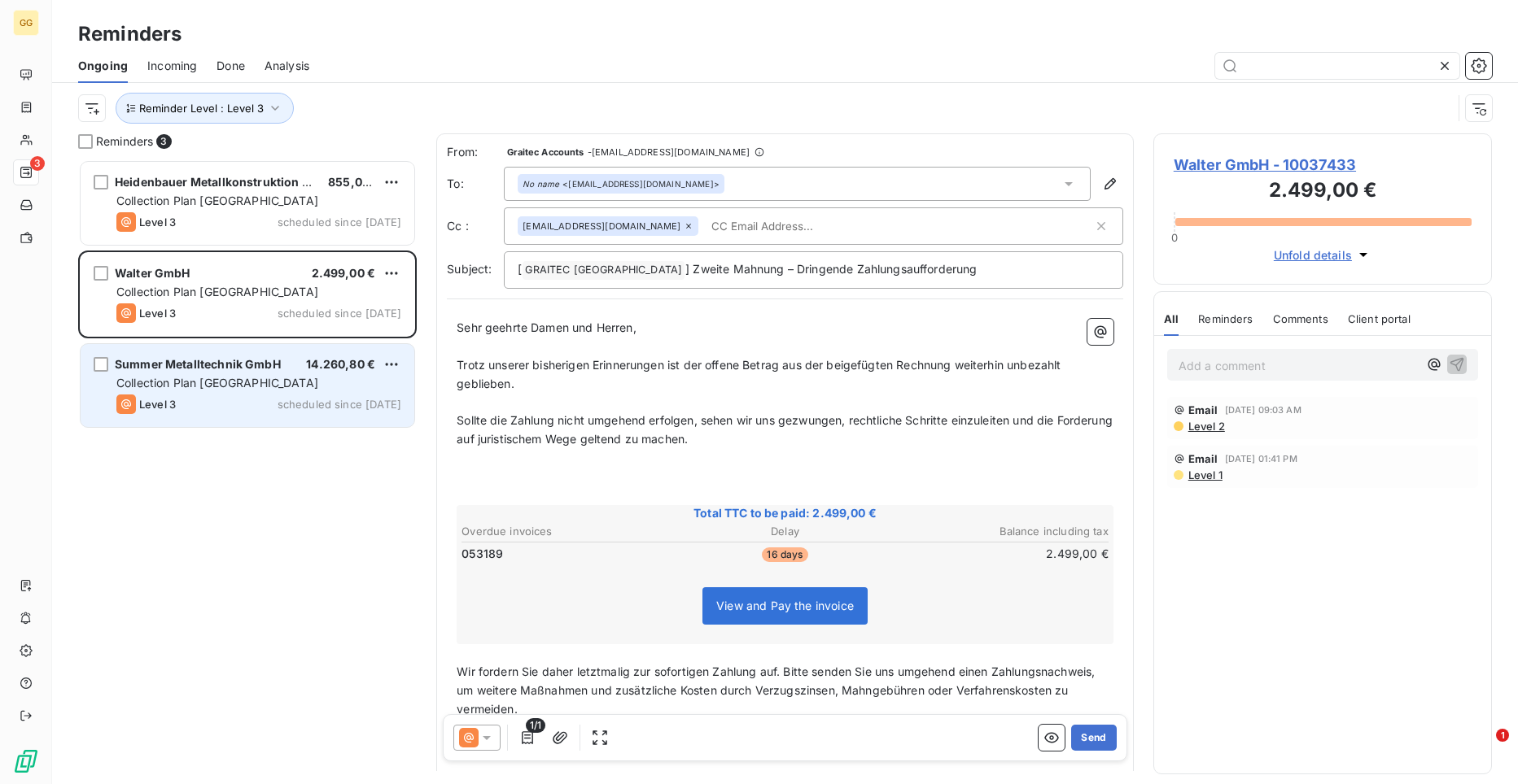
click at [179, 385] on span "Collection Plan [GEOGRAPHIC_DATA]" at bounding box center [217, 382] width 202 height 13
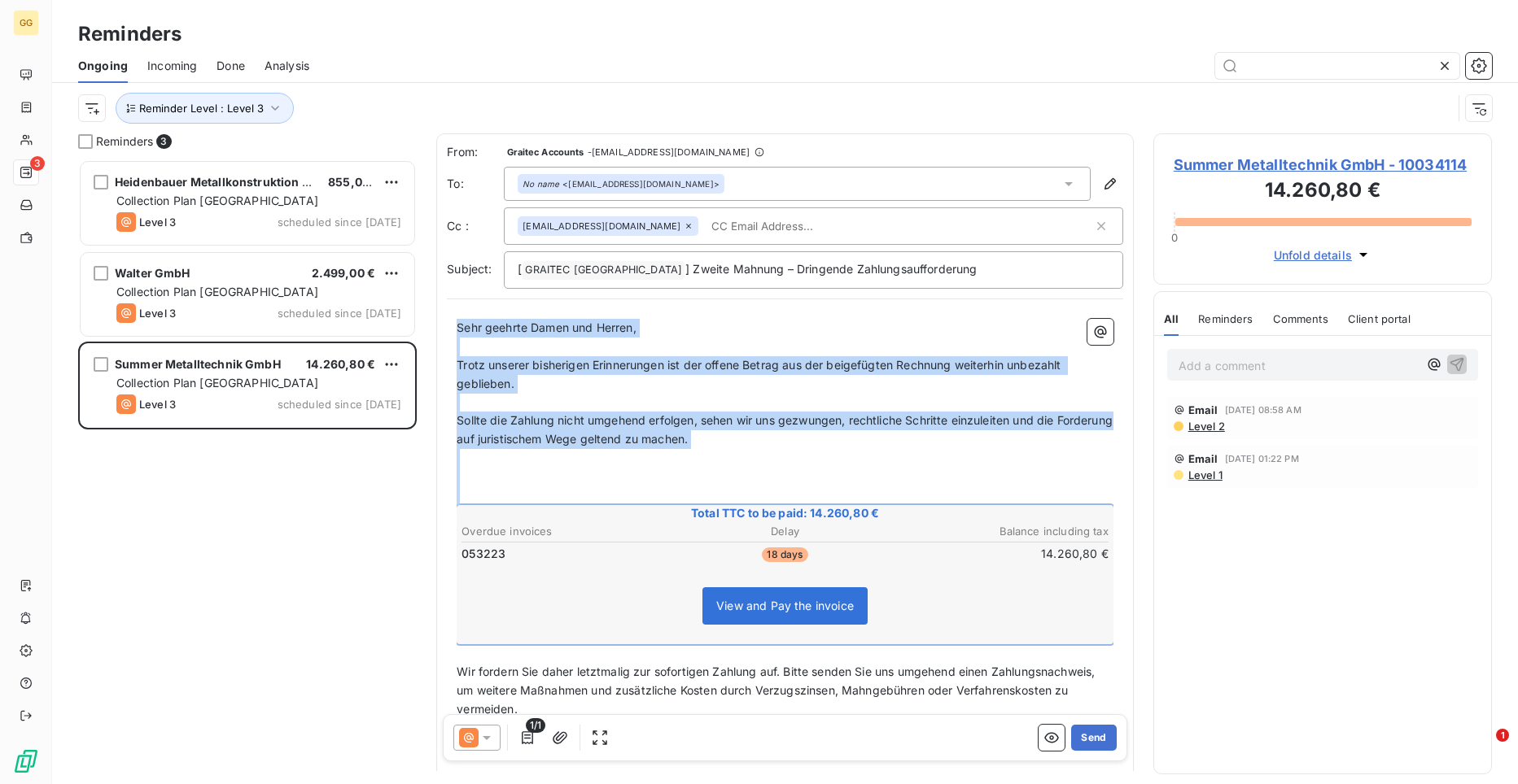
drag, startPoint x: 459, startPoint y: 323, endPoint x: 704, endPoint y: 502, distance: 303.4
click at [704, 502] on div "Sehr geehrte Damen und Herren, ﻿ Trotz unserer bisherigen Erinnerungen ist der …" at bounding box center [785, 555] width 657 height 472
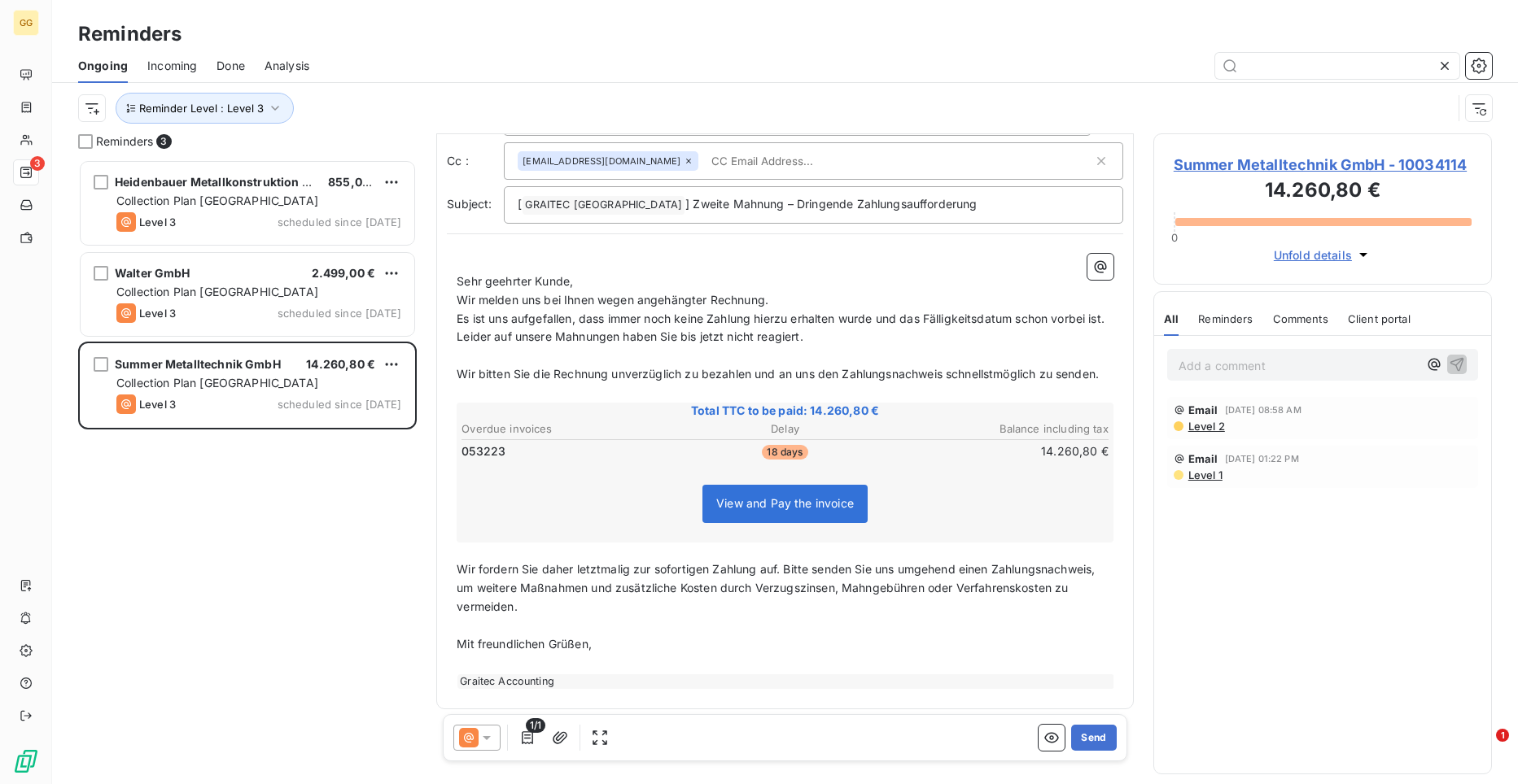
scroll to position [69, 0]
drag, startPoint x: 457, startPoint y: 594, endPoint x: 457, endPoint y: 607, distance: 13.0
click at [457, 607] on div "﻿ Sehr geehrter Kunde, Wir melden uns bei Ihnen wegen angehängter Rechnung. Es …" at bounding box center [785, 468] width 657 height 435
click at [458, 607] on span "Wir fordern Sie daher letztmalig zur sofortigen Zahlung auf. Bitte senden Sie u…" at bounding box center [777, 584] width 641 height 51
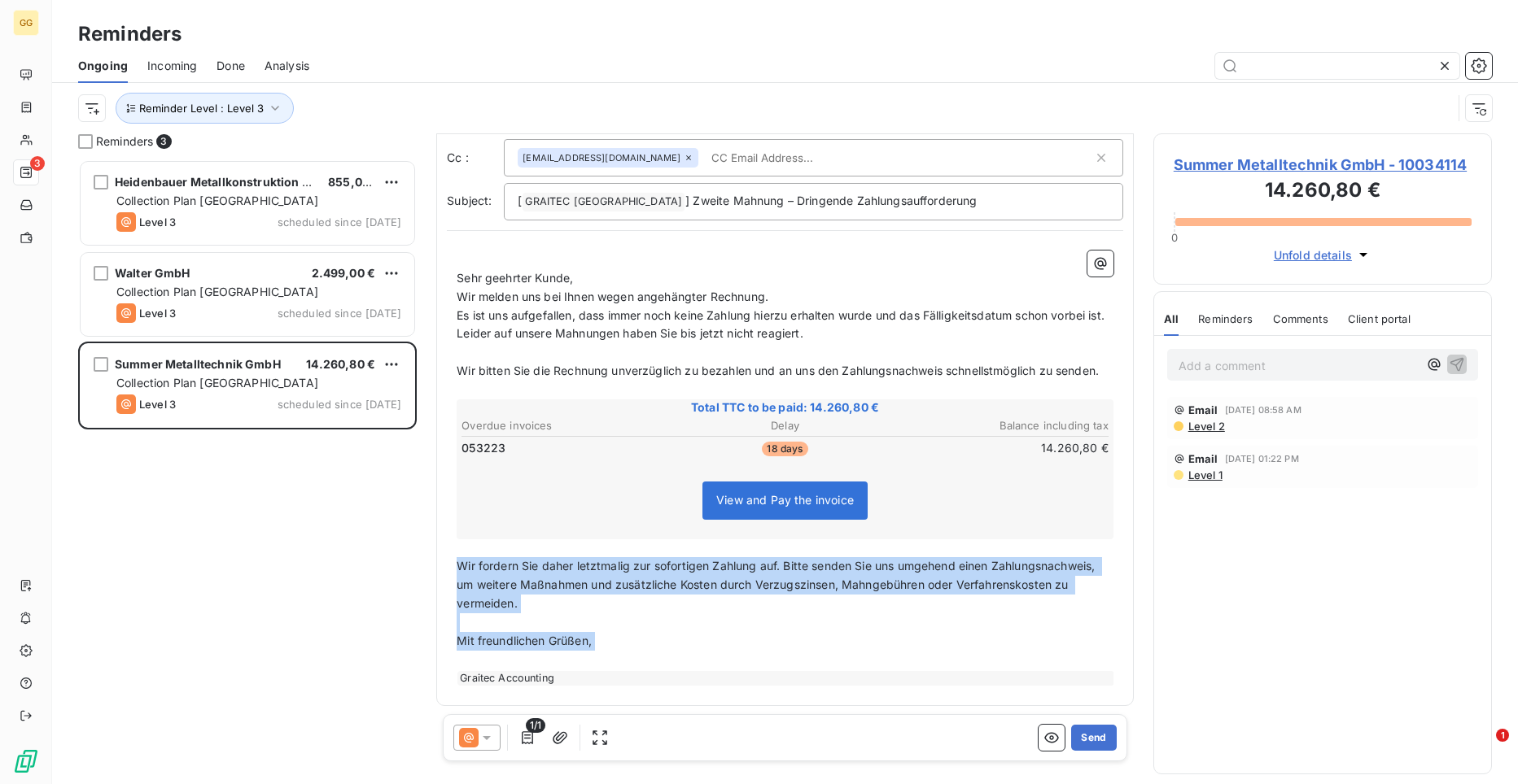
drag, startPoint x: 458, startPoint y: 607, endPoint x: 582, endPoint y: 715, distance: 164.4
click at [582, 715] on div "From: Graitec Accounts - [EMAIL_ADDRESS][DOMAIN_NAME] To: No name <[EMAIL_ADDRE…" at bounding box center [785, 419] width 698 height 707
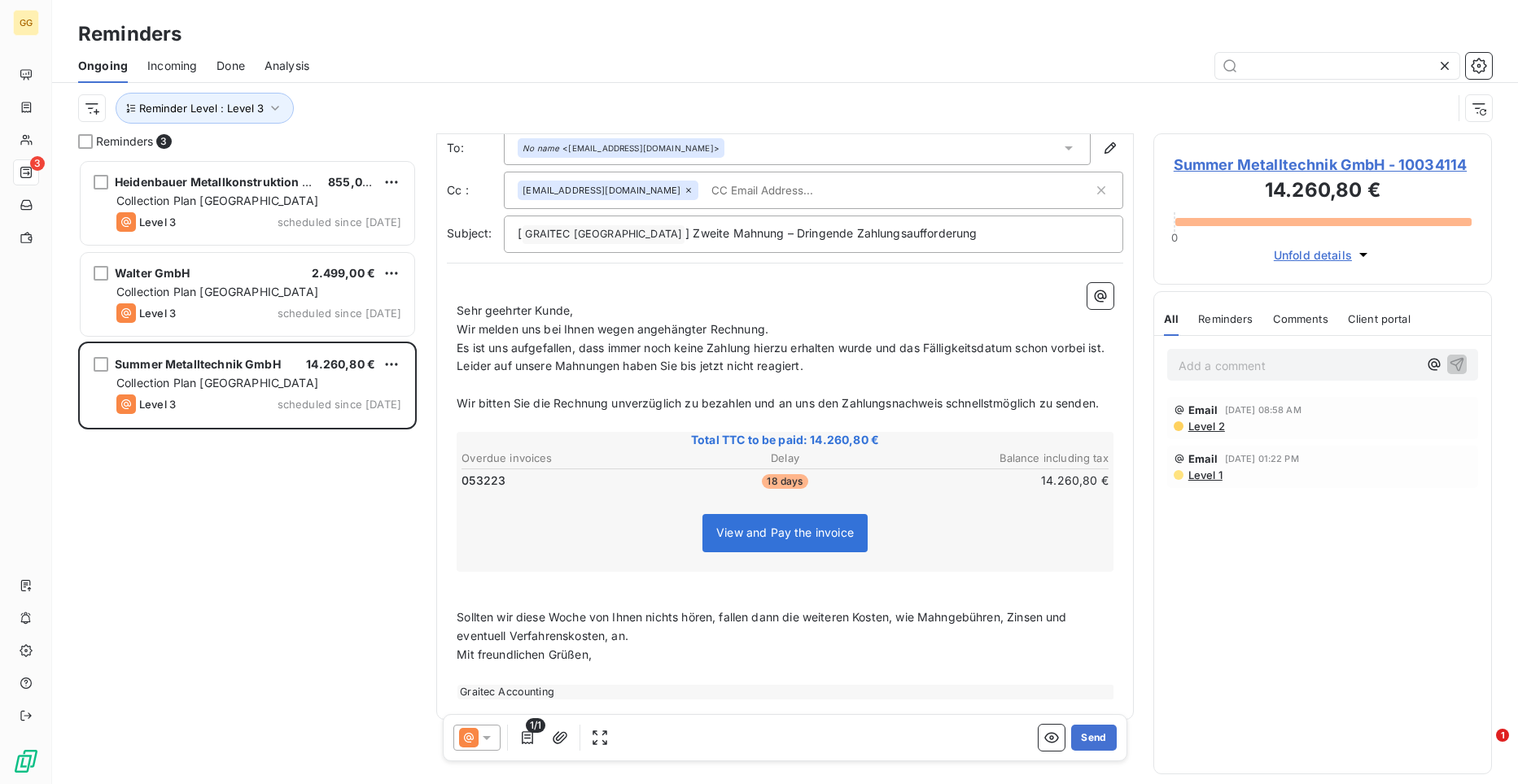
scroll to position [0, 0]
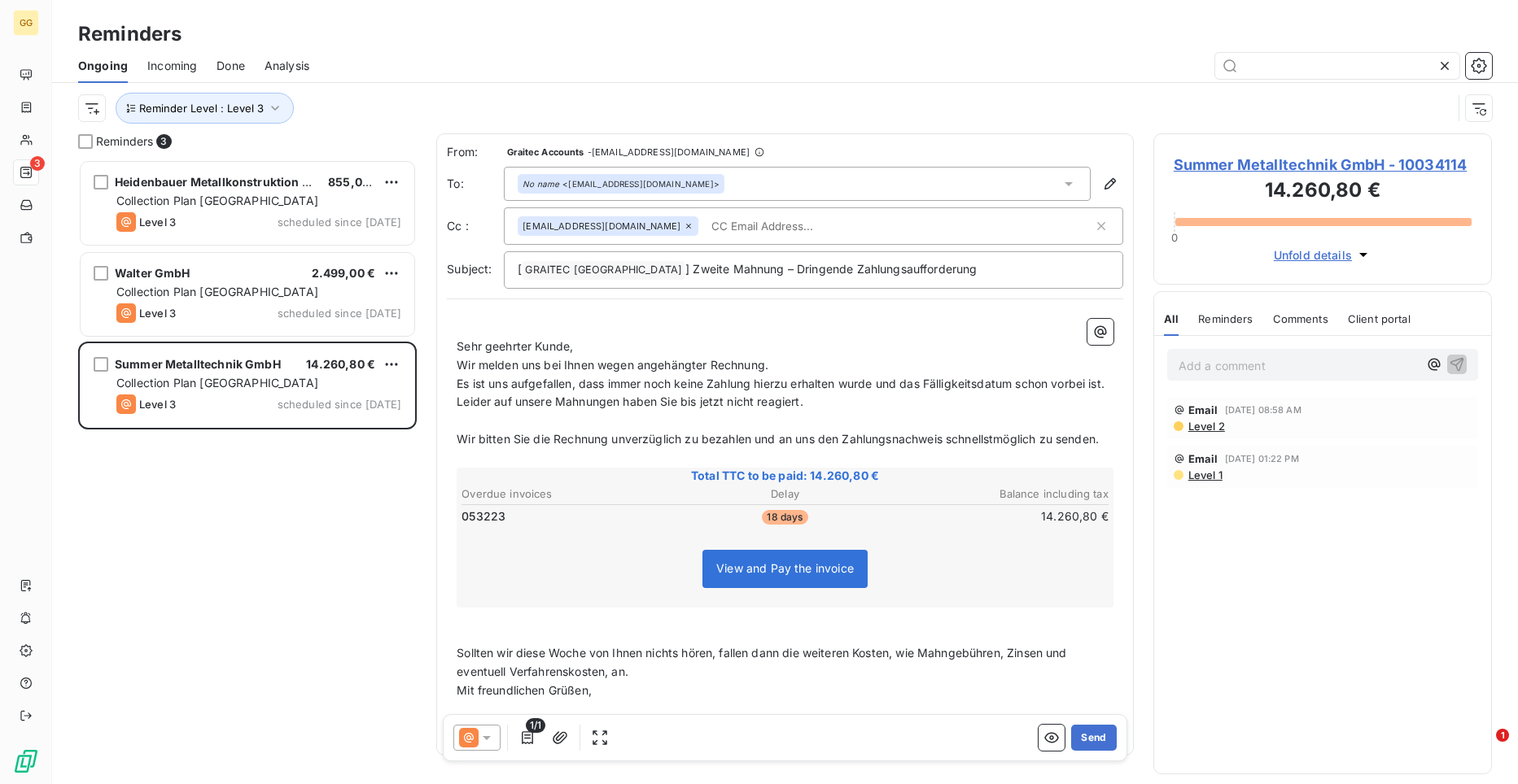
click at [628, 25] on div "Reminders" at bounding box center [785, 34] width 1466 height 29
click at [705, 219] on input "text" at bounding box center [799, 226] width 188 height 24
paste input "[EMAIL_ADDRESS][DOMAIN_NAME]"
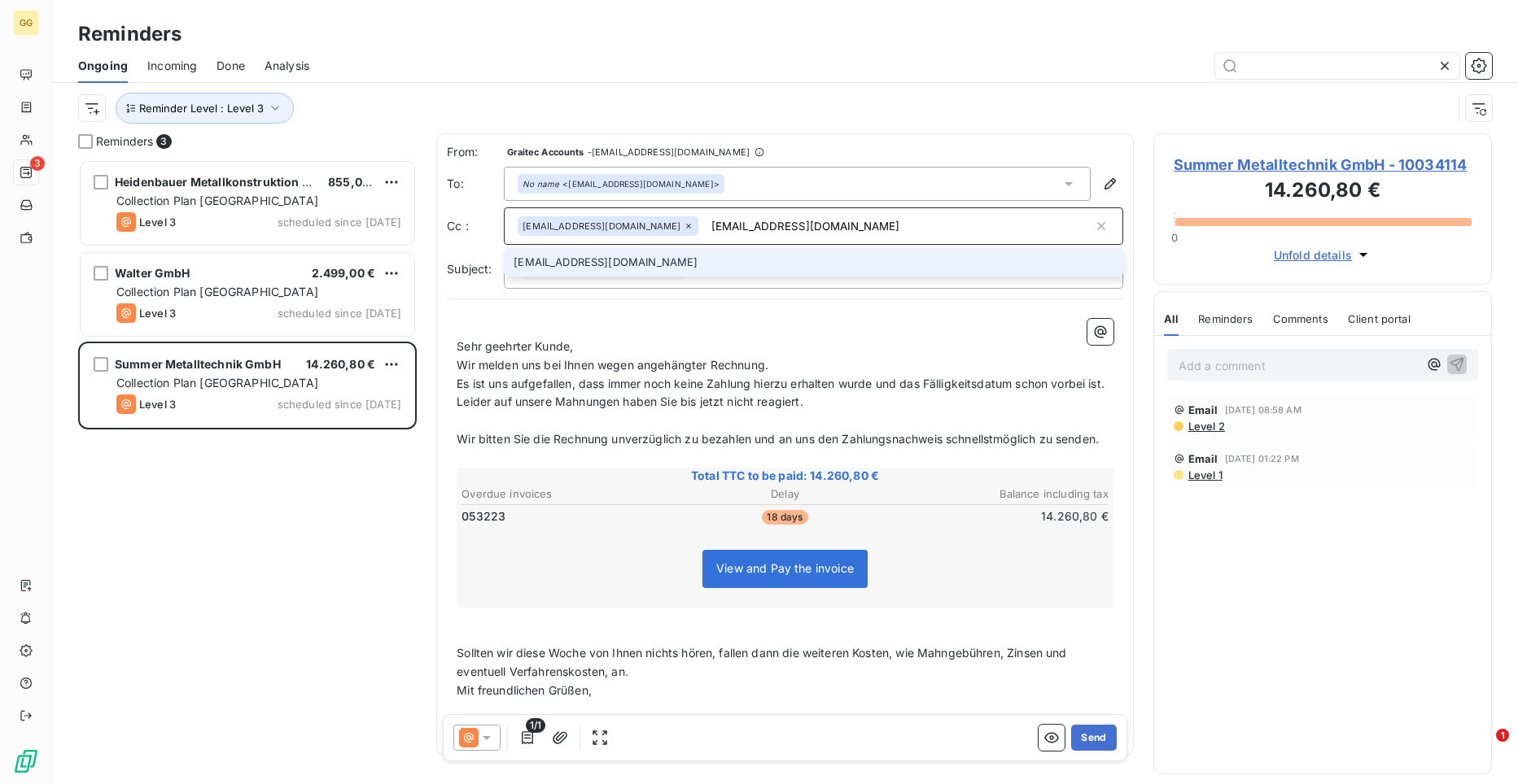
type input "[EMAIL_ADDRESS][DOMAIN_NAME]"
click at [634, 263] on li "[EMAIL_ADDRESS][DOMAIN_NAME]" at bounding box center [813, 263] width 619 height 29
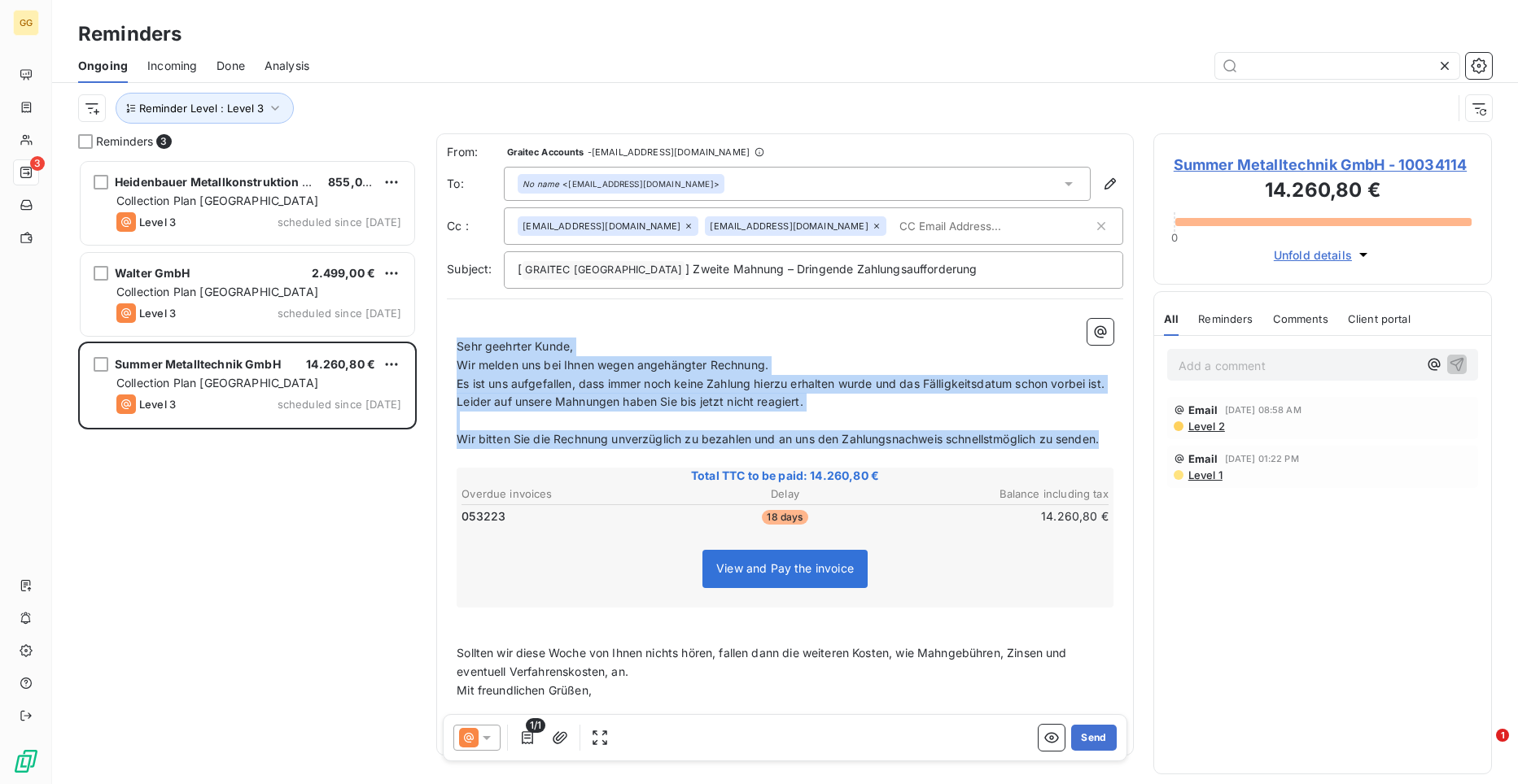
drag, startPoint x: 457, startPoint y: 343, endPoint x: 516, endPoint y: 476, distance: 145.5
click at [516, 476] on div "﻿ Sehr geehrter Kunde, Wir melden uns bei Ihnen wegen angehängter Rechnung. Es …" at bounding box center [785, 527] width 657 height 417
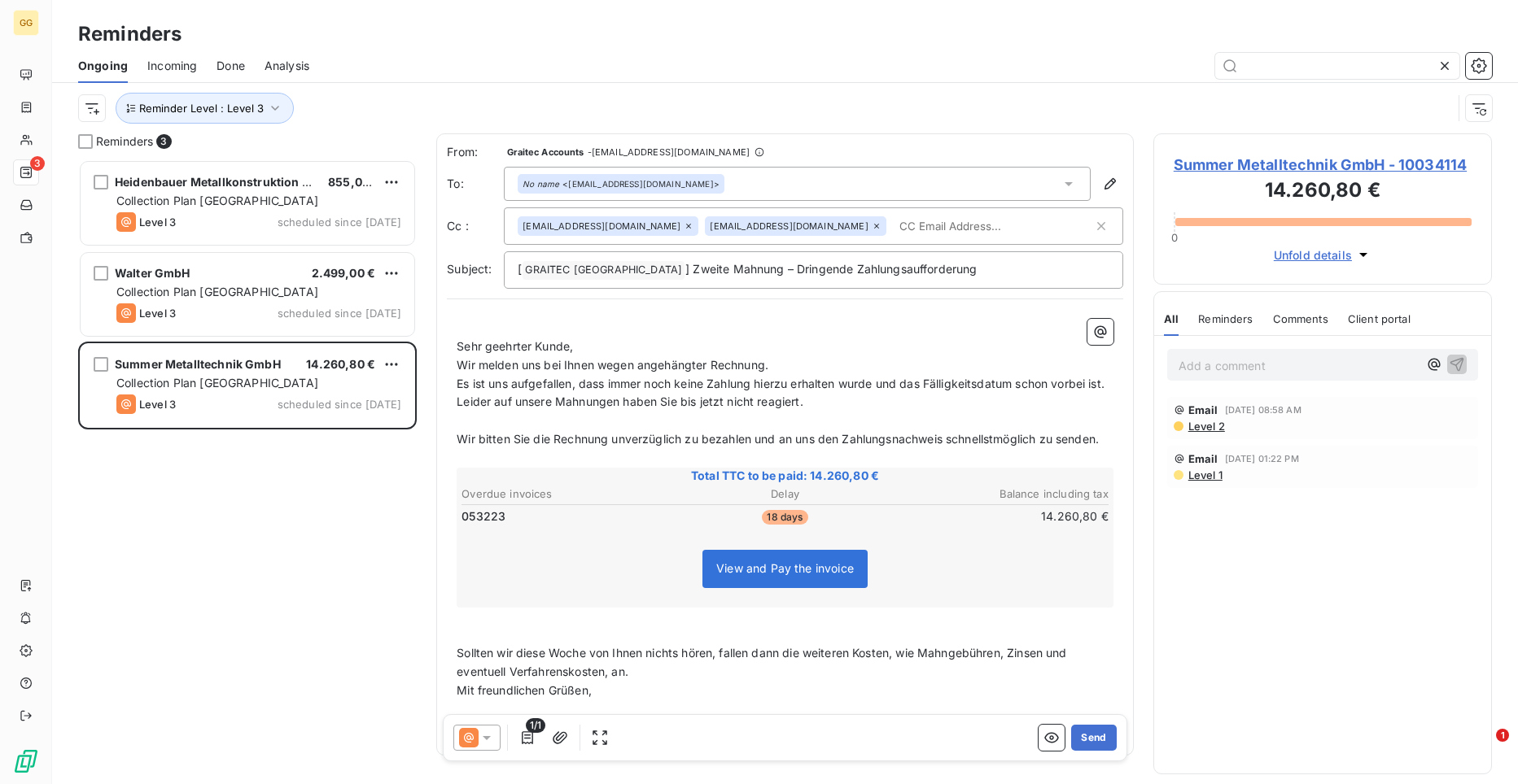
click at [462, 679] on span "Sollten wir diese Woche von Ihnen nichts hören, fallen dann die weiteren Kosten…" at bounding box center [763, 662] width 613 height 33
click at [458, 679] on span "Sollten wir diese Woche von Ihnen nichts hören, fallen dann die weiteren Kosten…" at bounding box center [763, 662] width 613 height 33
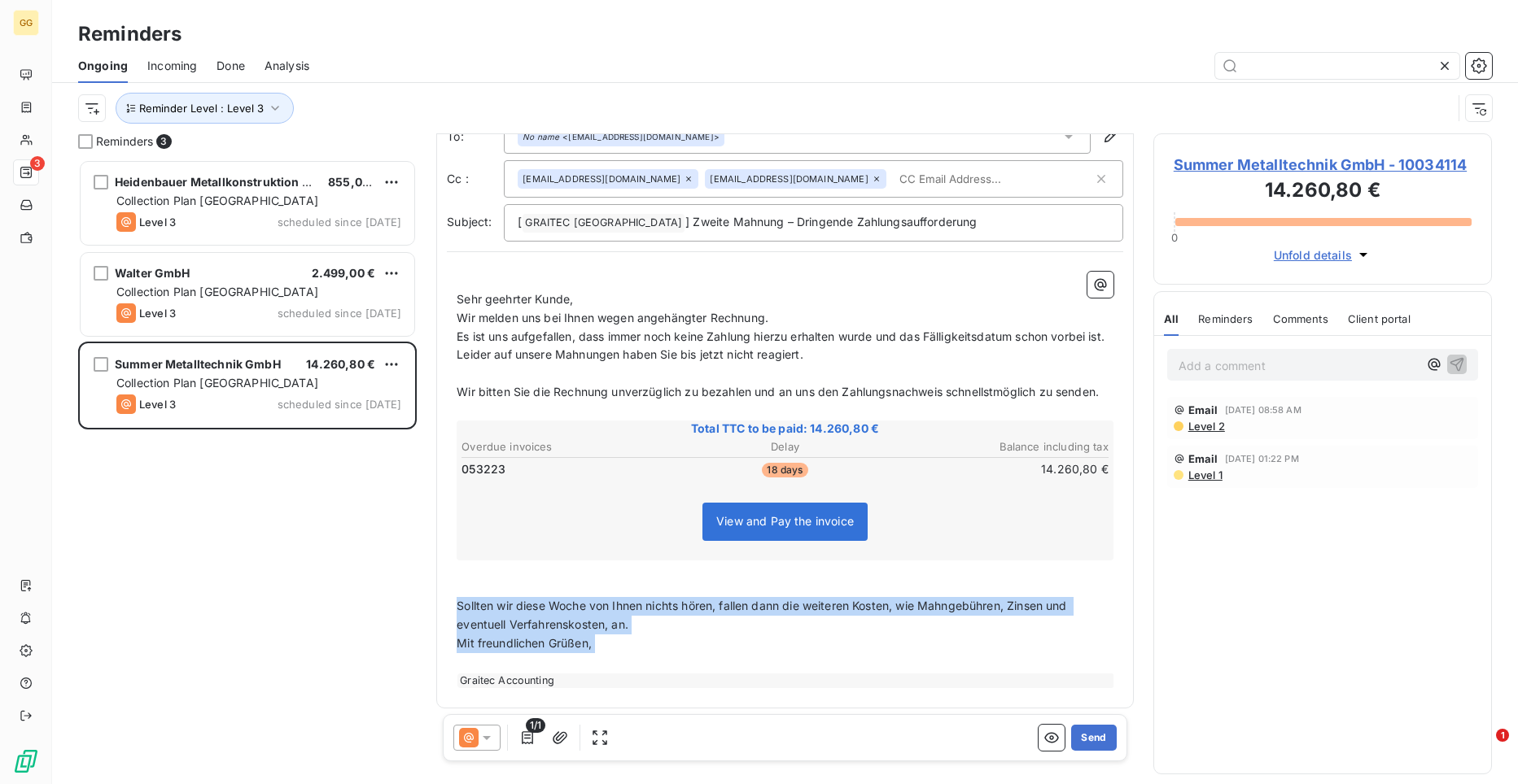
scroll to position [89, 0]
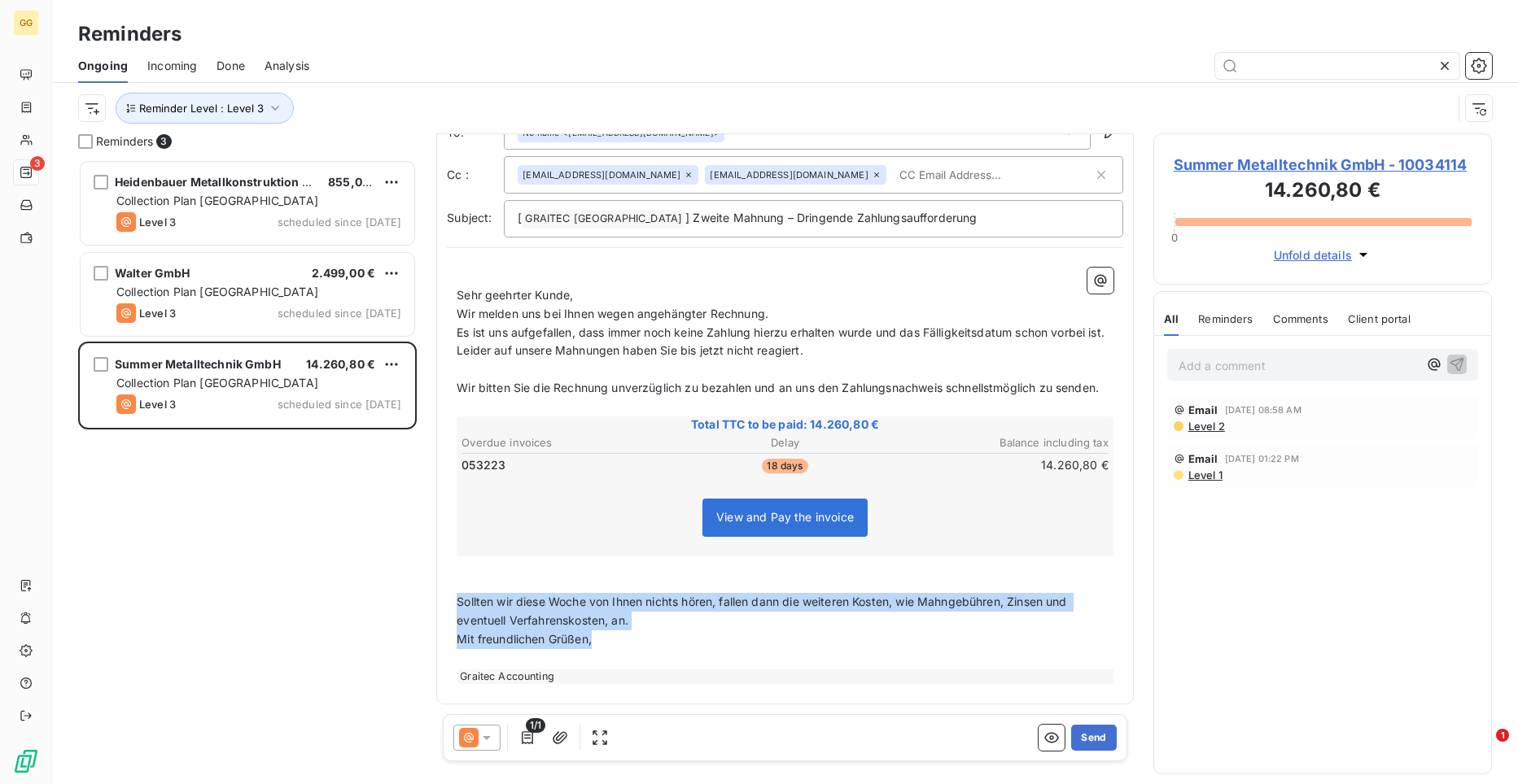
drag, startPoint x: 458, startPoint y: 685, endPoint x: 673, endPoint y: 647, distance: 218.3
click at [673, 647] on div "﻿ Sehr geehrter Kunde, Wir melden uns bei Ihnen wegen angehängter Rechnung. Es …" at bounding box center [785, 476] width 657 height 417
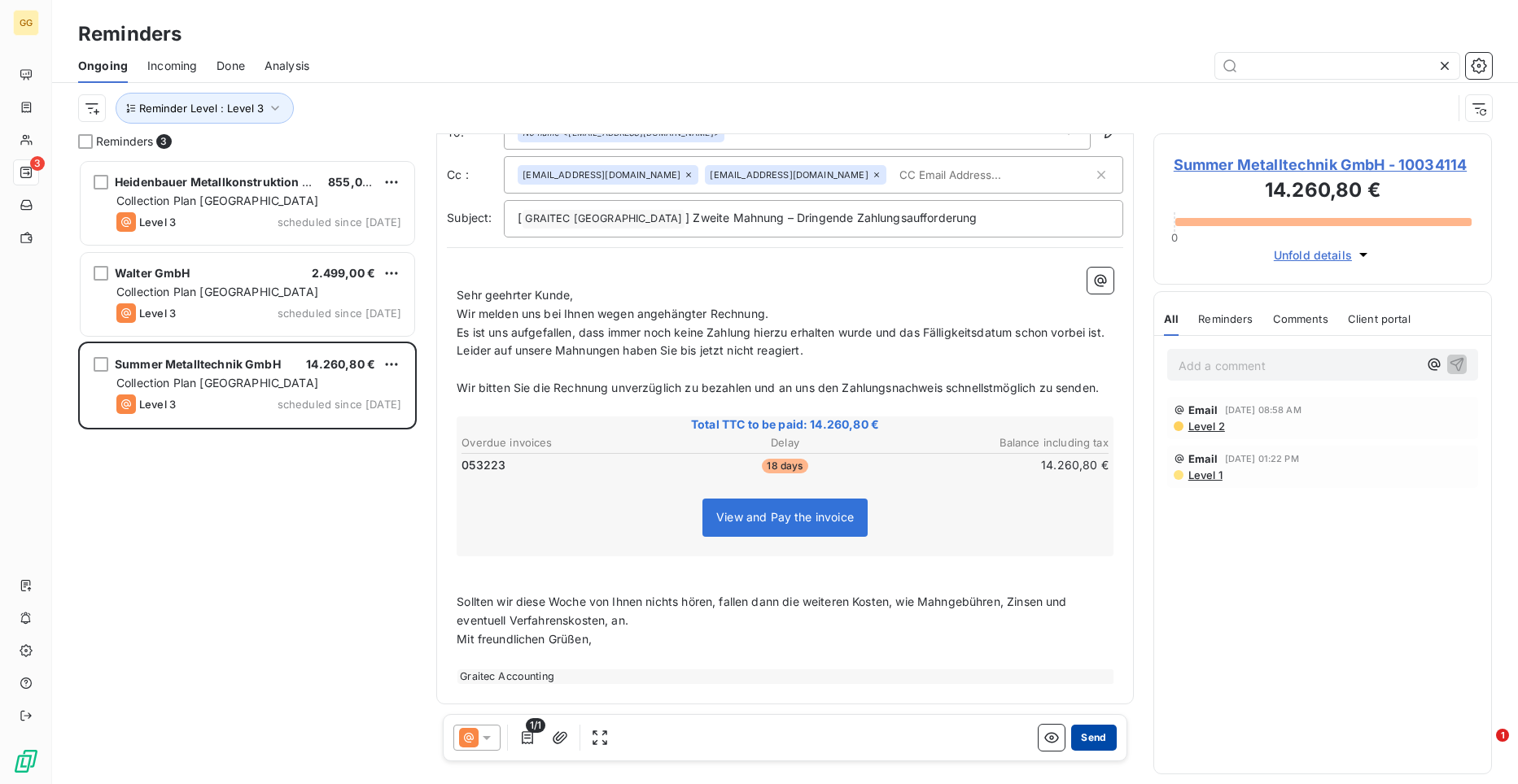
click at [1075, 733] on button "Send" at bounding box center [1093, 738] width 45 height 26
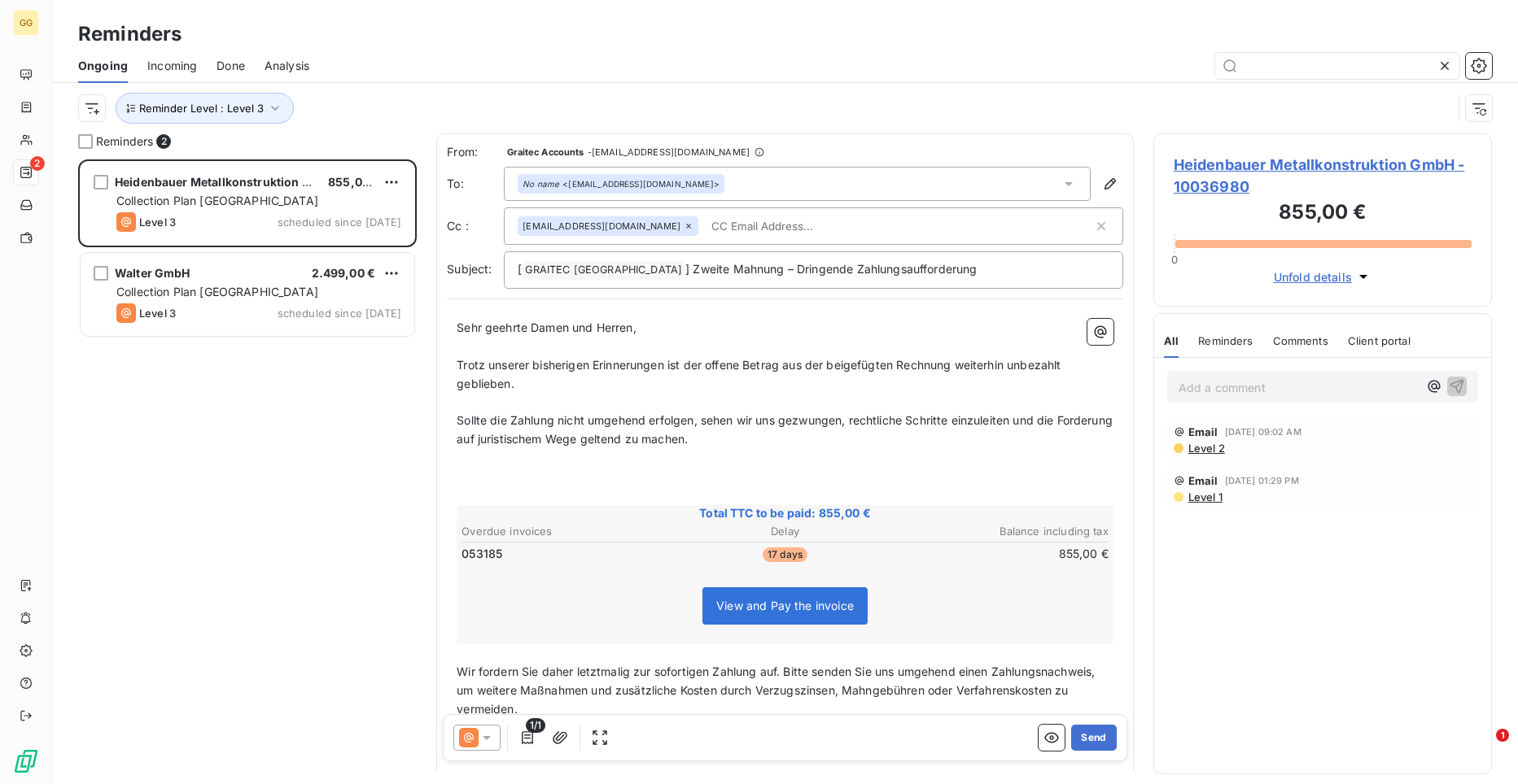
click at [1328, 324] on div "All Reminders Comments Client portal" at bounding box center [1286, 340] width 247 height 35
click at [461, 329] on span "Sehr geehrte Damen und Herren," at bounding box center [546, 328] width 179 height 13
click at [456, 323] on div "Sehr geehrte Damen und Herren, ﻿ Trotz unserer bisherigen Erinnerungen ist der …" at bounding box center [784, 555] width 676 height 492
click at [458, 327] on span "Sehr geehrte Damen und Herren," at bounding box center [546, 328] width 179 height 13
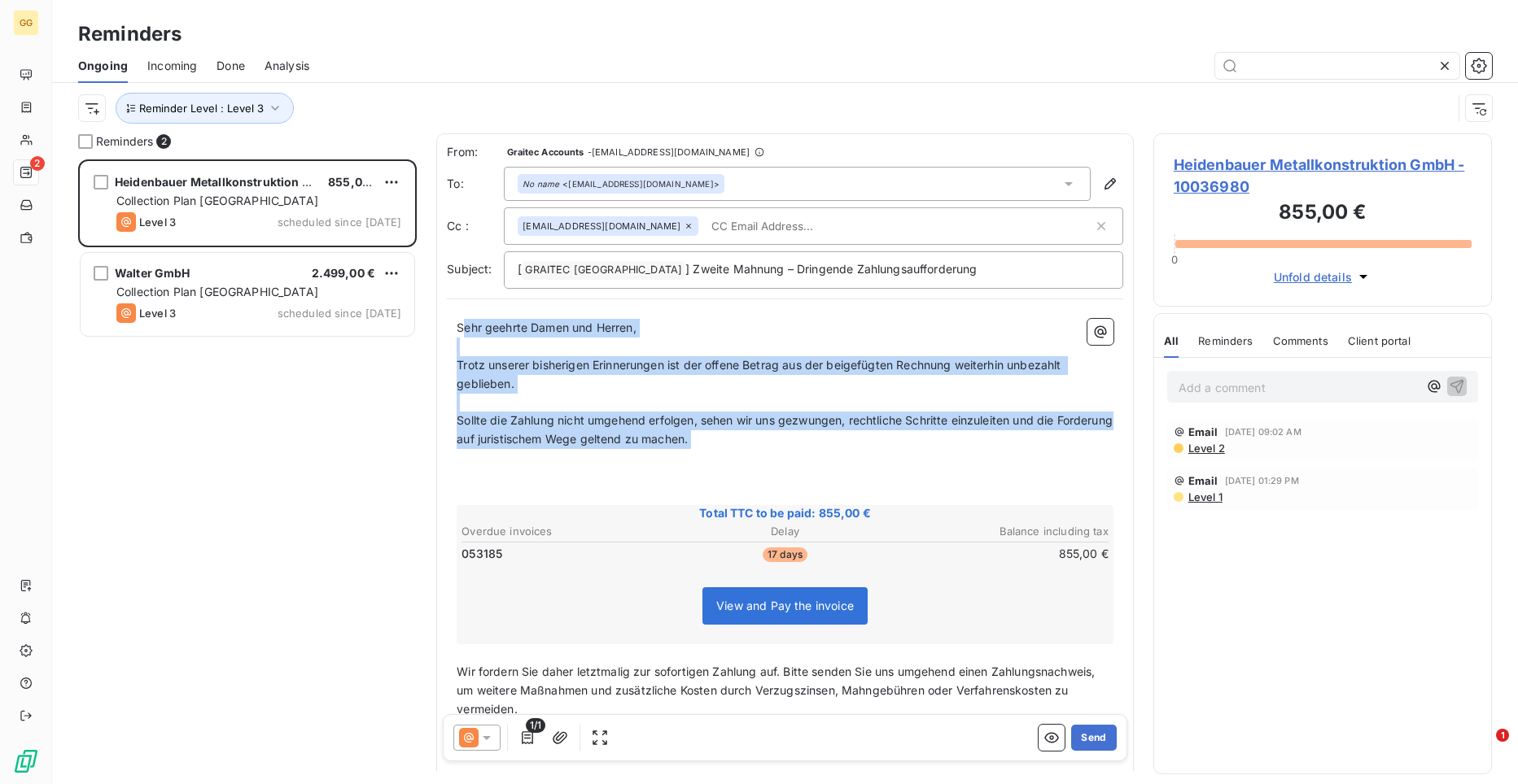
drag, startPoint x: 462, startPoint y: 323, endPoint x: 782, endPoint y: 453, distance: 345.4
click at [782, 453] on div "Sehr geehrte Damen und Herren, ﻿ Trotz unserer bisherigen Erinnerungen ist der …" at bounding box center [785, 555] width 657 height 472
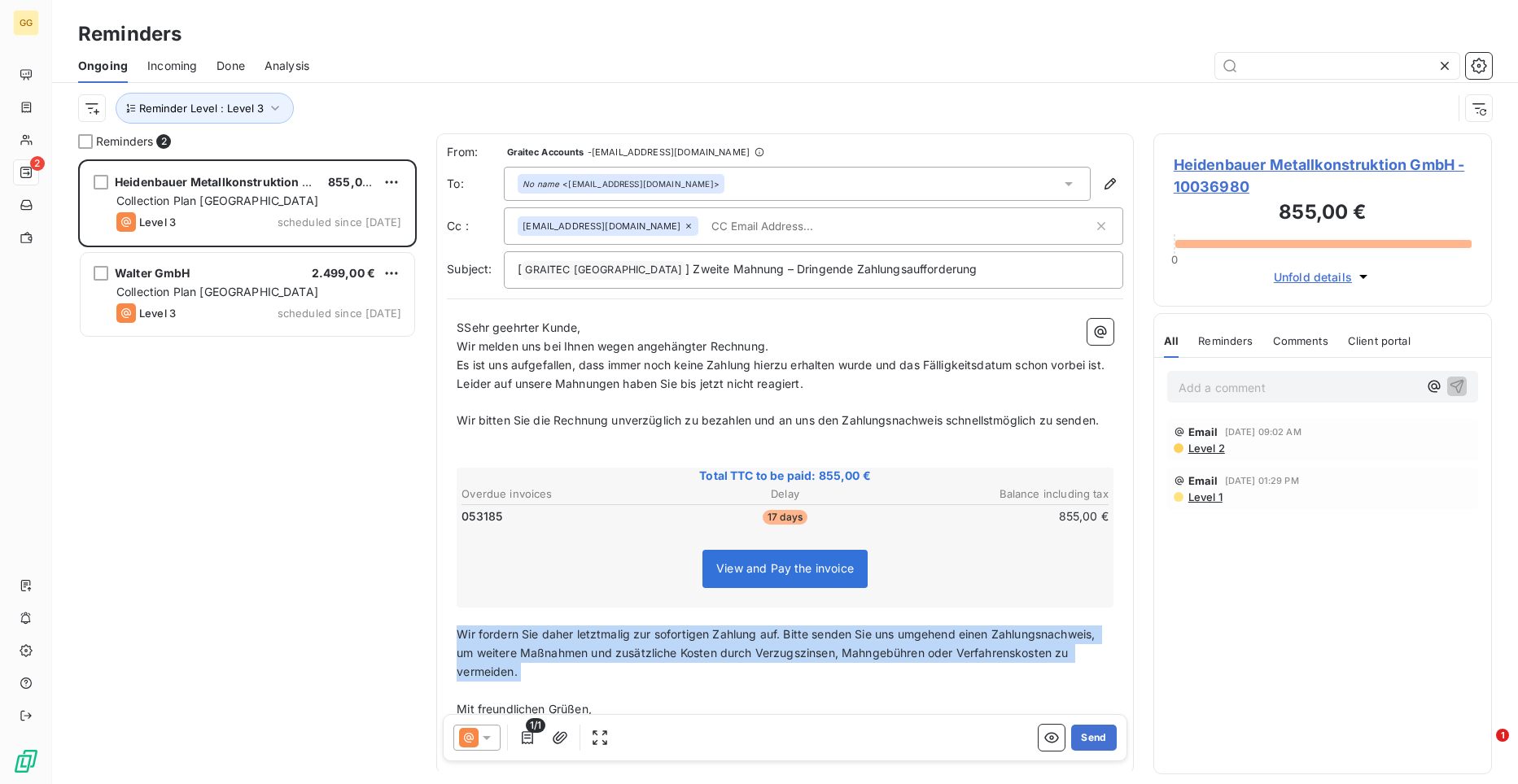
drag, startPoint x: 459, startPoint y: 668, endPoint x: 624, endPoint y: 724, distance: 174.2
click at [624, 724] on div "From: Graitec Accounts - [EMAIL_ADDRESS][DOMAIN_NAME] To: No name <[EMAIL_ADDRE…" at bounding box center [785, 487] width 698 height 707
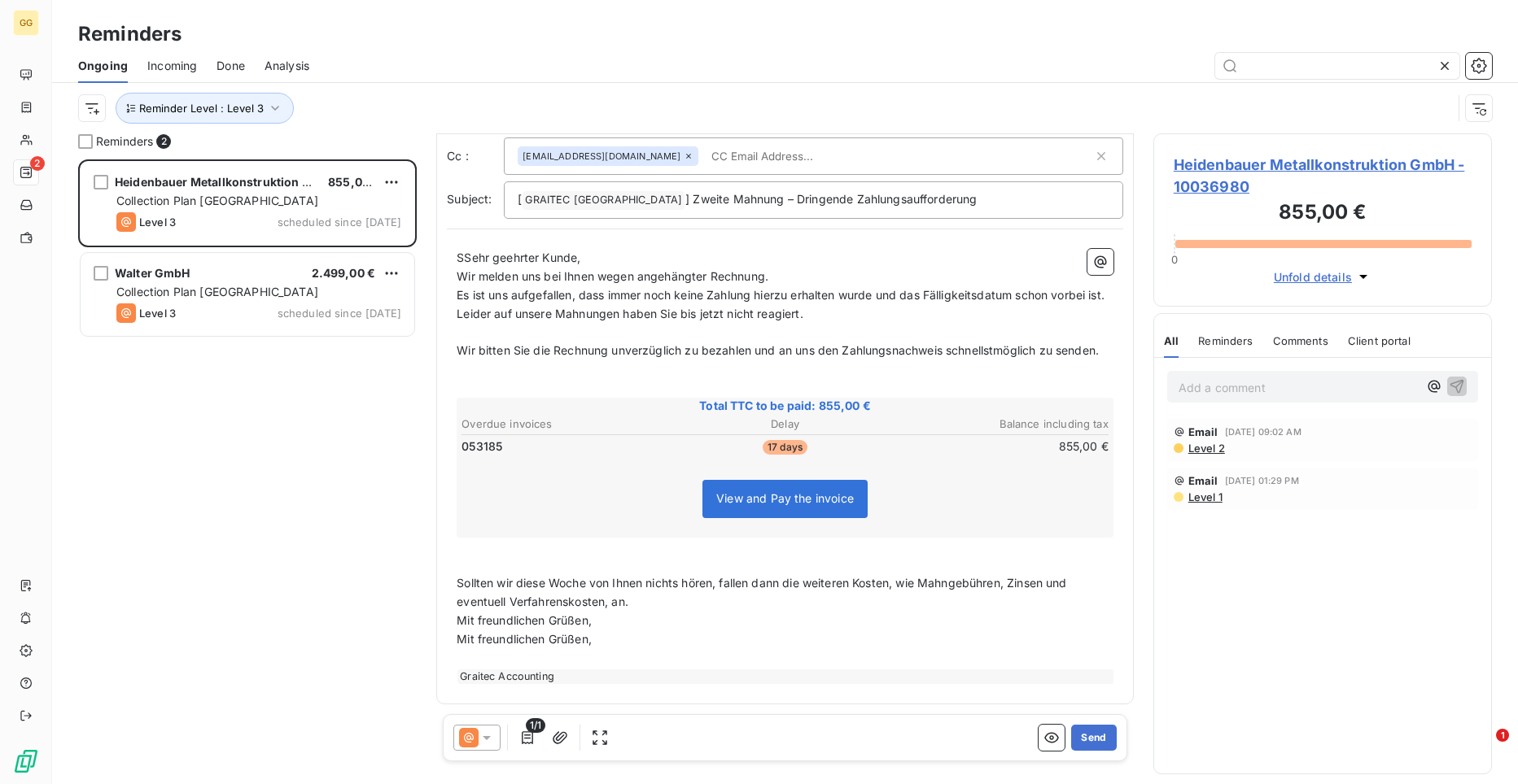
scroll to position [108, 0]
drag, startPoint x: 602, startPoint y: 634, endPoint x: 457, endPoint y: 614, distance: 146.4
click at [457, 614] on div "SSehr geehrter [PERSON_NAME], Wir melden uns bei Ihnen wegen angehängter Rechnu…" at bounding box center [785, 467] width 657 height 435
drag, startPoint x: 596, startPoint y: 650, endPoint x: 453, endPoint y: 648, distance: 143.0
click at [453, 648] on div "SSehr geehrter [PERSON_NAME], Wir melden uns bei Ihnen wegen angehängter Rechnu…" at bounding box center [784, 467] width 676 height 455
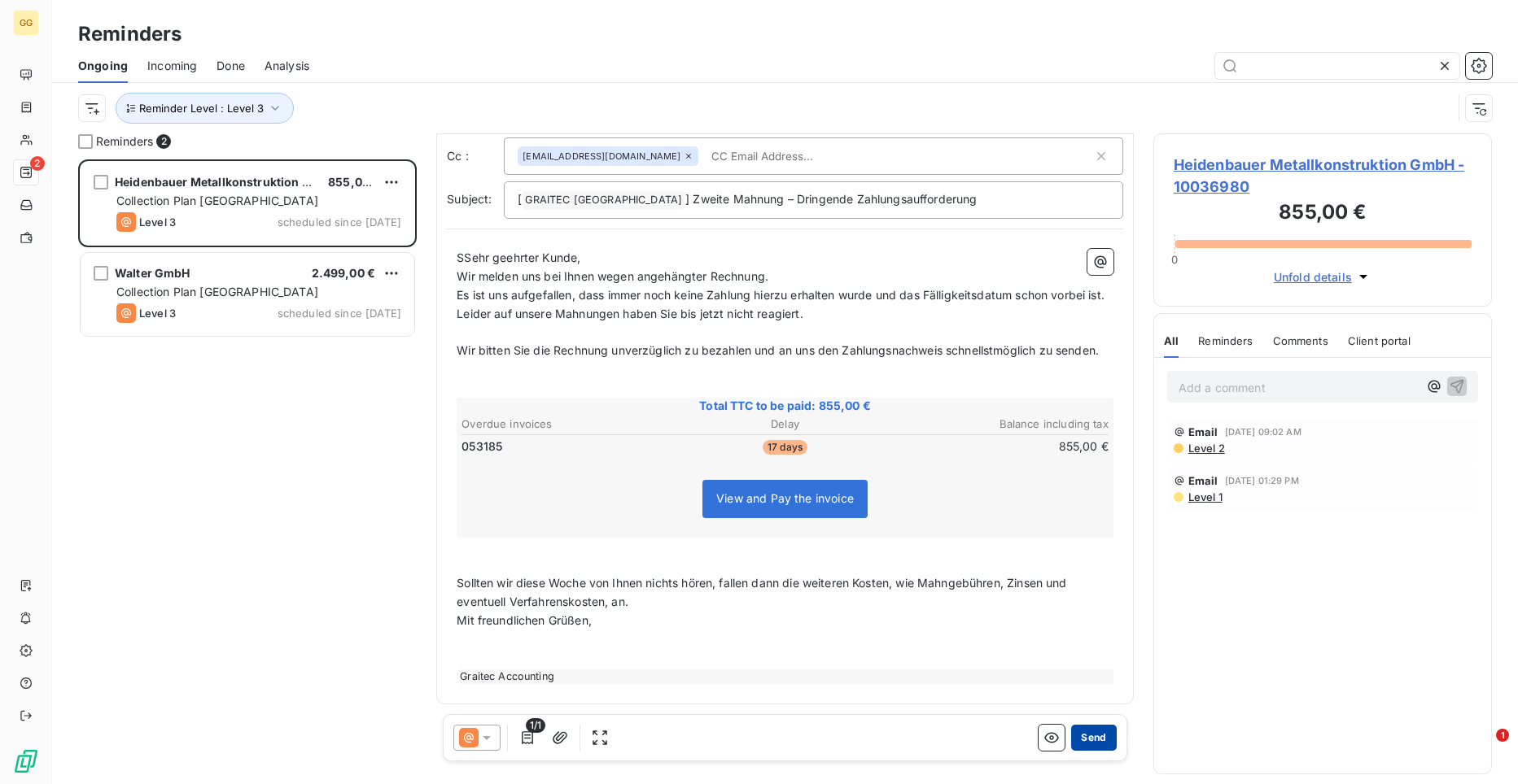
click at [1081, 735] on button "Send" at bounding box center [1093, 738] width 45 height 26
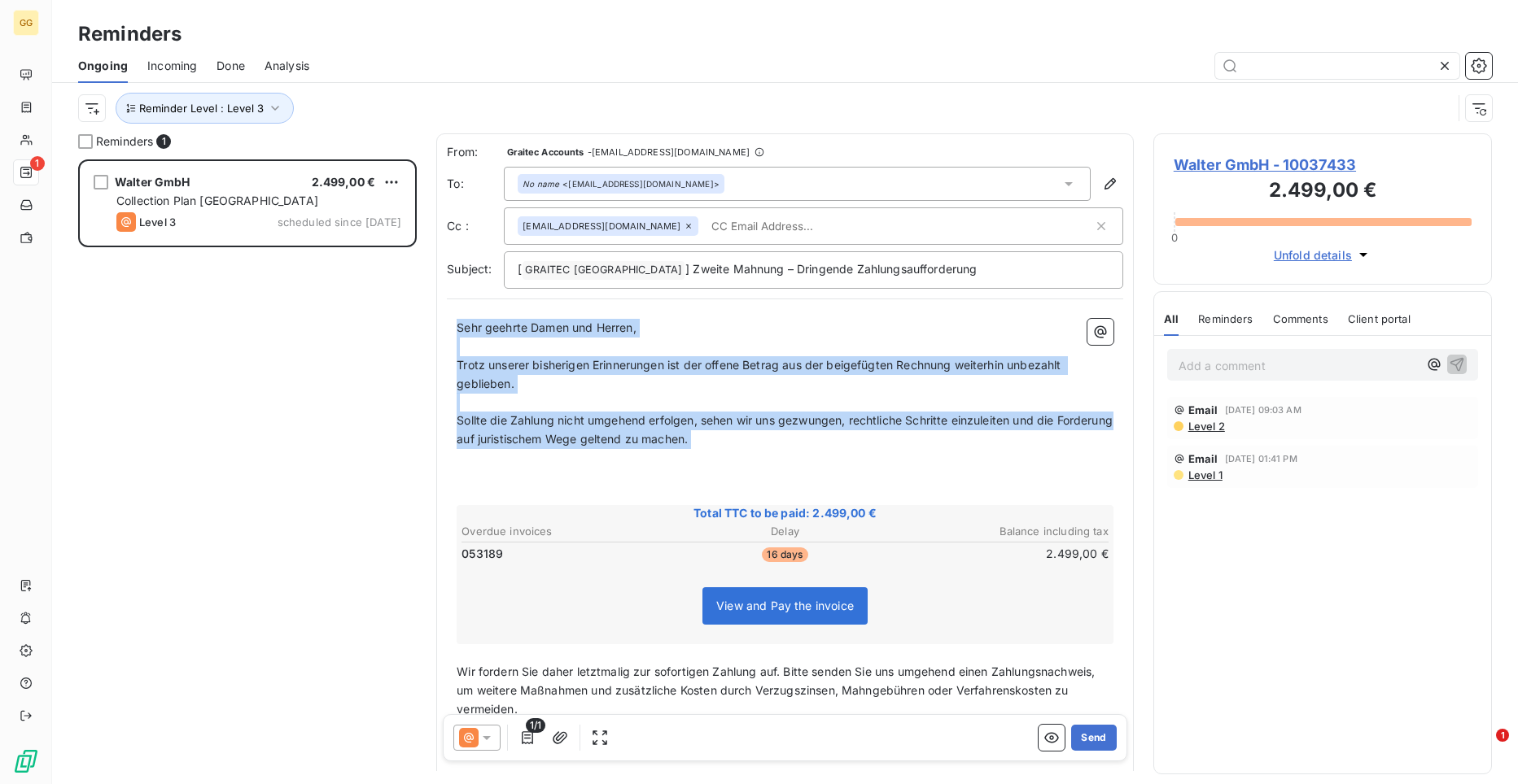
drag, startPoint x: 457, startPoint y: 321, endPoint x: 760, endPoint y: 452, distance: 330.1
click at [760, 452] on div "Sehr geehrte Damen und Herren, ﻿ Trotz unserer bisherigen Erinnerungen ist der …" at bounding box center [785, 555] width 657 height 472
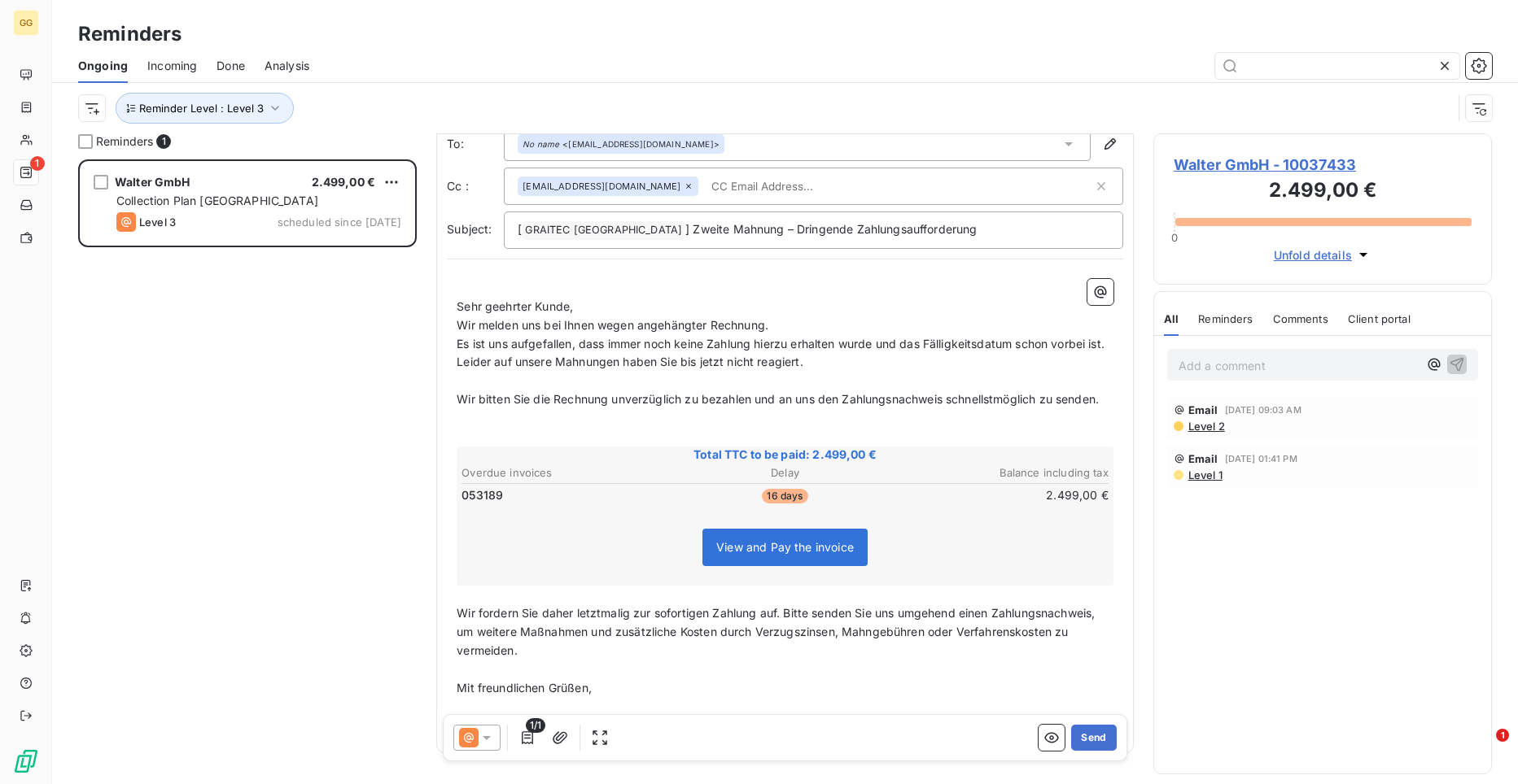
scroll to position [126, 0]
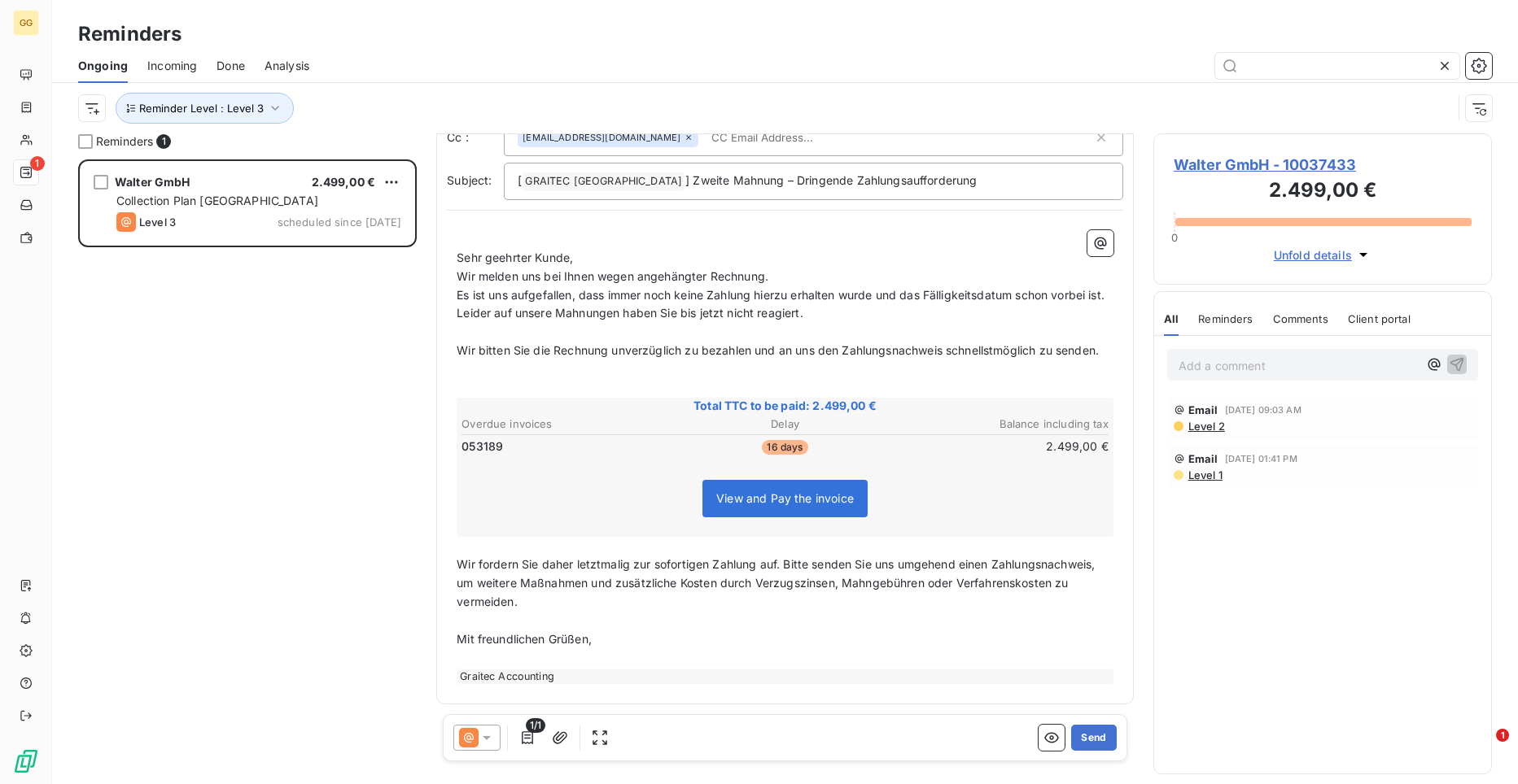
drag, startPoint x: 456, startPoint y: 563, endPoint x: 502, endPoint y: 590, distance: 53.3
click at [506, 593] on div "﻿ Sehr geehrter Kunde, Wir melden uns bei Ihnen wegen angehängter Rechnung. Es …" at bounding box center [784, 457] width 676 height 473
click at [453, 559] on div "﻿ Sehr geehrter Kunde, Wir melden uns bei Ihnen wegen angehängter Rechnung. Es …" at bounding box center [784, 457] width 676 height 473
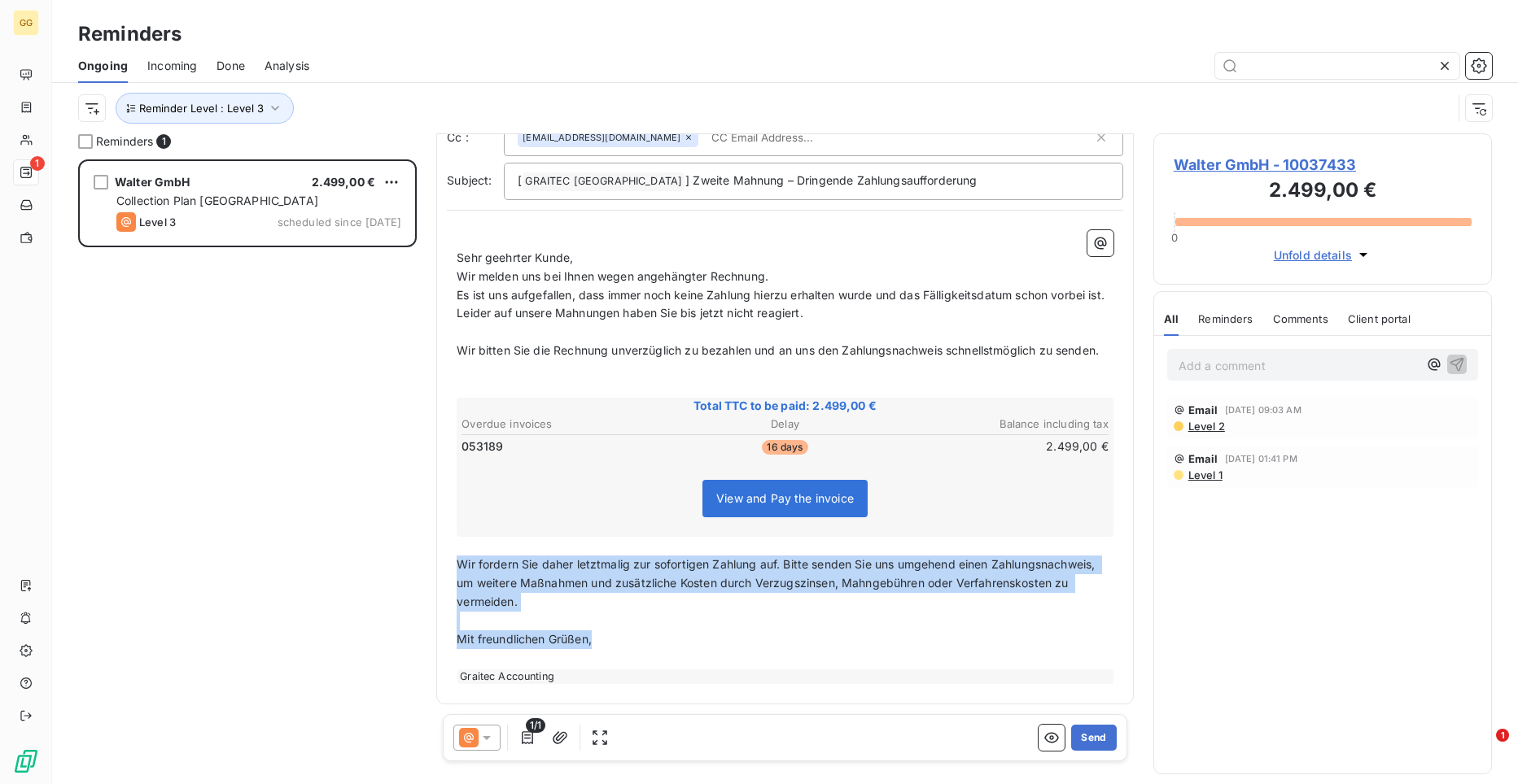
drag, startPoint x: 458, startPoint y: 563, endPoint x: 624, endPoint y: 648, distance: 186.5
click at [624, 648] on div "﻿ Sehr geehrter Kunde, Wir melden uns bei Ihnen wegen angehängter Rechnung. Es …" at bounding box center [785, 456] width 657 height 454
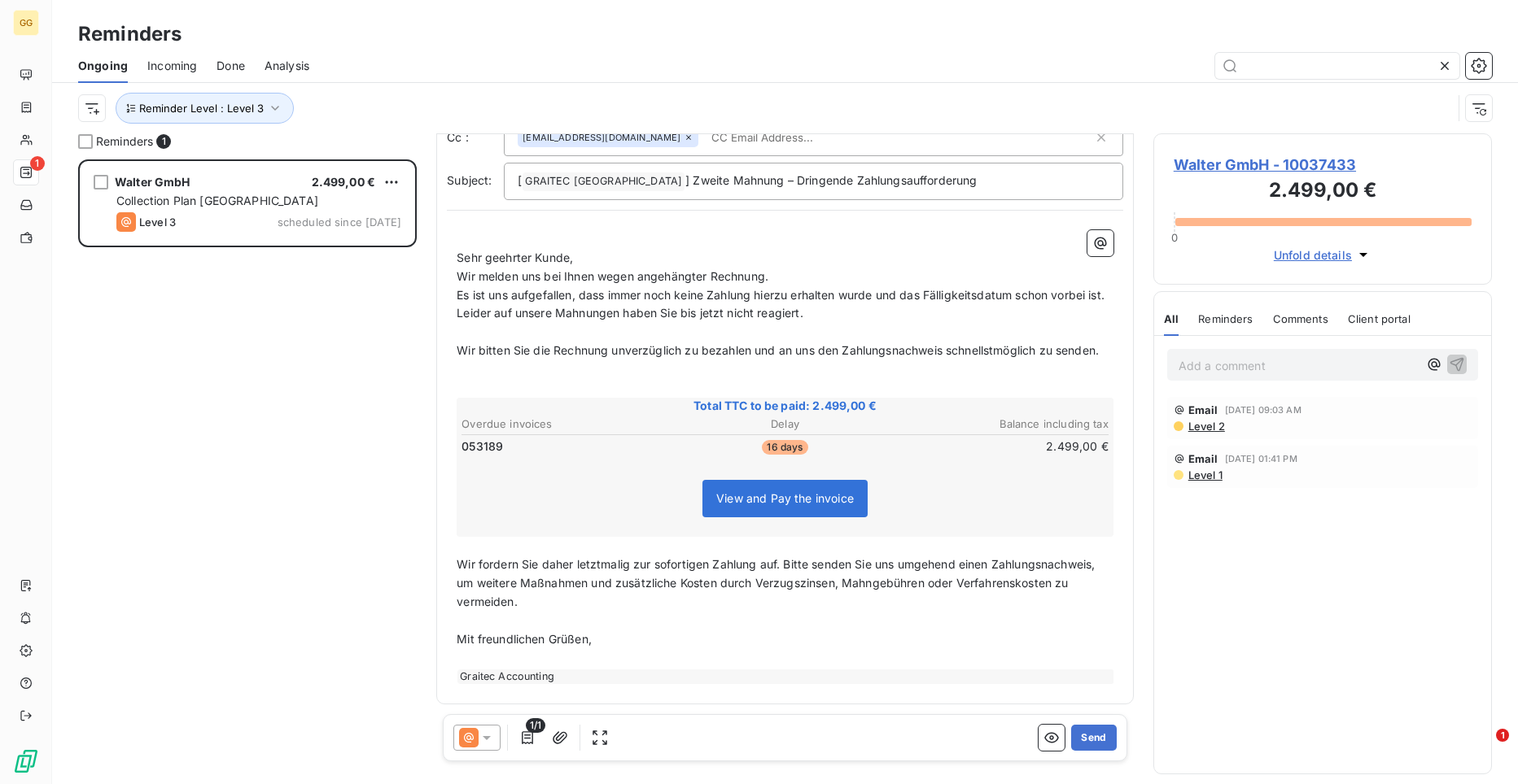
scroll to position [89, 0]
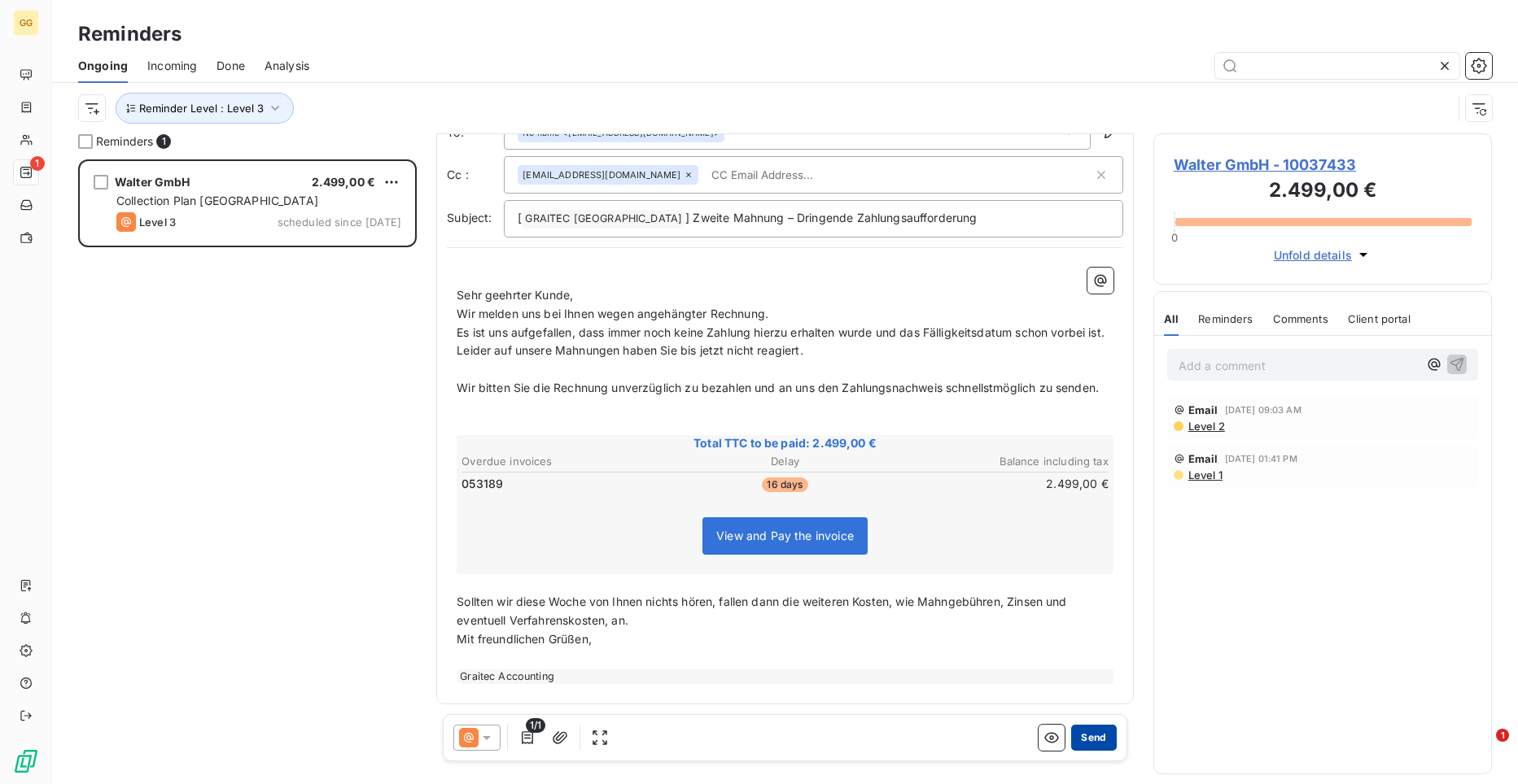
click at [1092, 741] on button "Send" at bounding box center [1093, 738] width 45 height 26
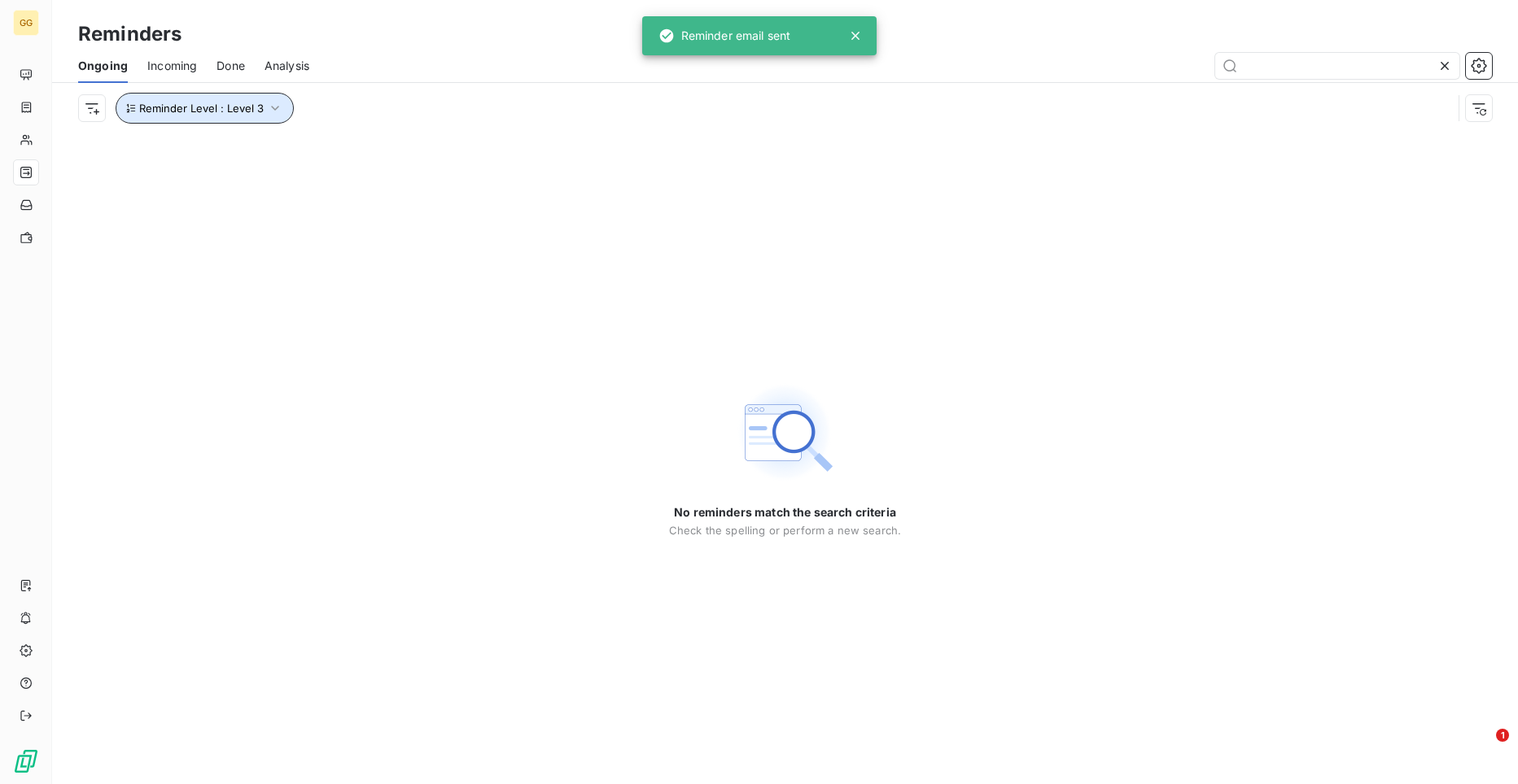
click at [269, 101] on icon "button" at bounding box center [275, 108] width 16 height 16
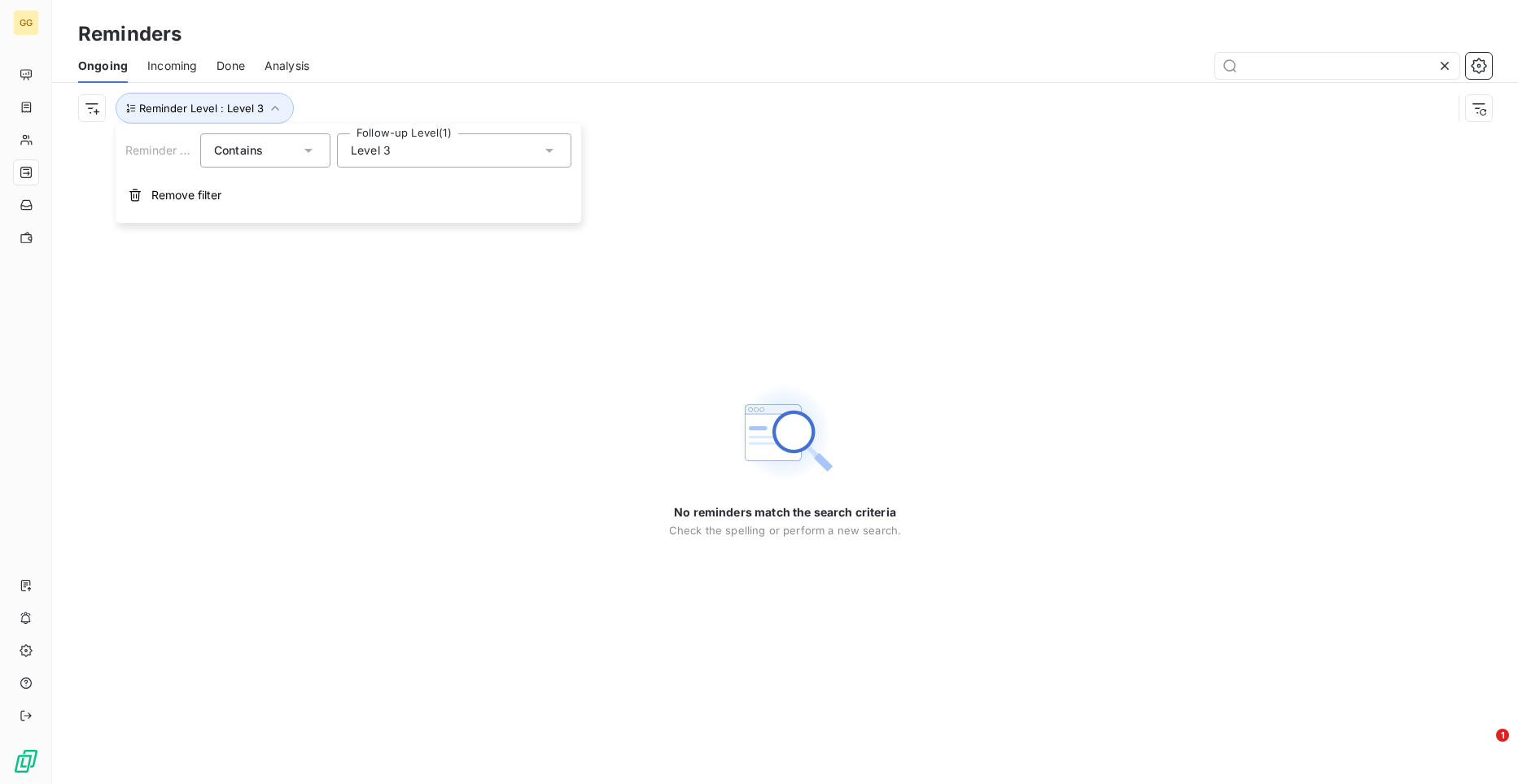
click at [546, 152] on icon at bounding box center [548, 150] width 16 height 16
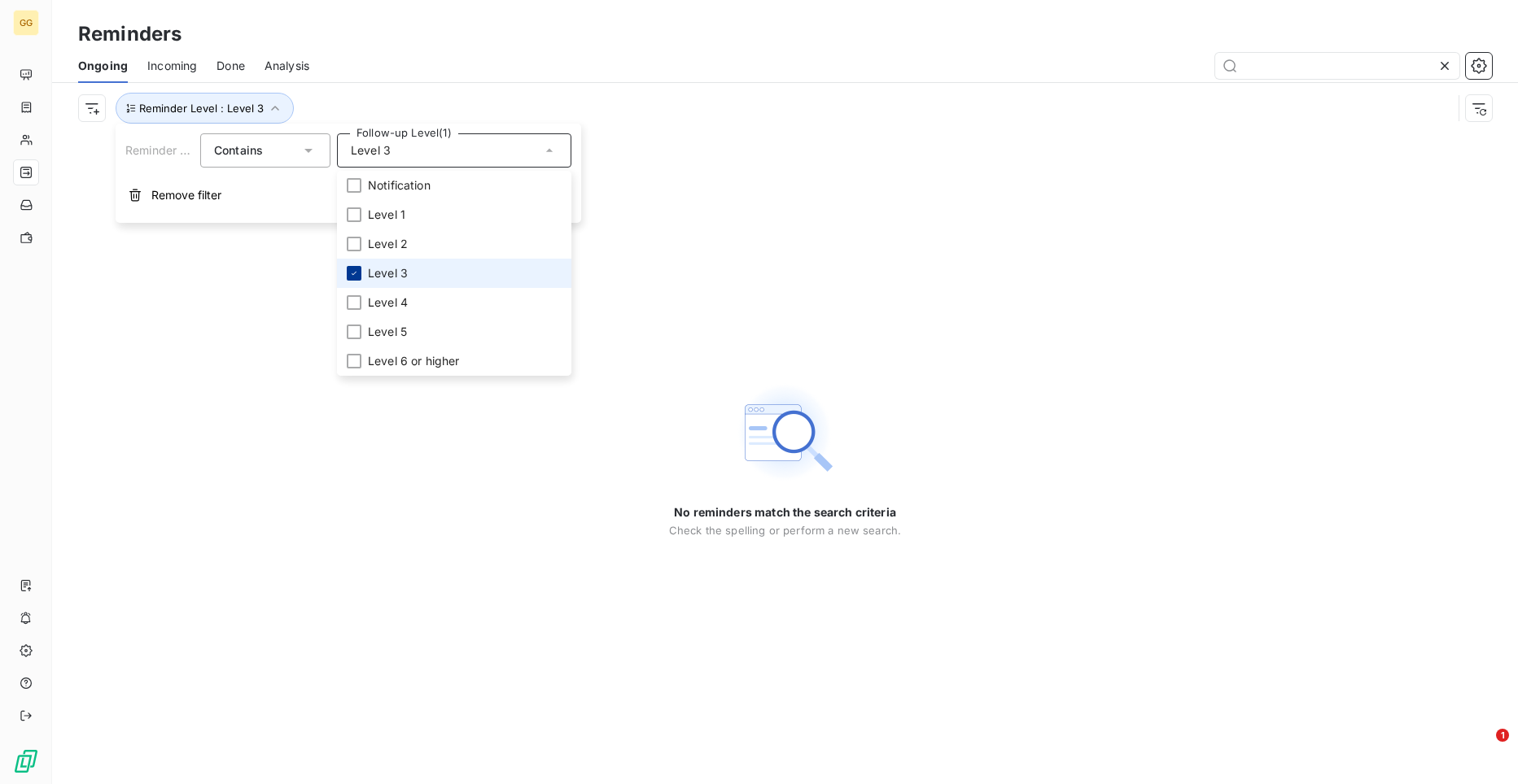
click at [350, 273] on icon at bounding box center [354, 274] width 10 height 10
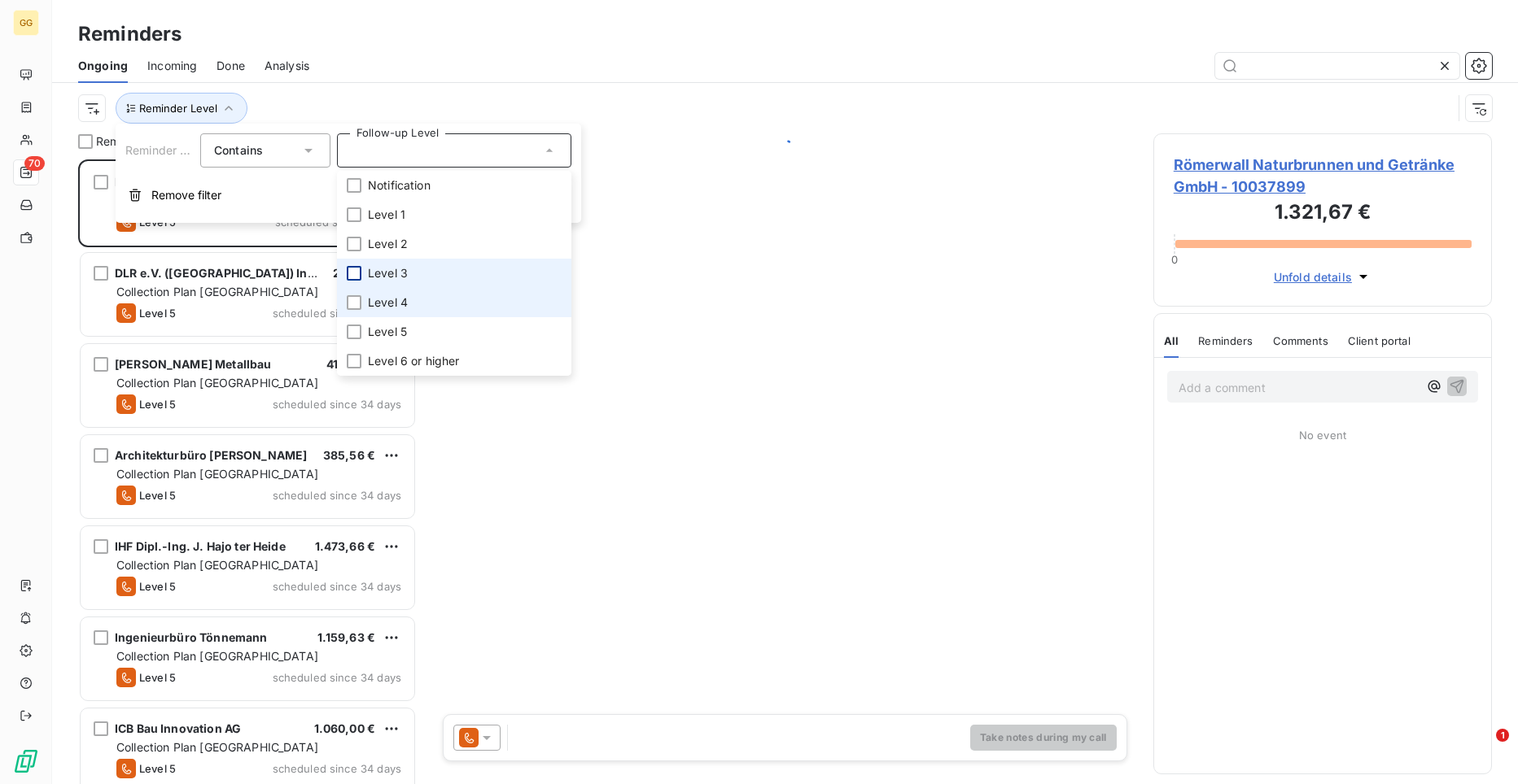
scroll to position [612, 327]
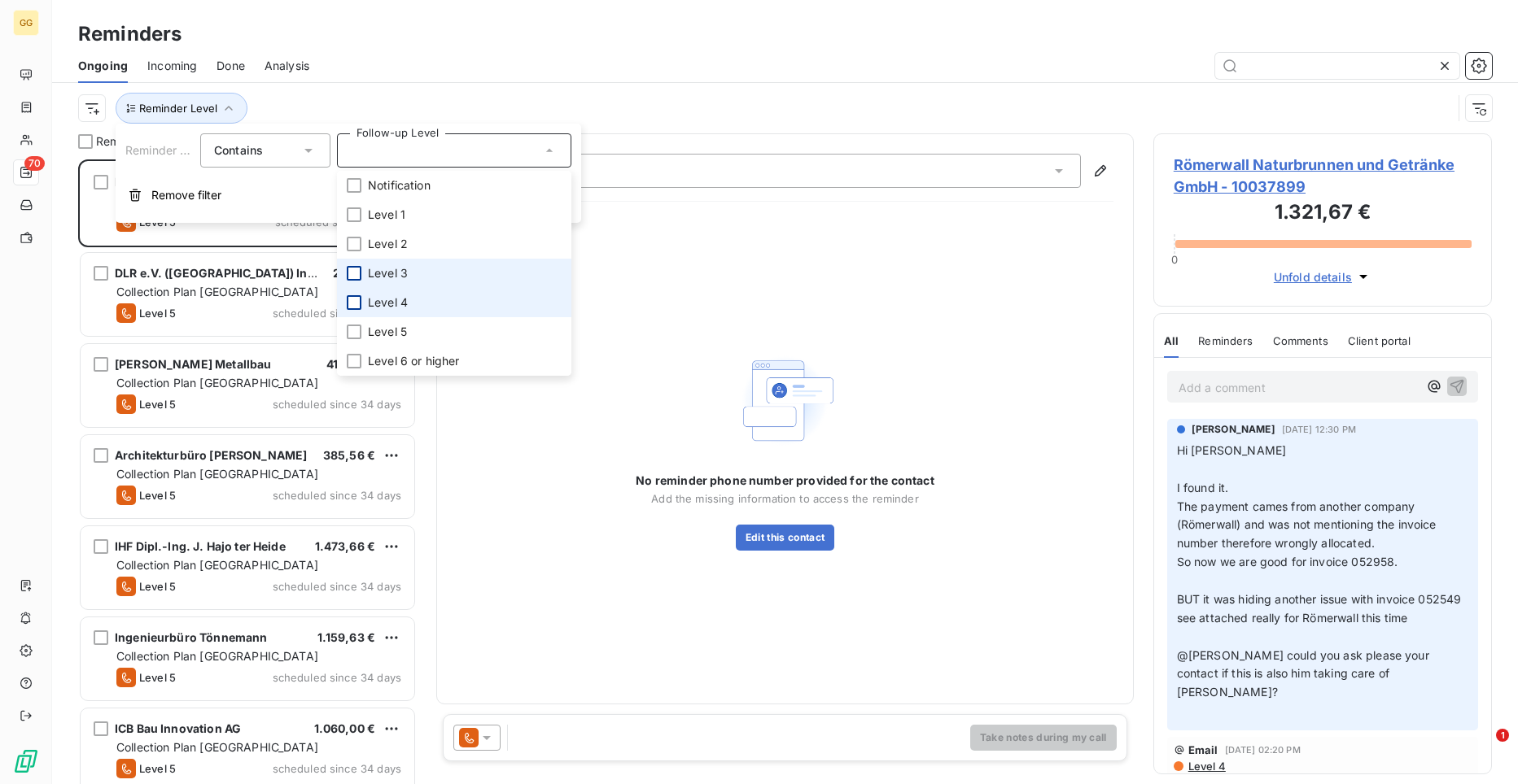
click at [352, 301] on div at bounding box center [354, 302] width 14 height 14
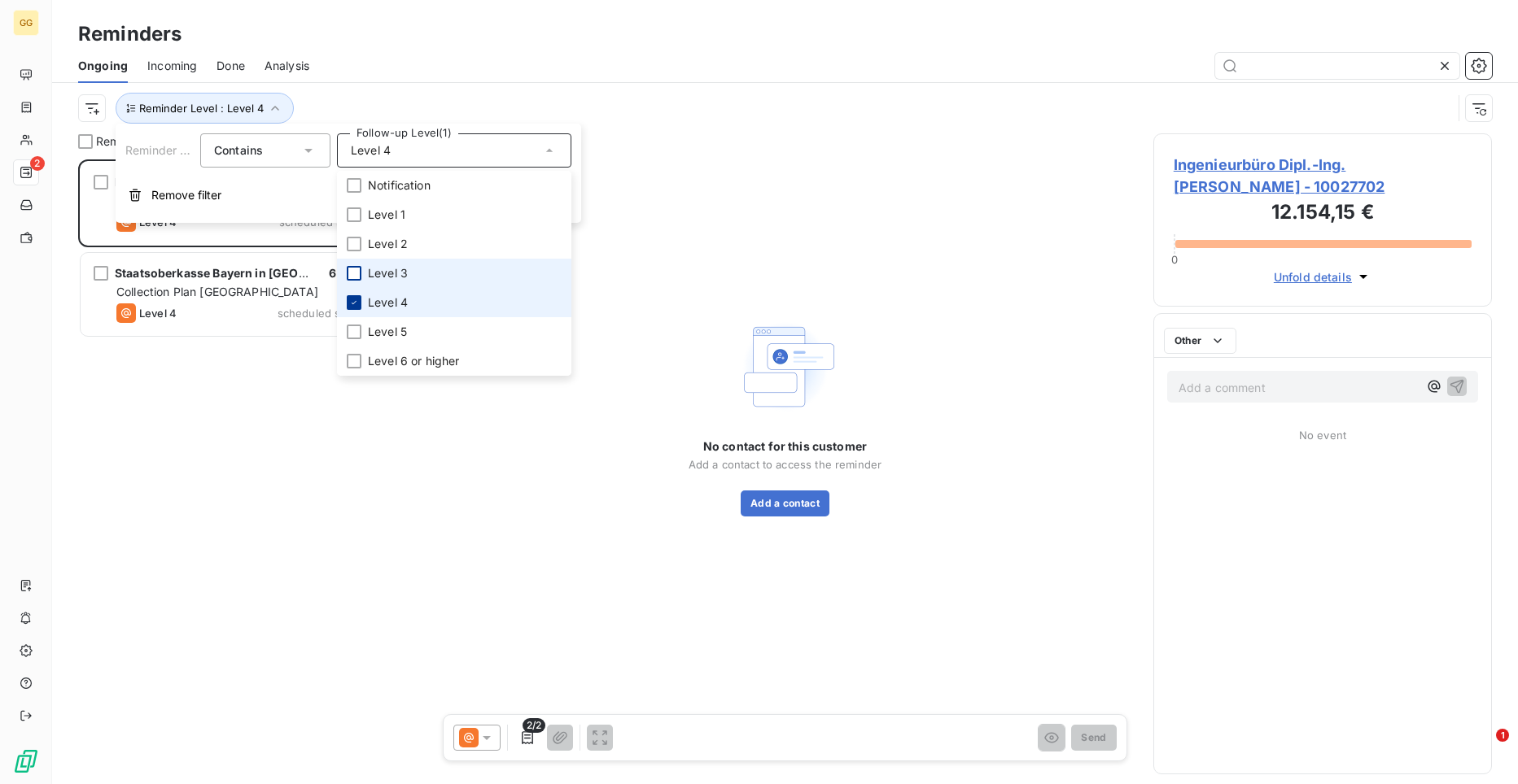
scroll to position [612, 327]
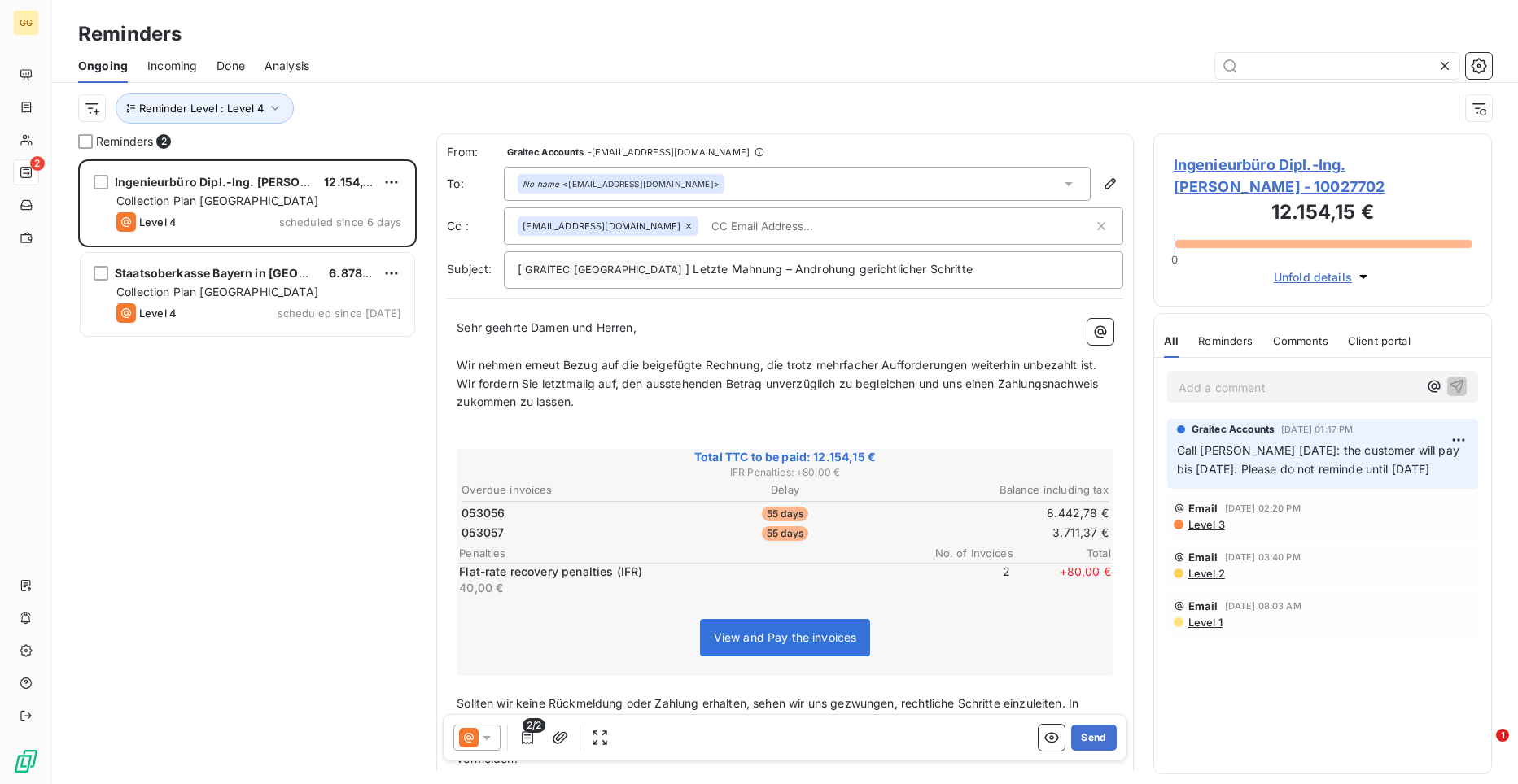
click at [234, 357] on div "Ingenieurbüro Dipl.-Ing. [PERSON_NAME] 12.154,15 € Collection Plan [GEOGRAPHIC_…" at bounding box center [248, 472] width 339 height 625
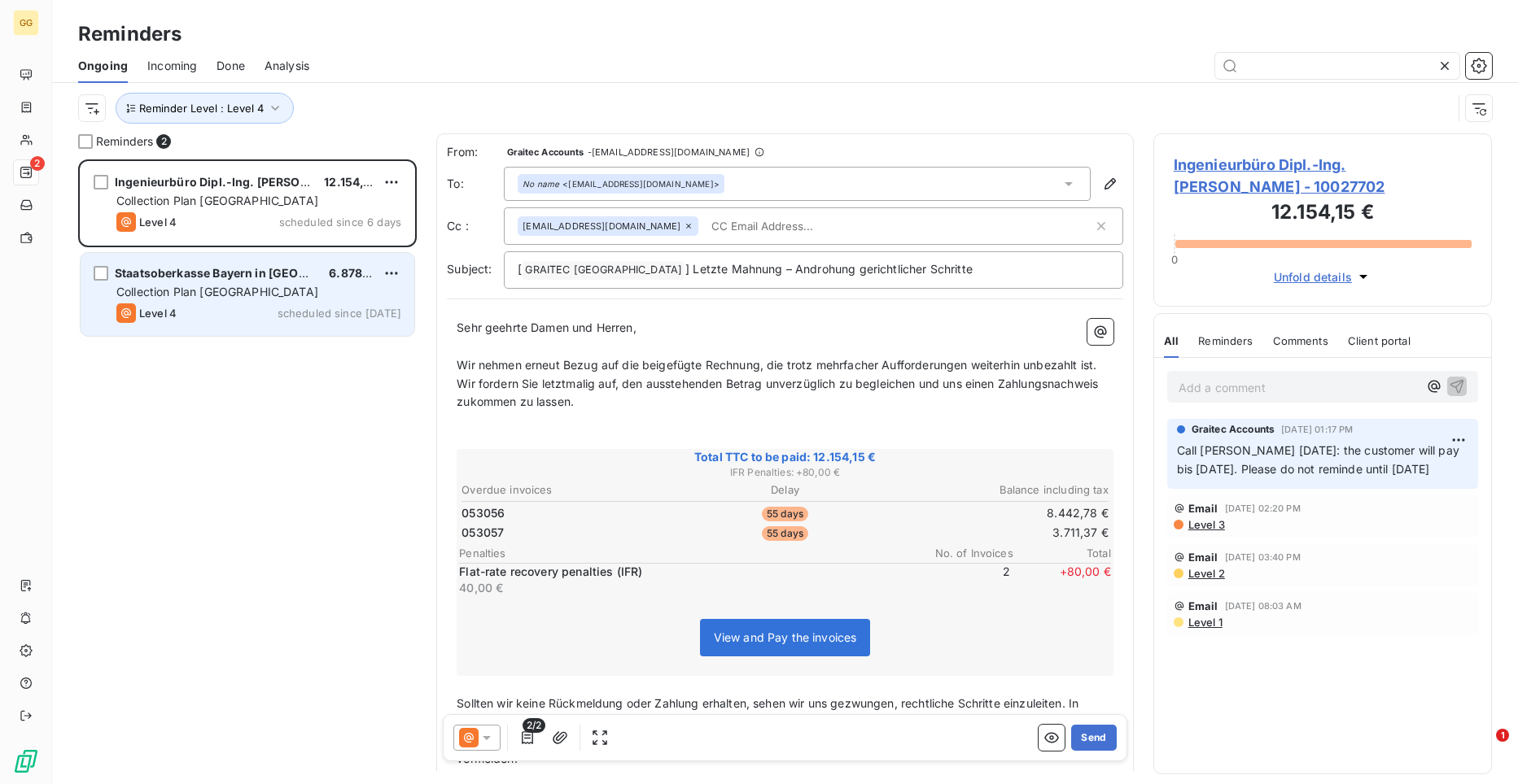
click at [245, 285] on span "Collection Plan [GEOGRAPHIC_DATA]" at bounding box center [217, 291] width 202 height 13
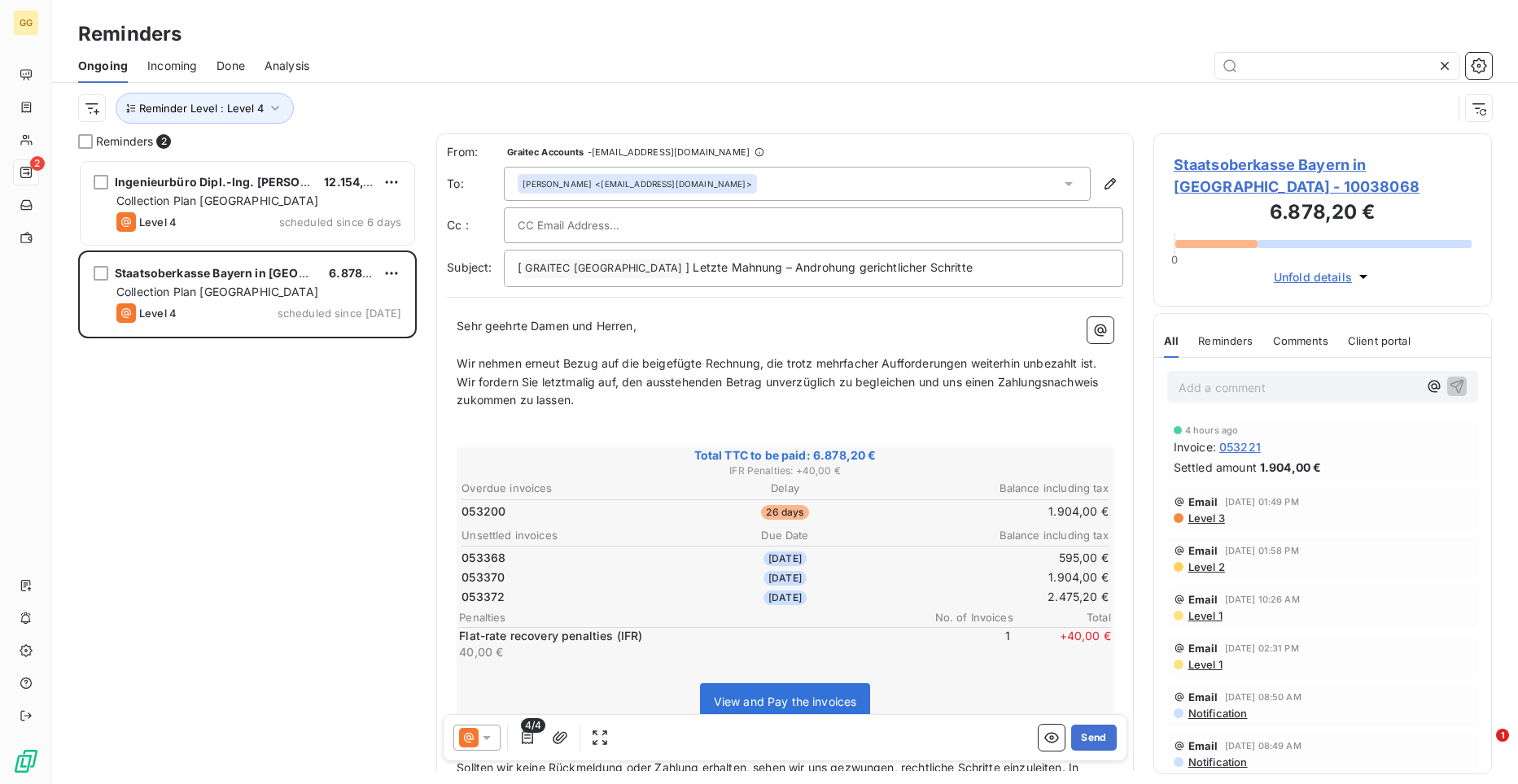
click at [945, 429] on p "﻿" at bounding box center [785, 419] width 657 height 19
